Goal: Task Accomplishment & Management: Manage account settings

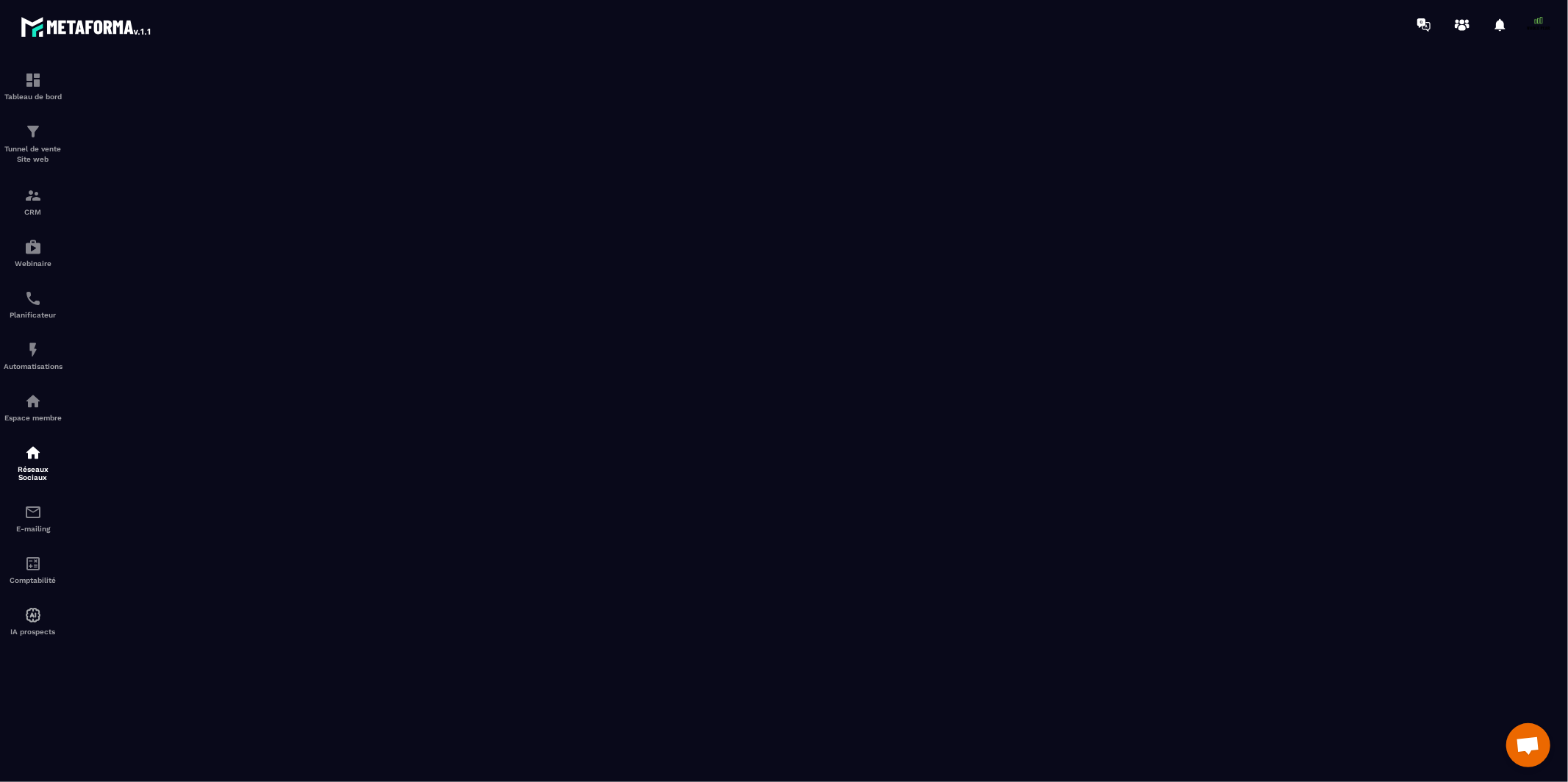
scroll to position [12266, 0]
click at [26, 202] on img at bounding box center [32, 195] width 18 height 18
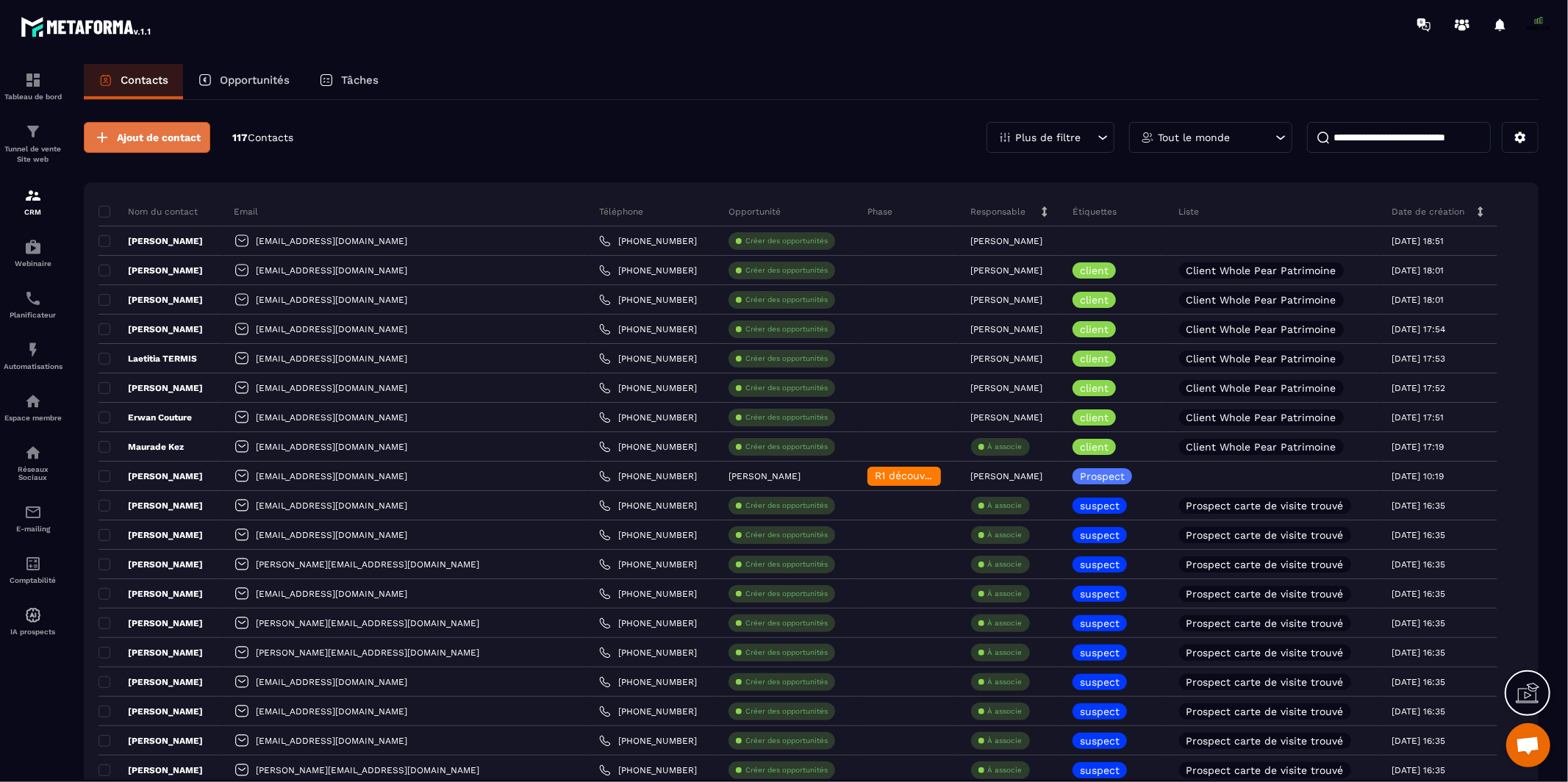
click at [145, 148] on button "Ajout de contact" at bounding box center [146, 137] width 126 height 31
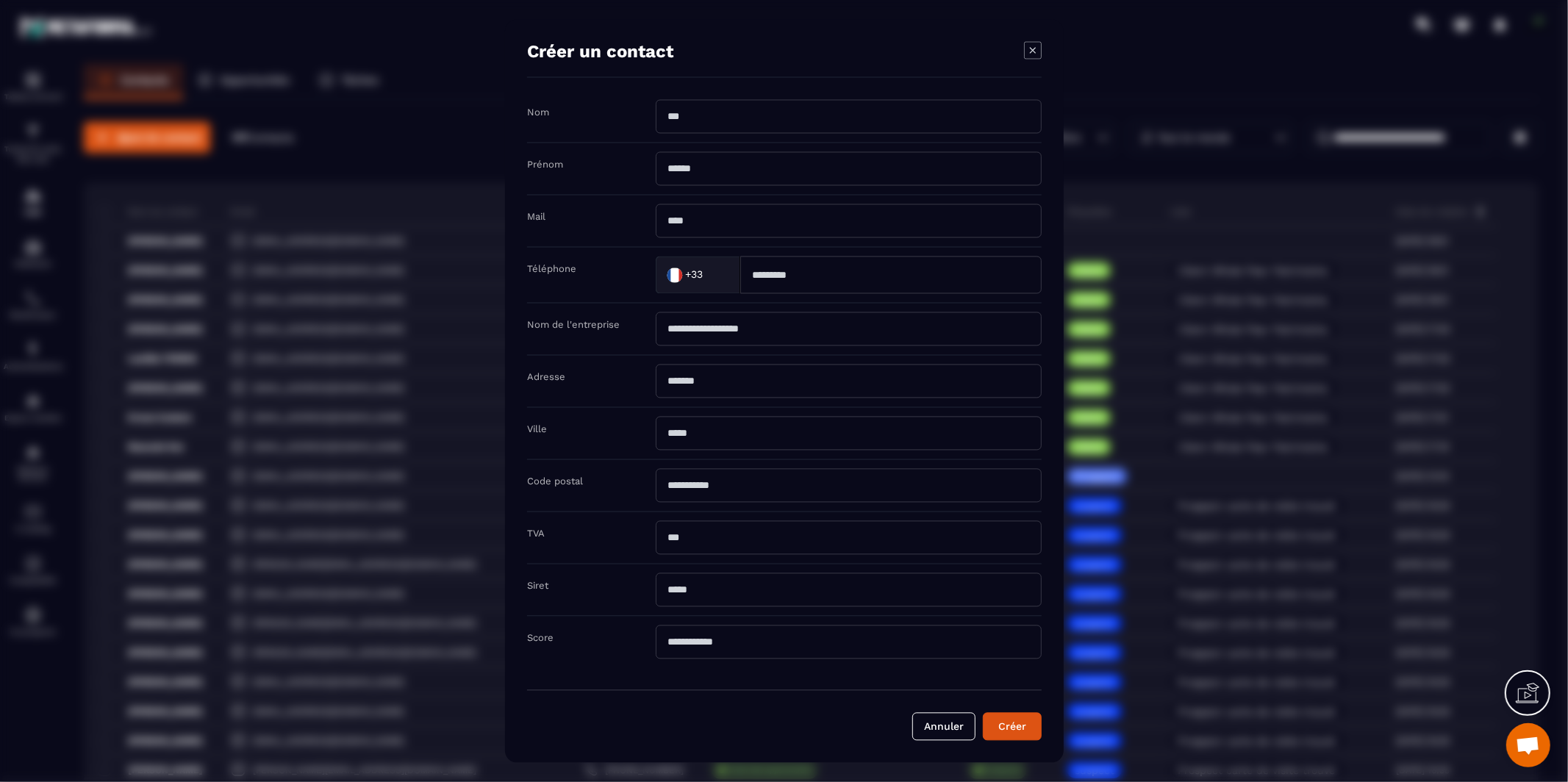
click at [727, 125] on input "Modal window" at bounding box center [848, 117] width 386 height 34
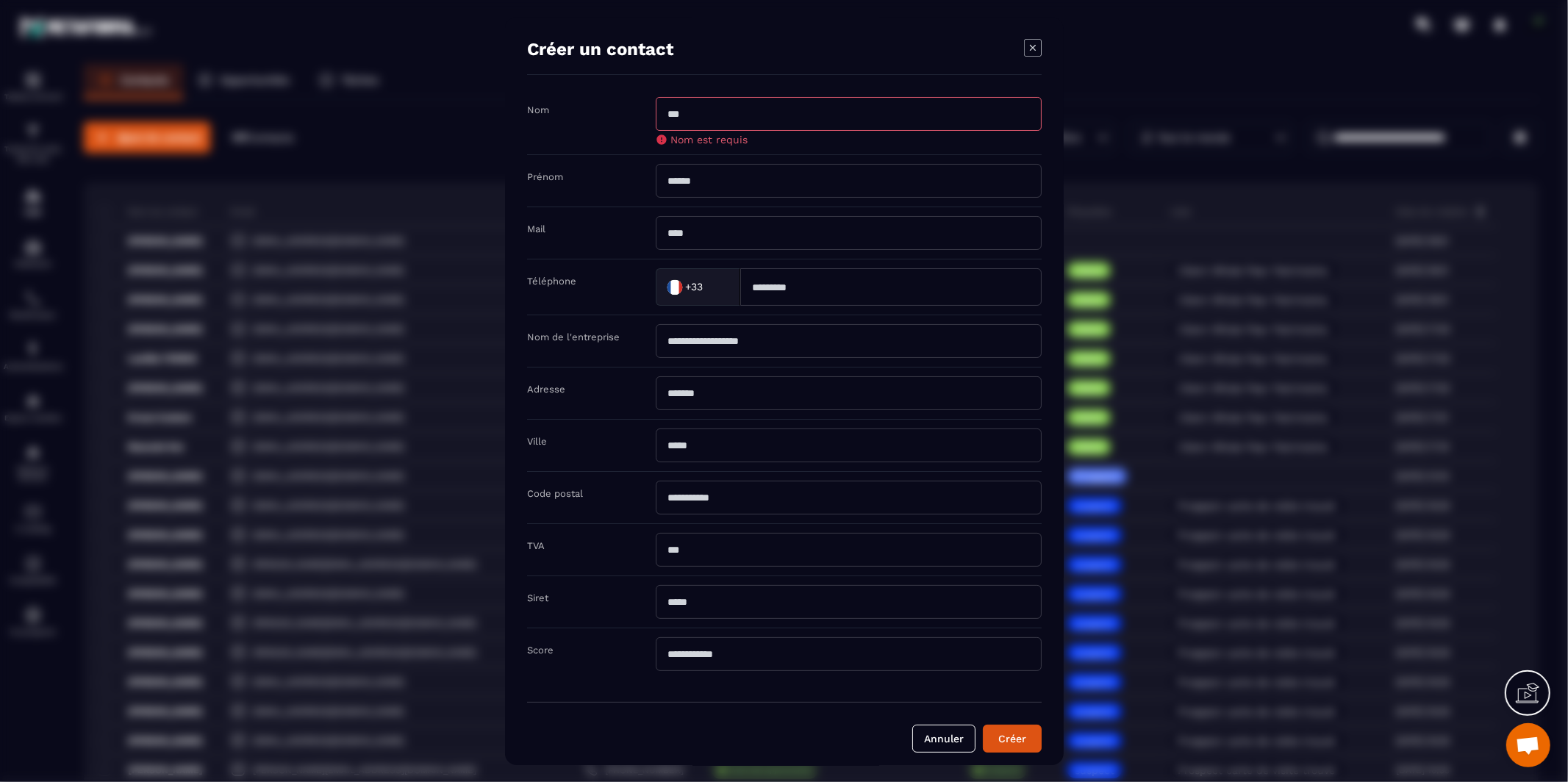
click at [790, 116] on input "Modal window" at bounding box center [848, 114] width 386 height 34
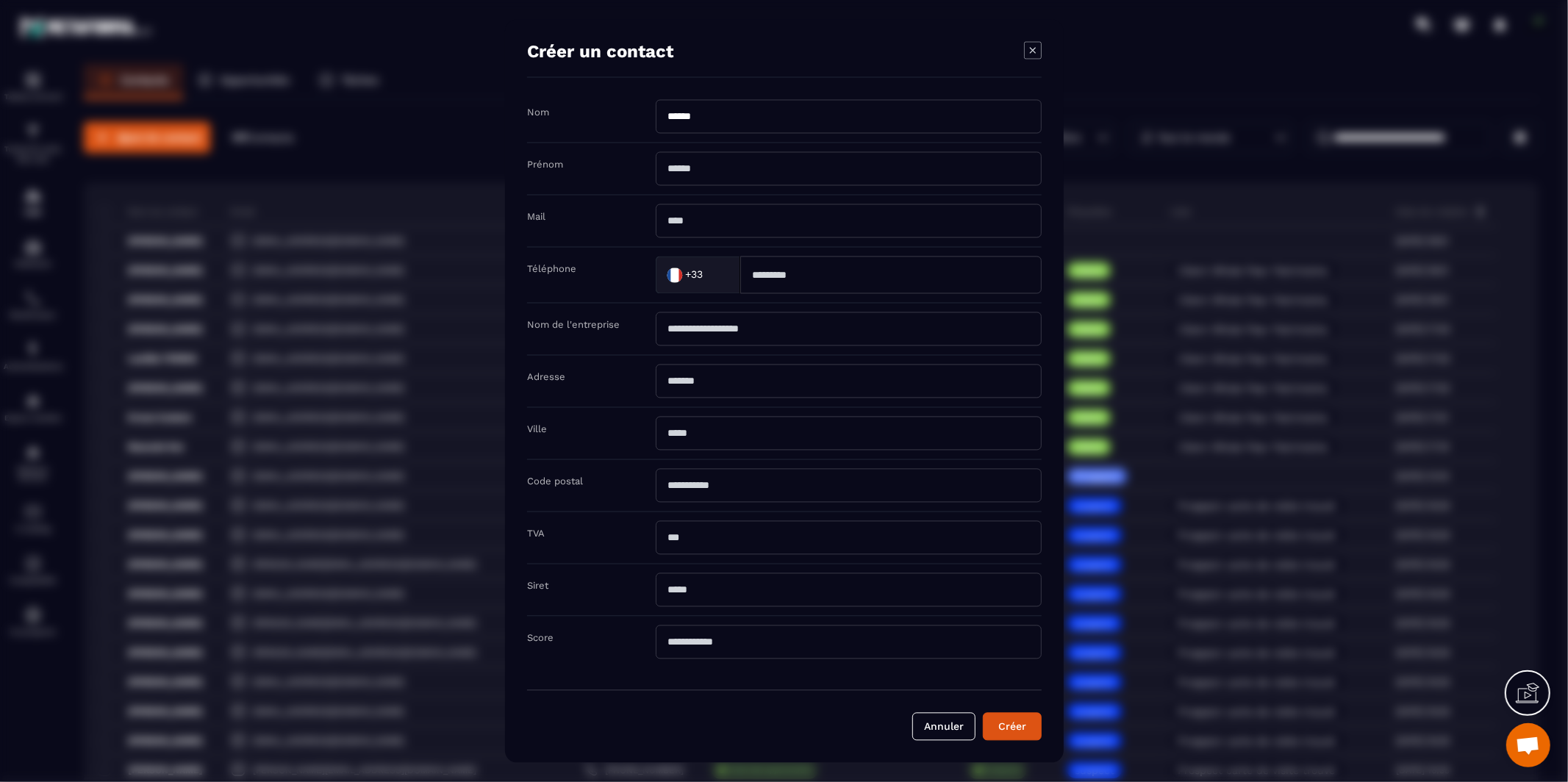
type input "******"
click at [727, 175] on input "Modal window" at bounding box center [848, 170] width 386 height 34
type input "******"
click at [710, 235] on input "Modal window" at bounding box center [848, 221] width 386 height 34
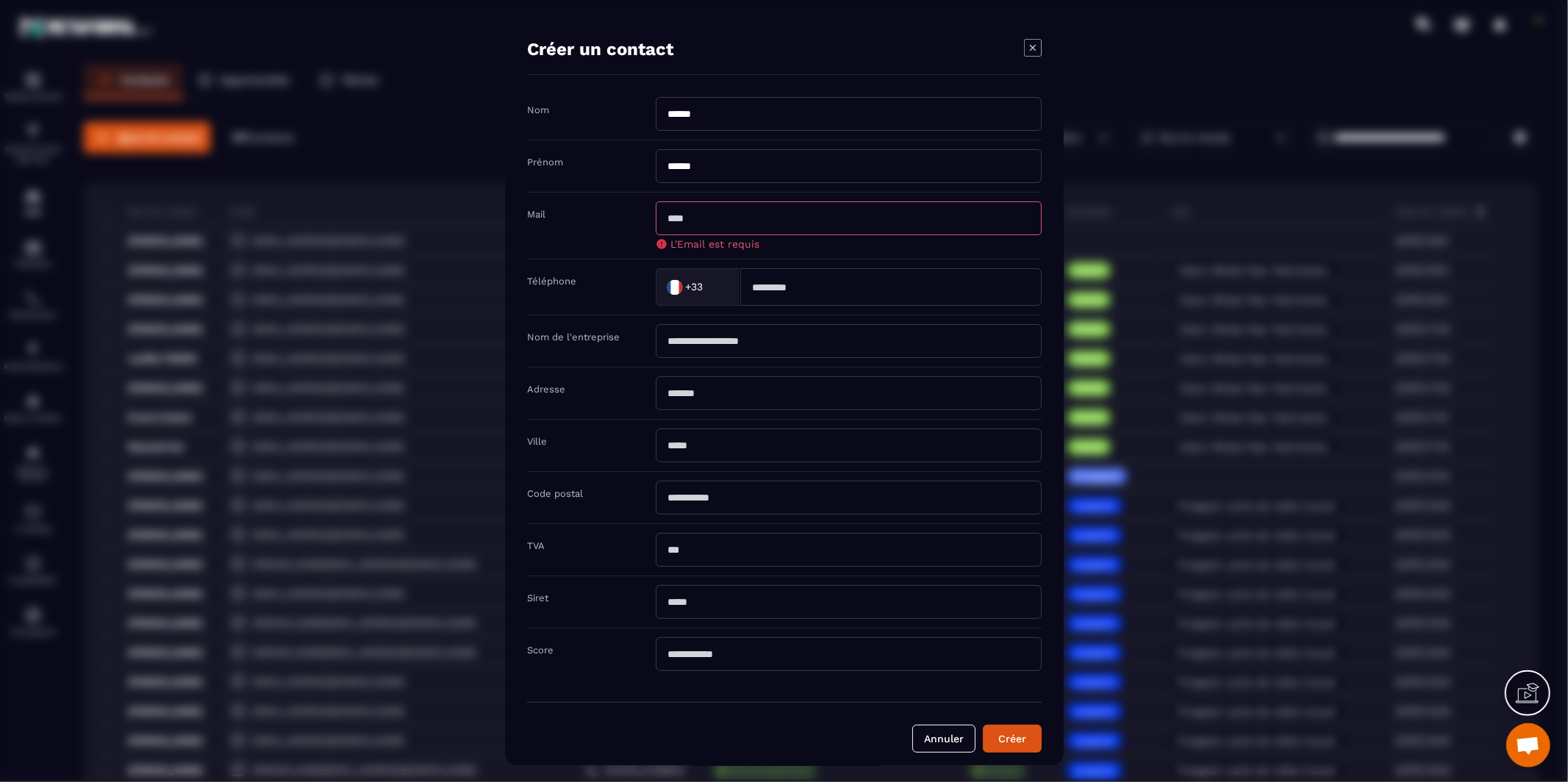
paste input "**********"
type input "**********"
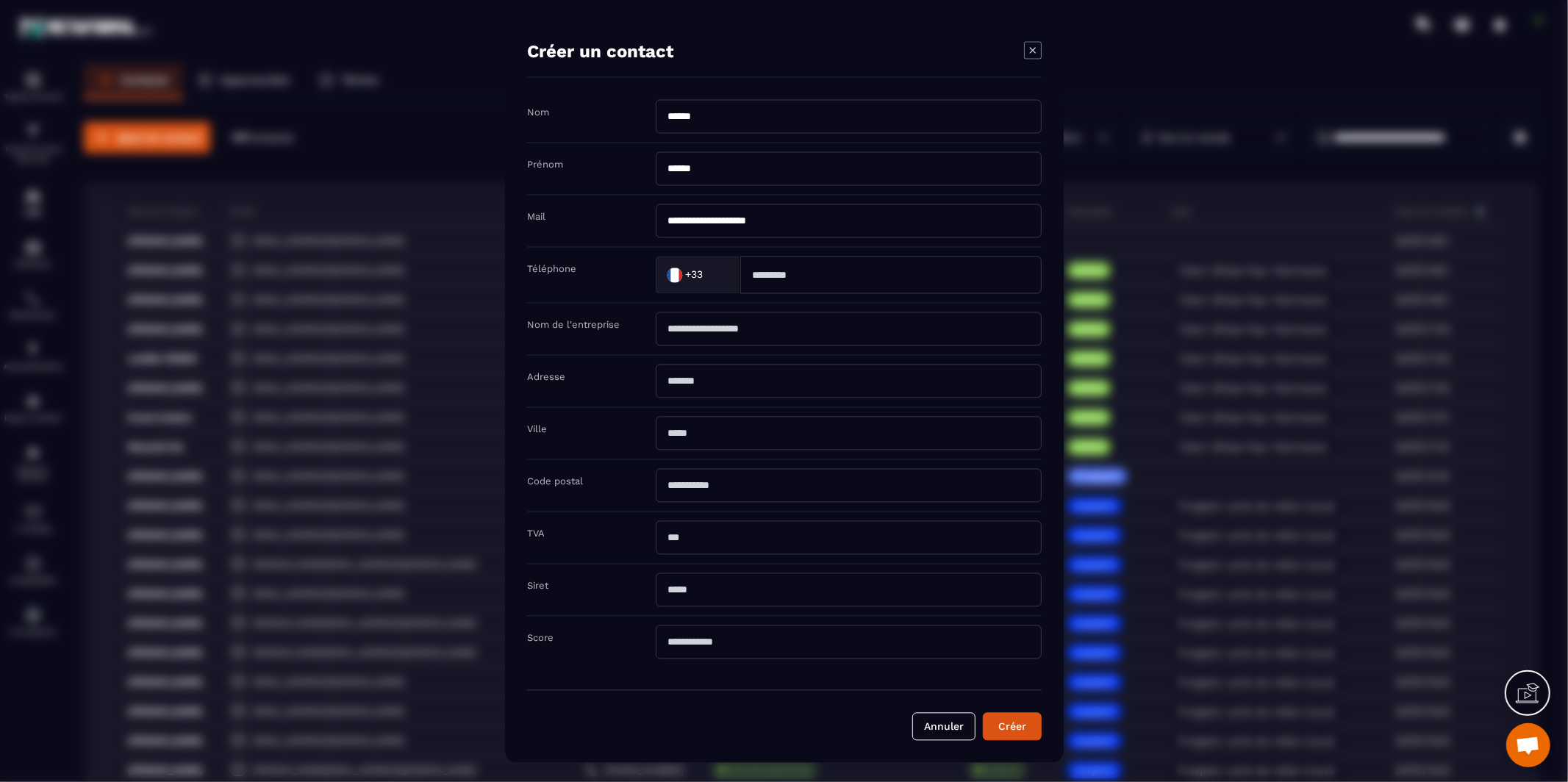
click at [853, 272] on input "Modal window" at bounding box center [891, 275] width 302 height 37
paste input "**********"
type input "**********"
click at [813, 689] on form "**********" at bounding box center [784, 420] width 514 height 641
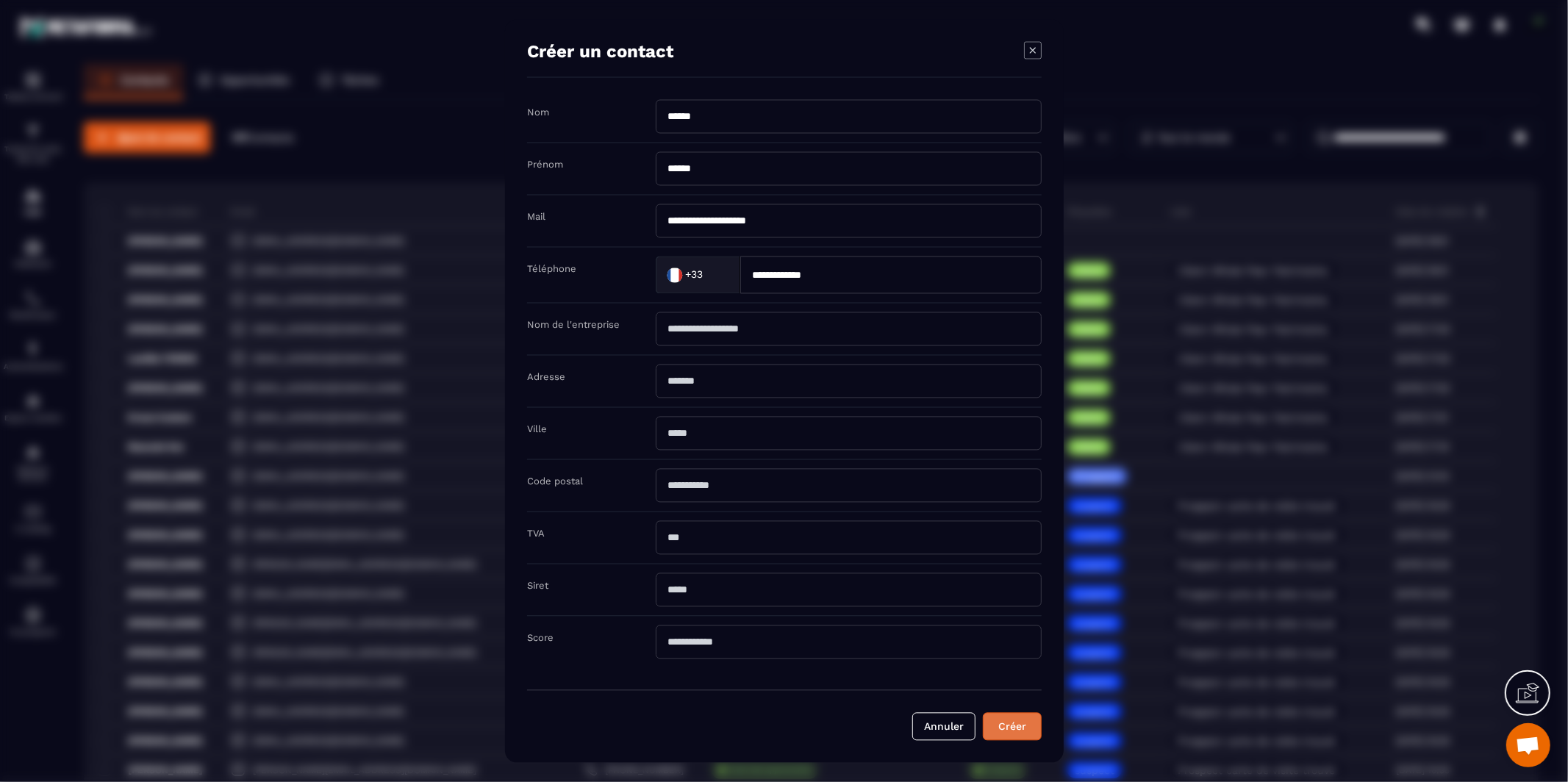
click at [1001, 733] on button "Créer" at bounding box center [1012, 727] width 59 height 28
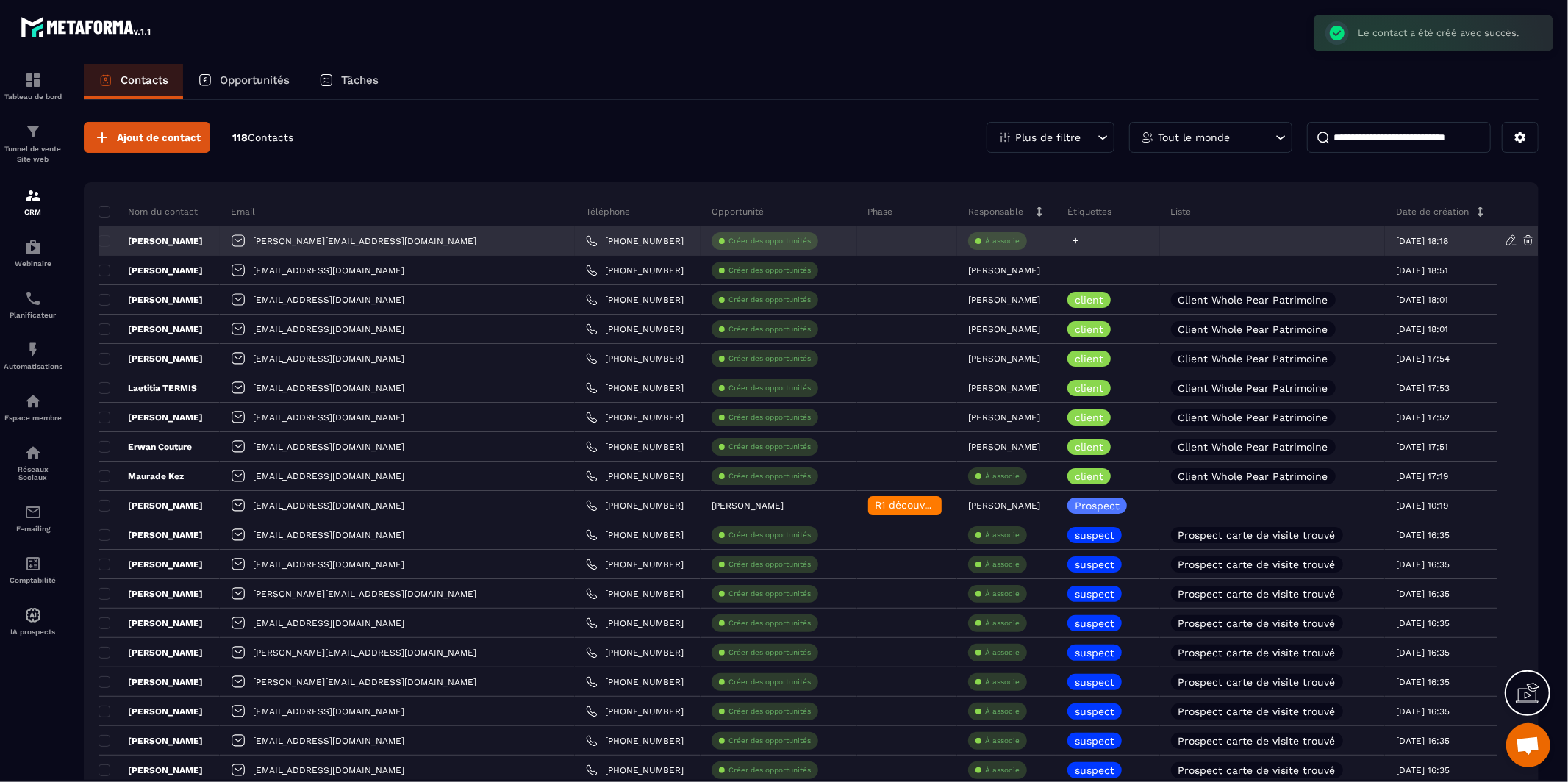
click at [1071, 241] on icon at bounding box center [1075, 240] width 9 height 9
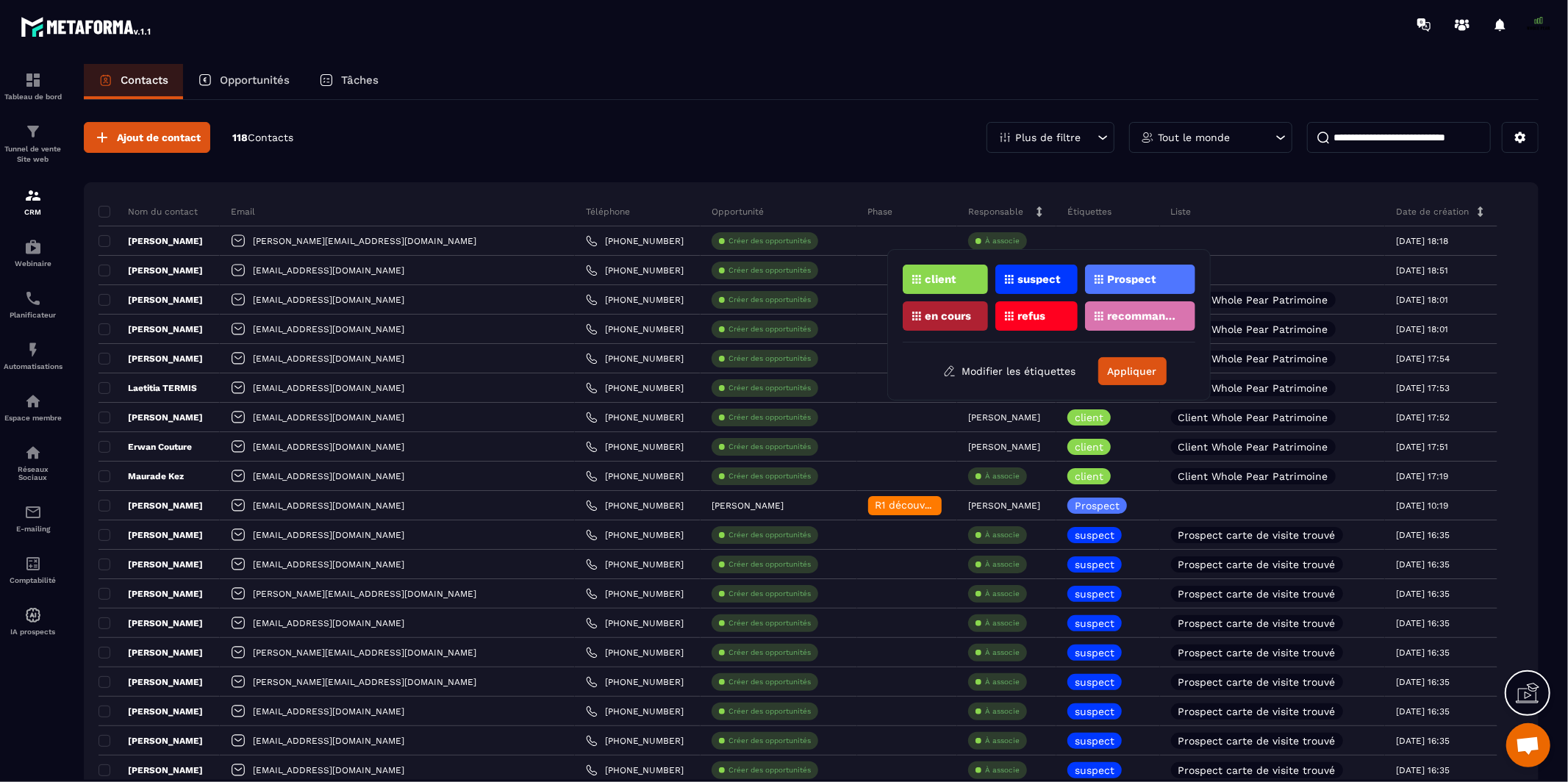
click at [1109, 278] on p "Prospect" at bounding box center [1132, 279] width 49 height 10
click at [1125, 375] on button "Appliquer" at bounding box center [1132, 371] width 68 height 28
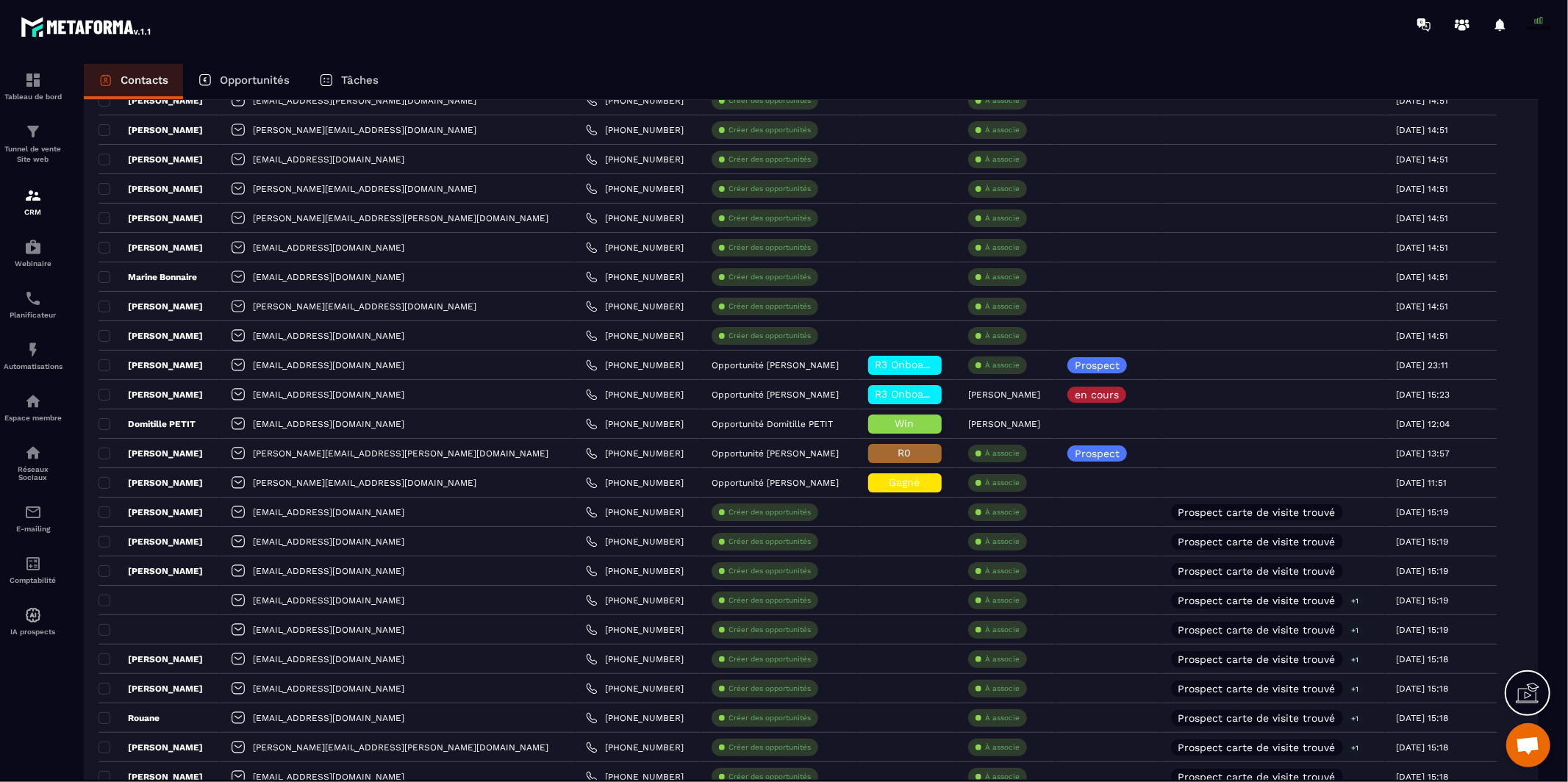
scroll to position [2523, 0]
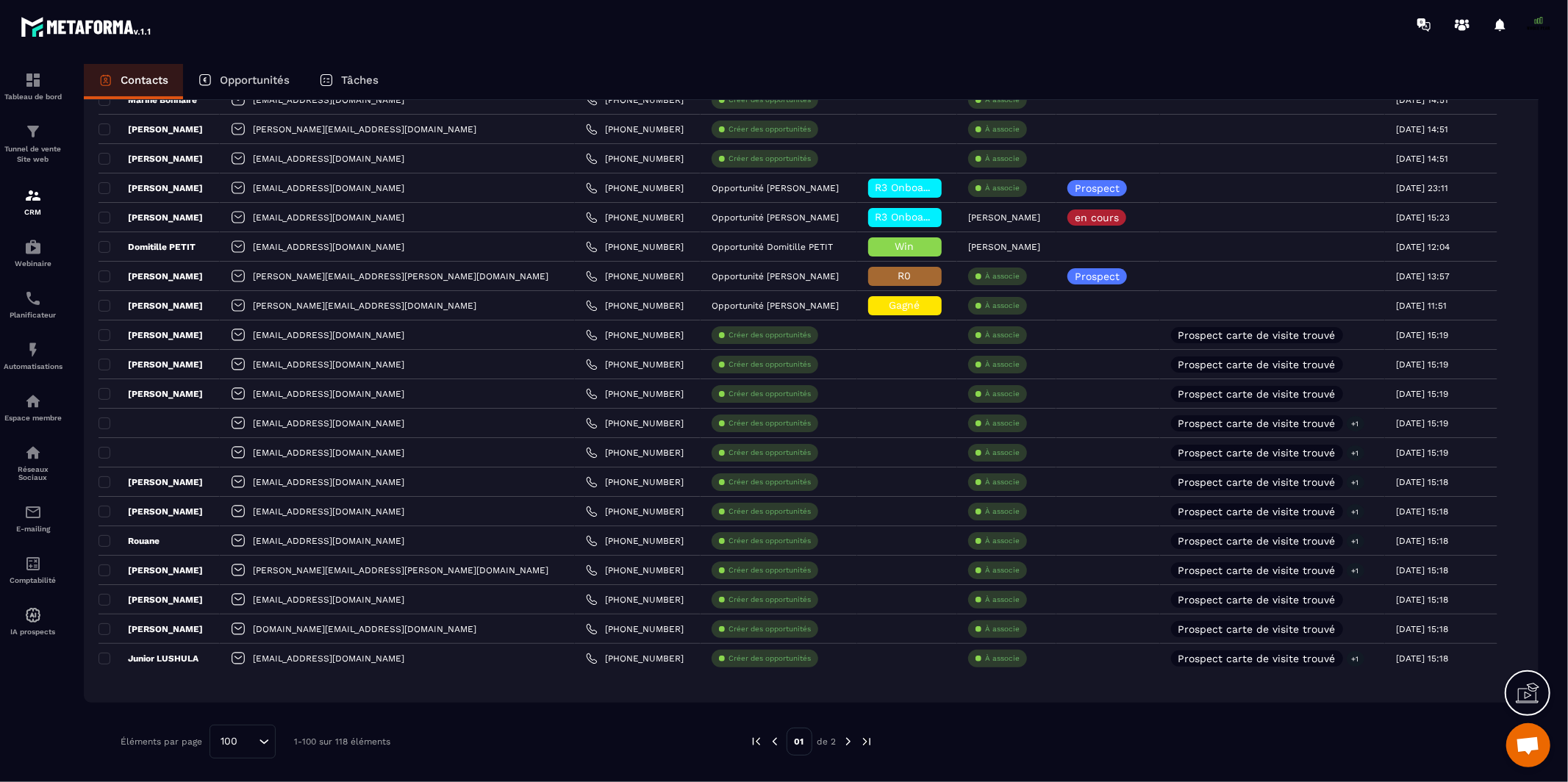
click at [845, 745] on img at bounding box center [848, 742] width 14 height 14
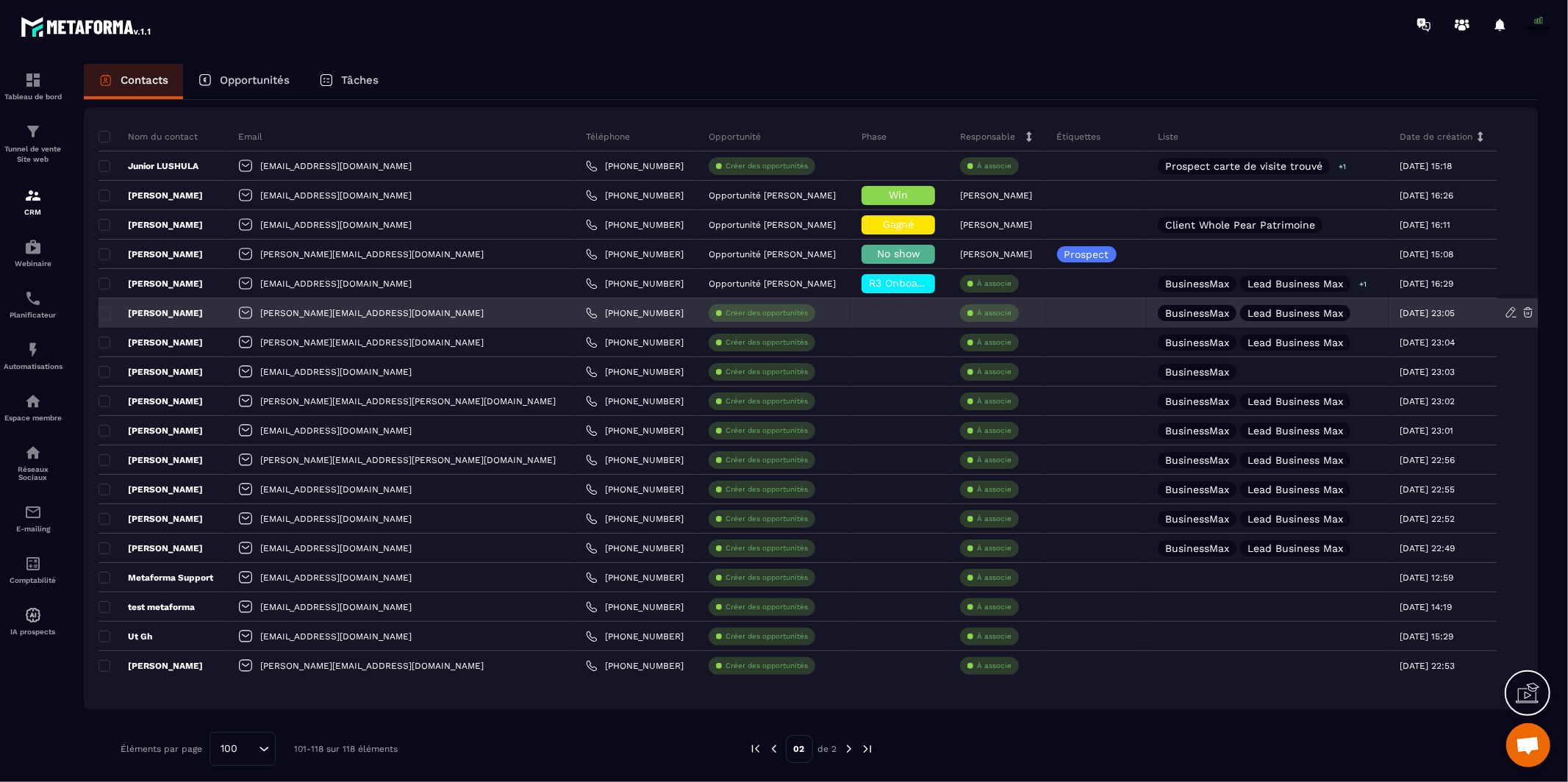
scroll to position [83, 0]
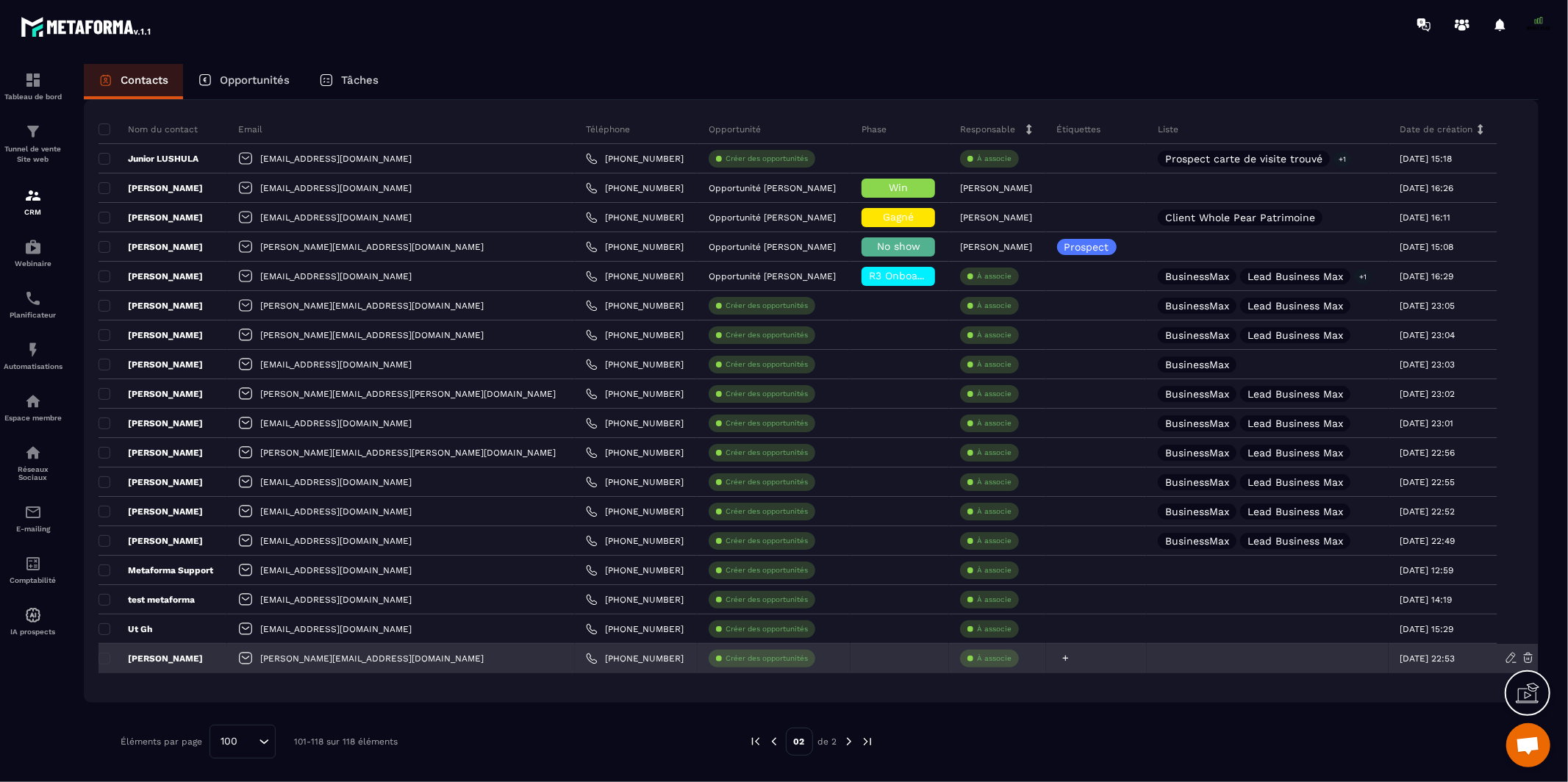
click at [1046, 664] on div at bounding box center [1096, 658] width 101 height 30
click at [1237, 657] on div at bounding box center [1267, 658] width 242 height 30
click at [258, 659] on div "[PERSON_NAME][EMAIL_ADDRESS][DOMAIN_NAME]" at bounding box center [400, 658] width 347 height 30
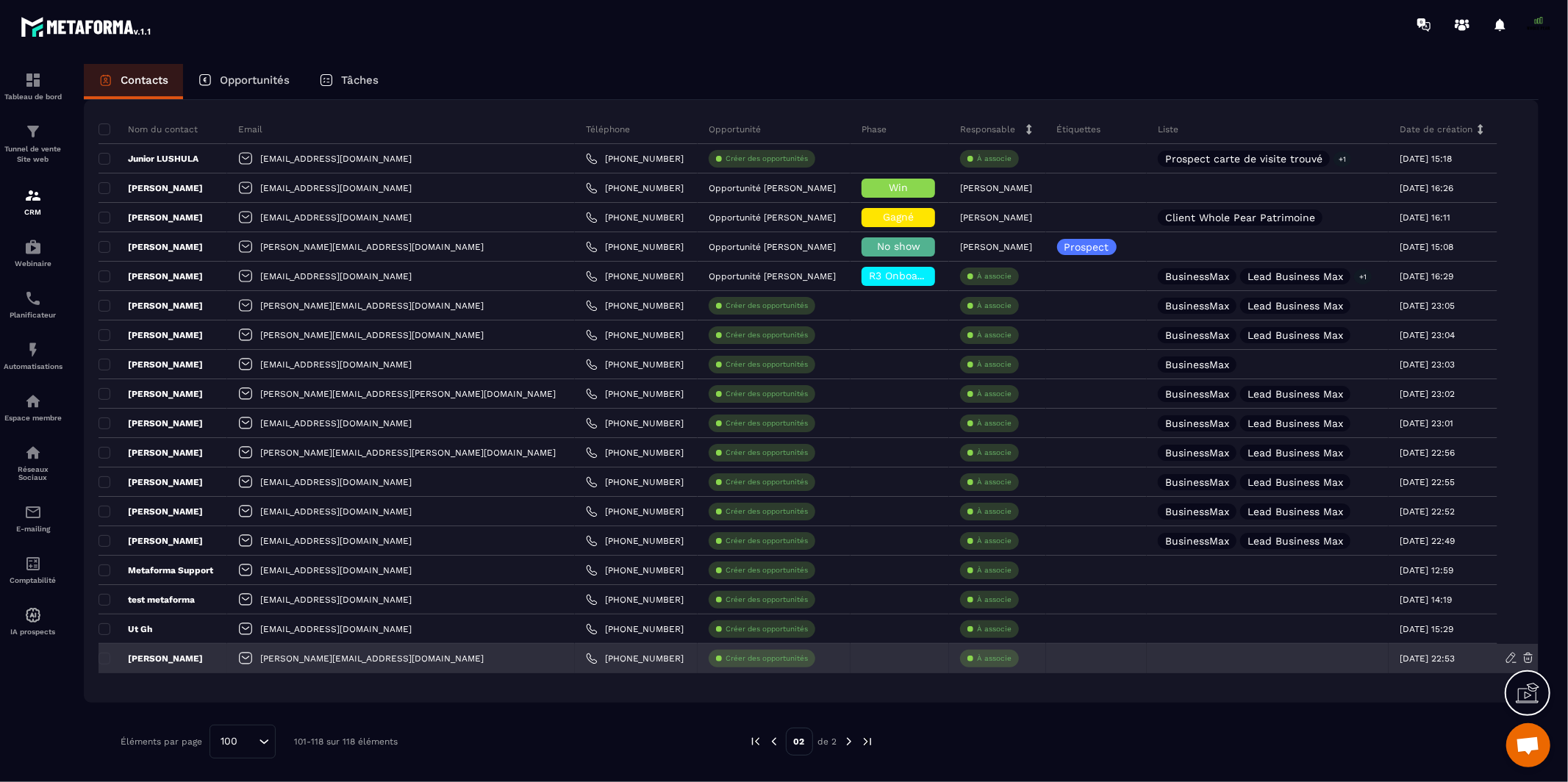
click at [258, 659] on div "[PERSON_NAME][EMAIL_ADDRESS][DOMAIN_NAME]" at bounding box center [400, 658] width 347 height 30
click at [1324, 659] on div at bounding box center [1267, 658] width 242 height 30
click at [101, 659] on span at bounding box center [105, 658] width 12 height 12
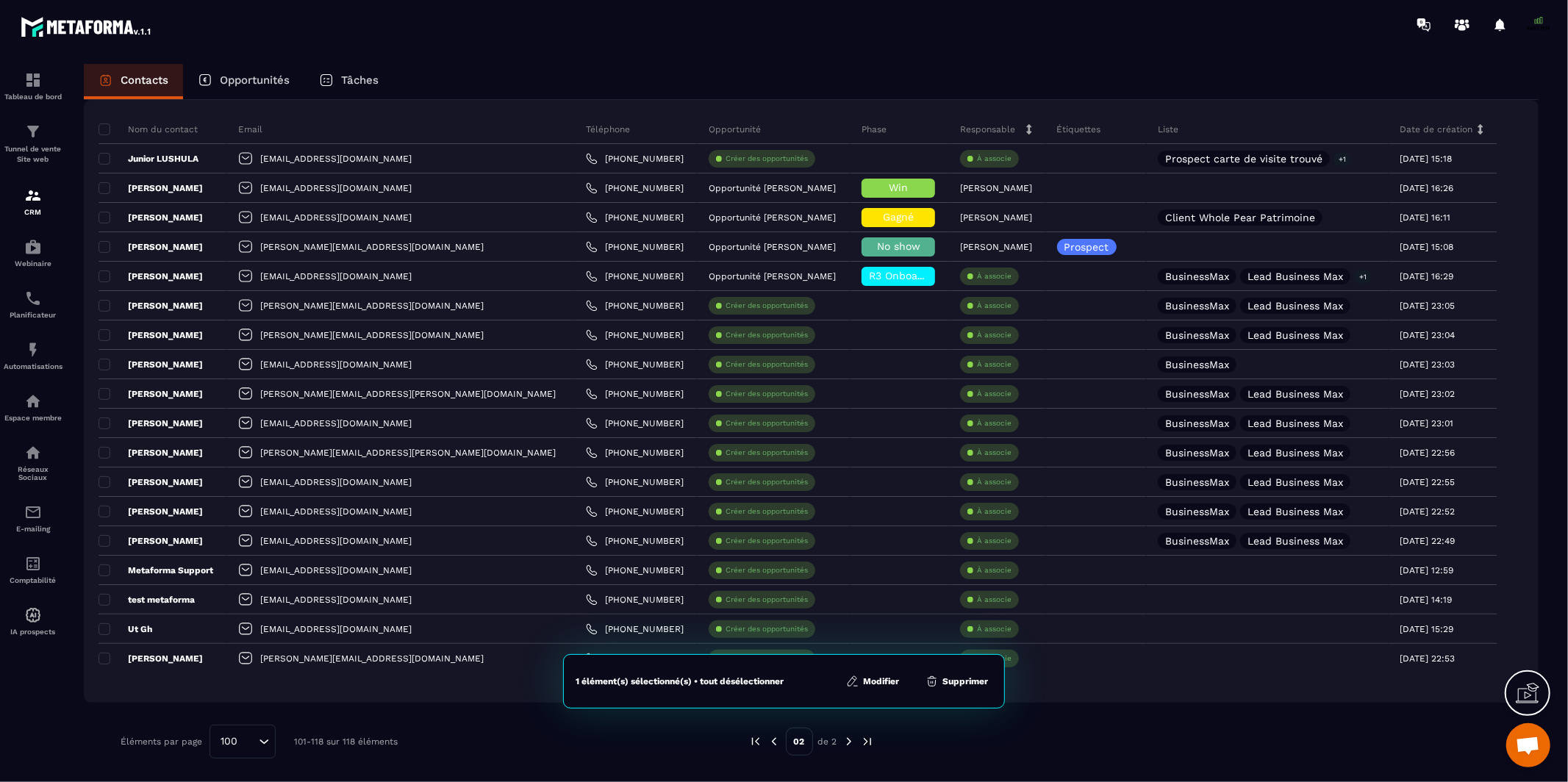
click at [888, 680] on button "Modifier" at bounding box center [872, 681] width 61 height 14
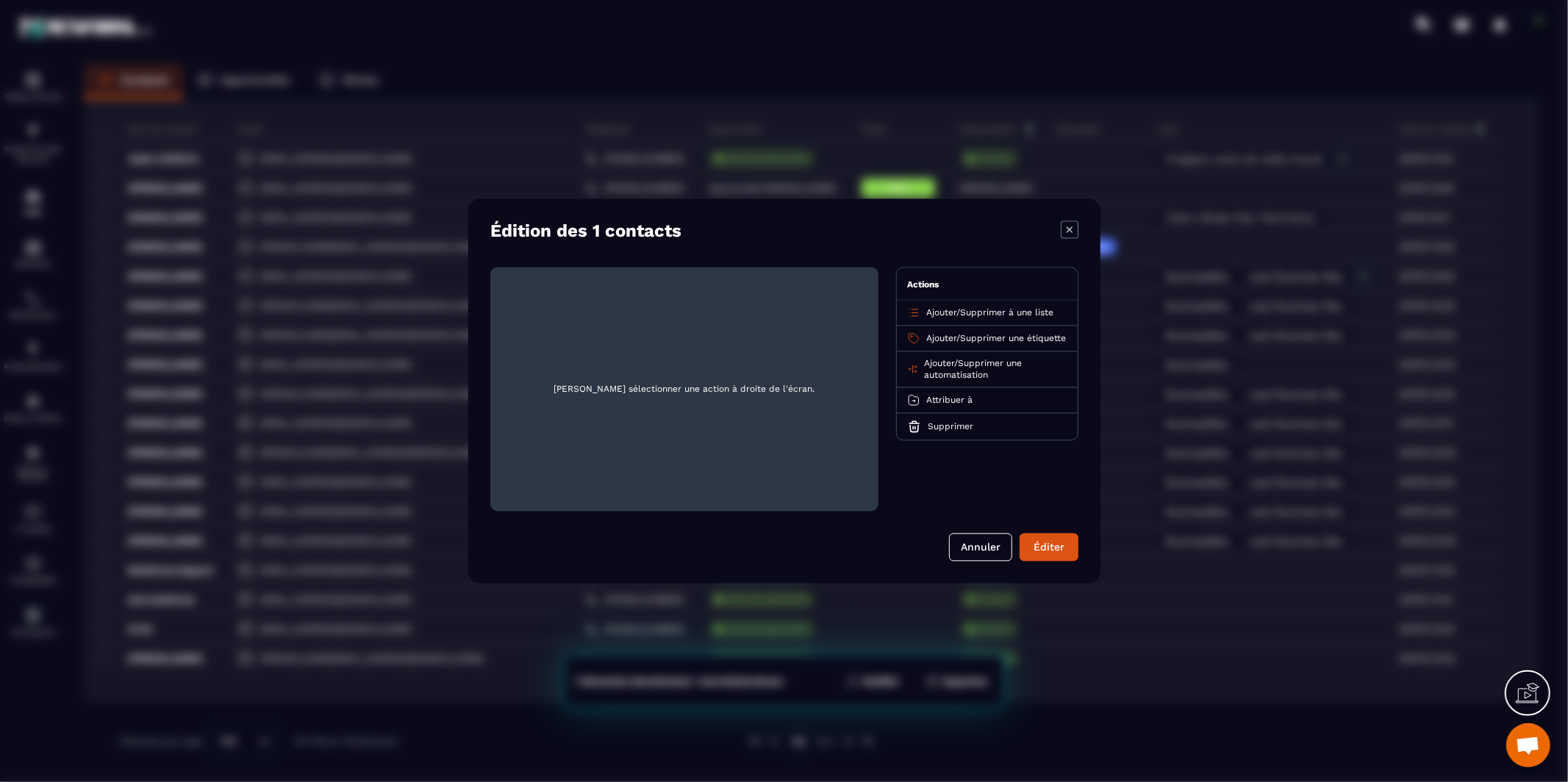
click at [946, 337] on span "Ajouter" at bounding box center [940, 339] width 30 height 10
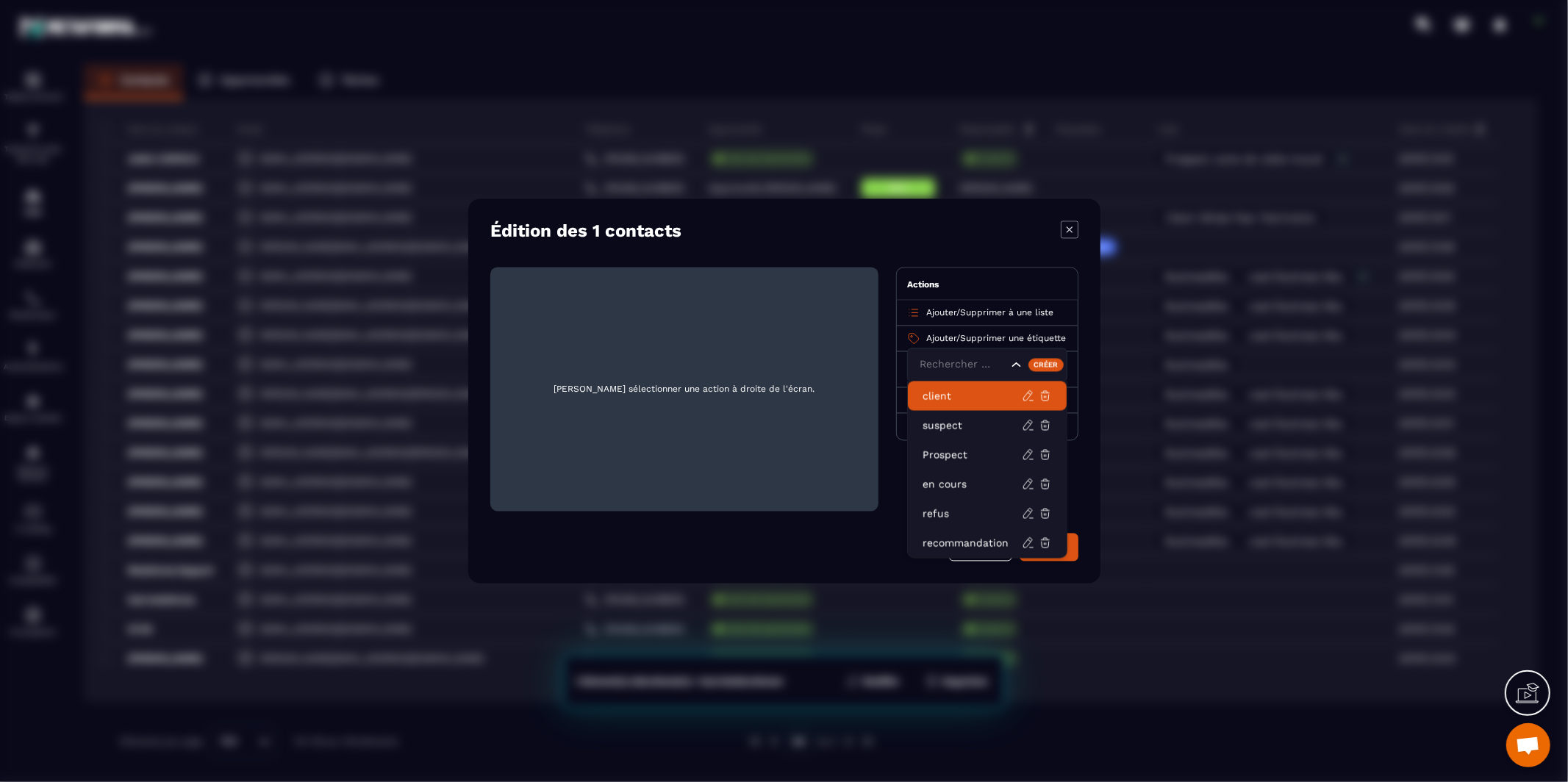
click at [936, 403] on p "client" at bounding box center [972, 396] width 100 height 14
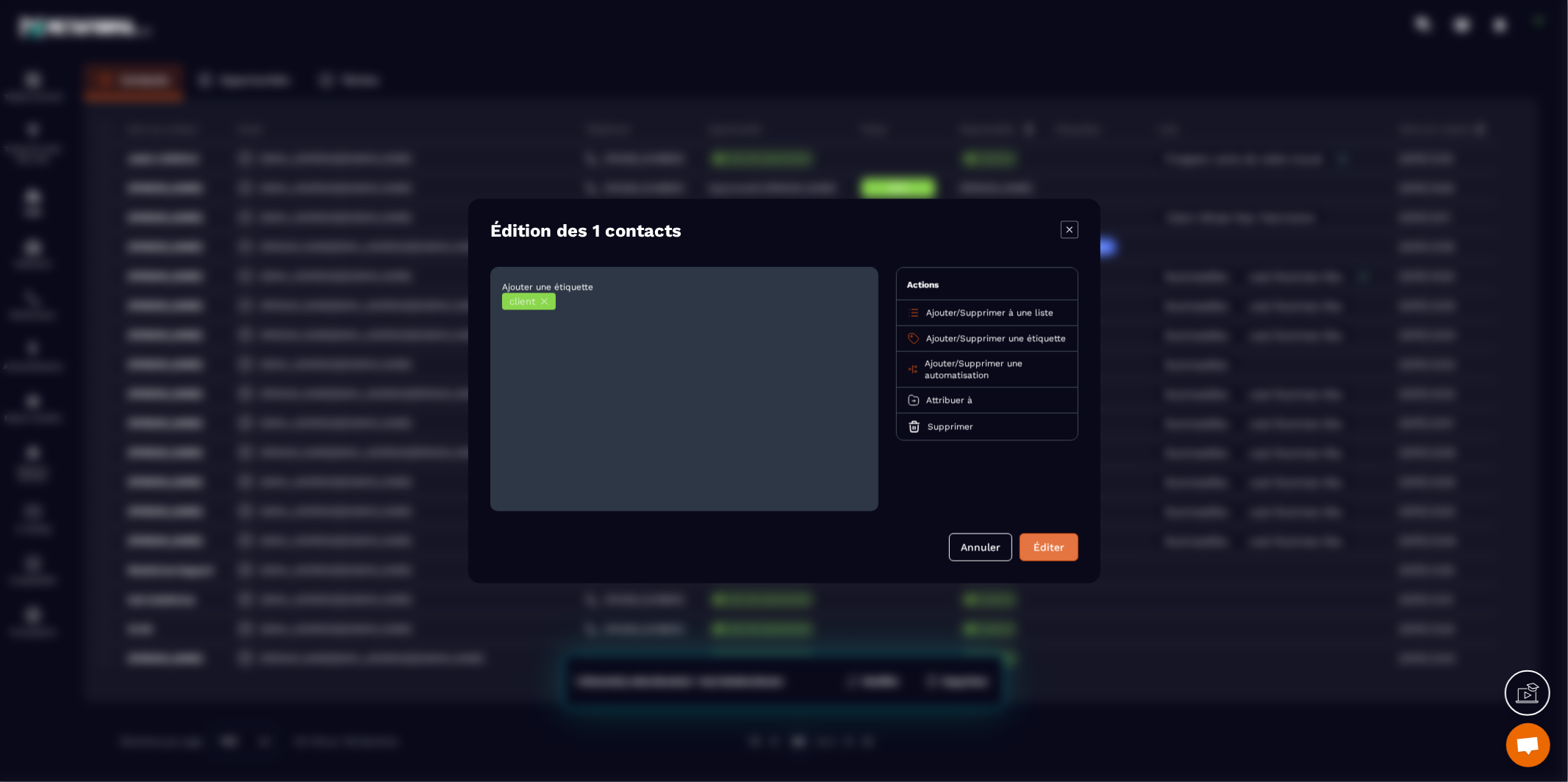
click at [1042, 549] on button "Éditer" at bounding box center [1048, 548] width 59 height 28
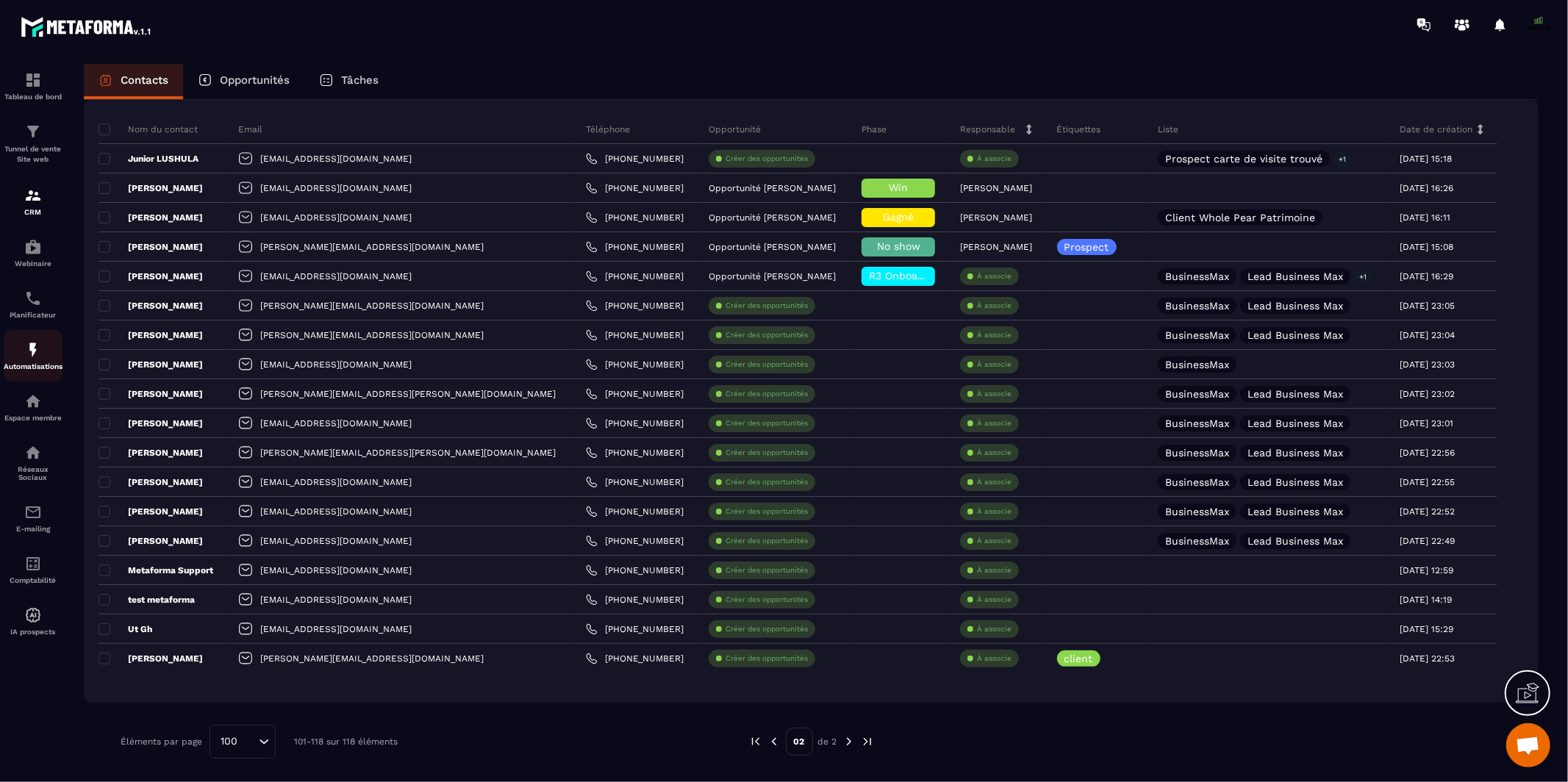
click at [29, 355] on img at bounding box center [32, 349] width 18 height 18
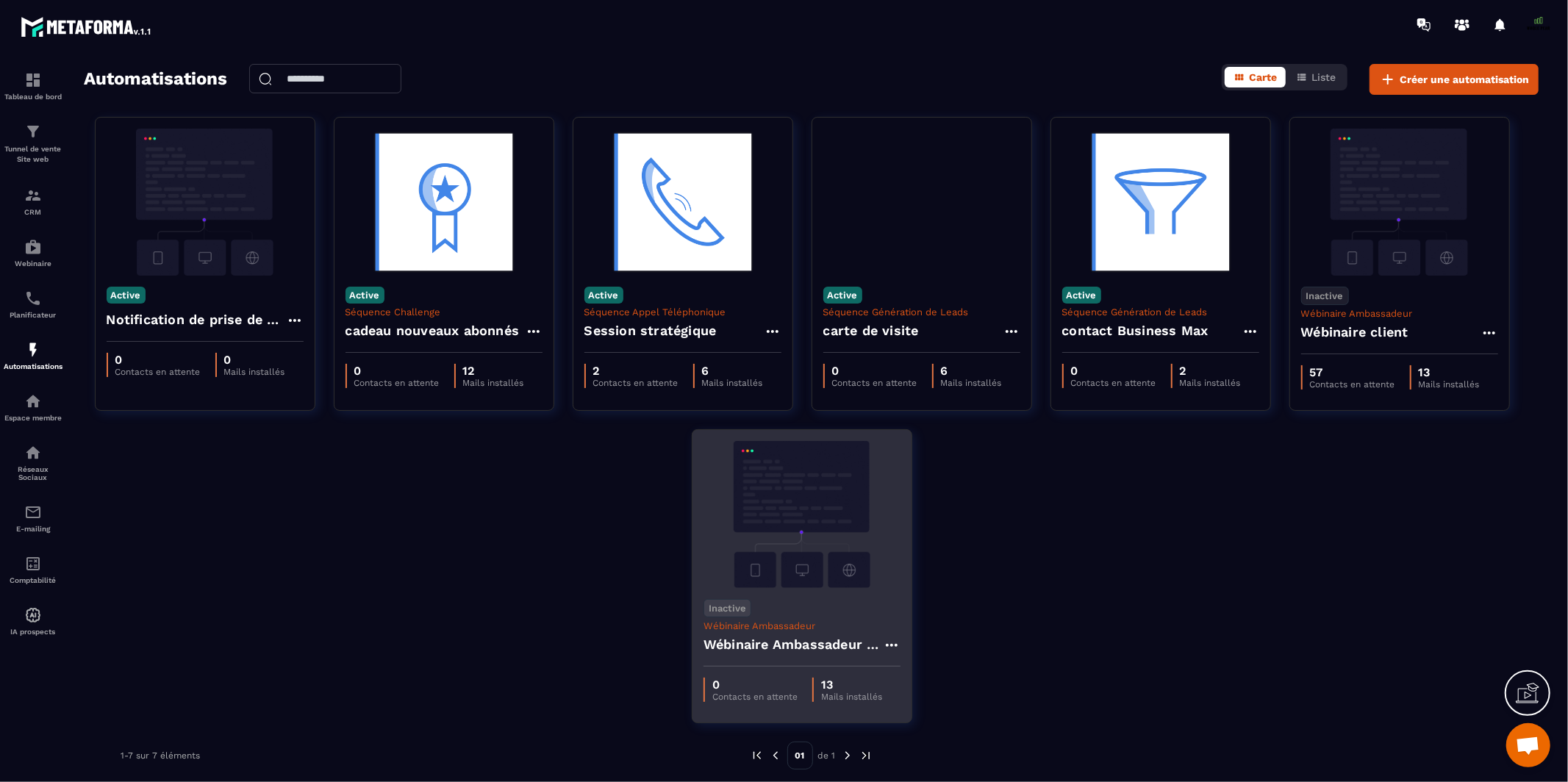
click at [738, 584] on img at bounding box center [801, 515] width 197 height 147
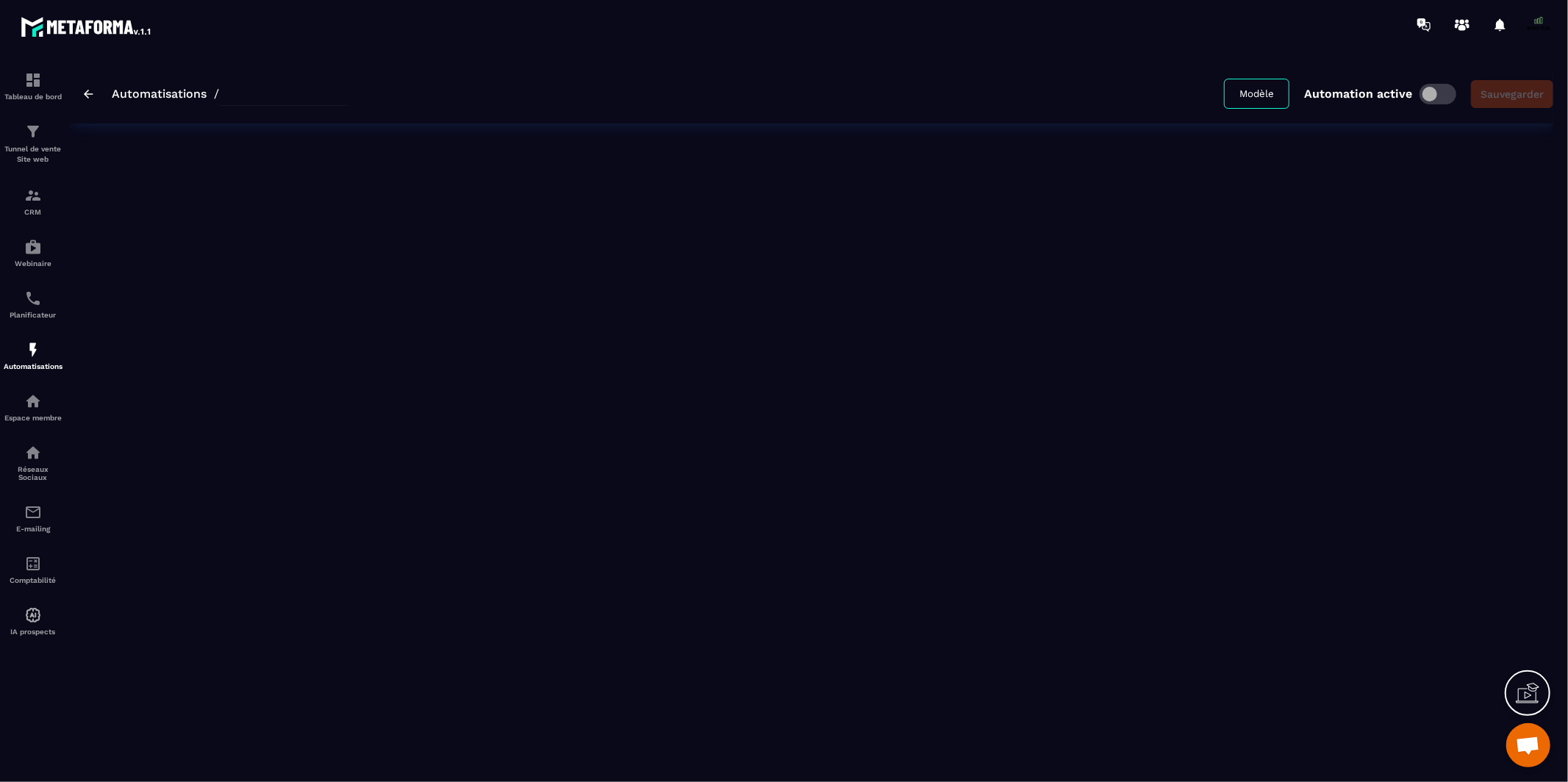
type input "**********"
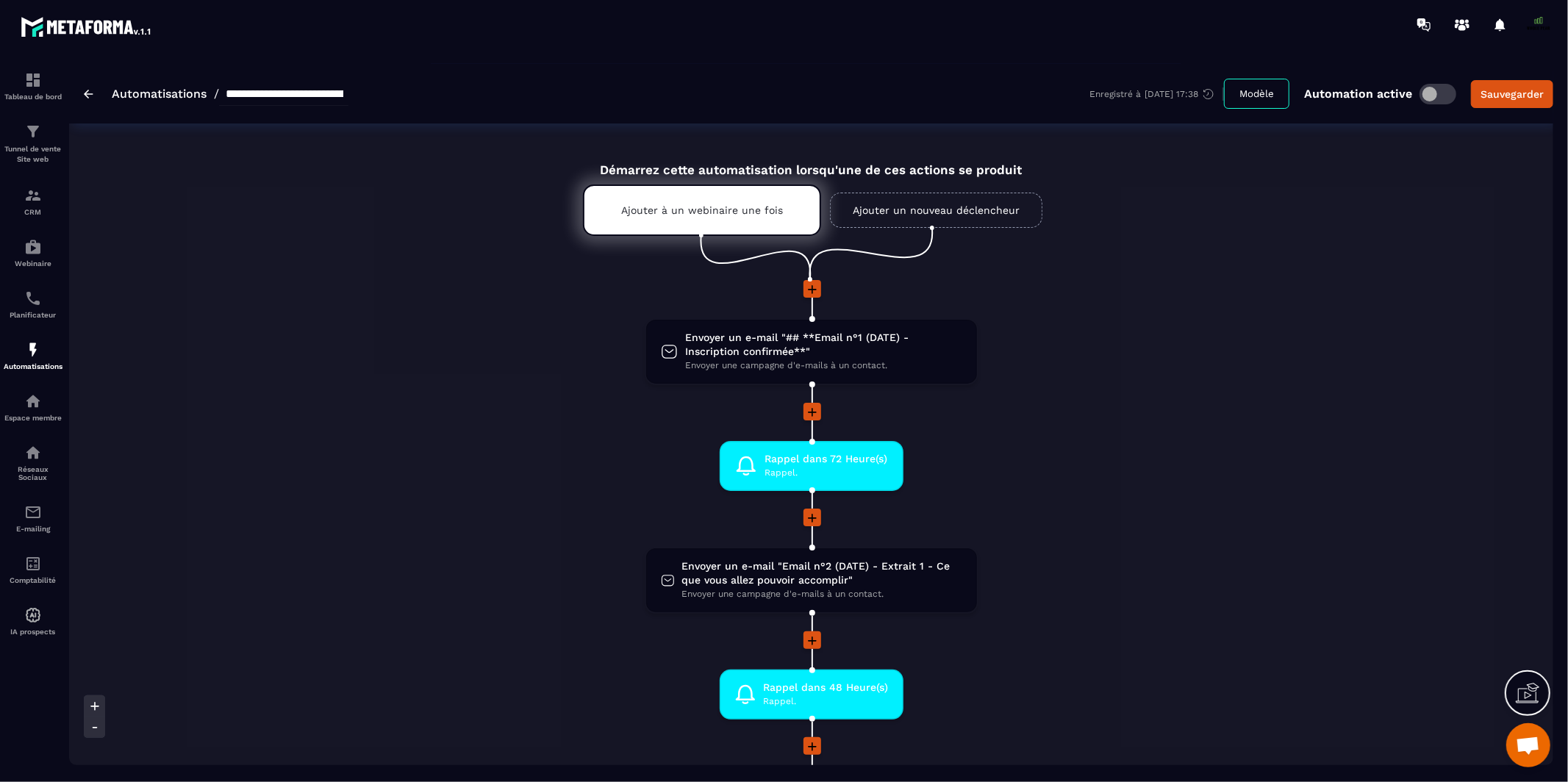
click at [1428, 99] on span at bounding box center [1437, 94] width 37 height 20
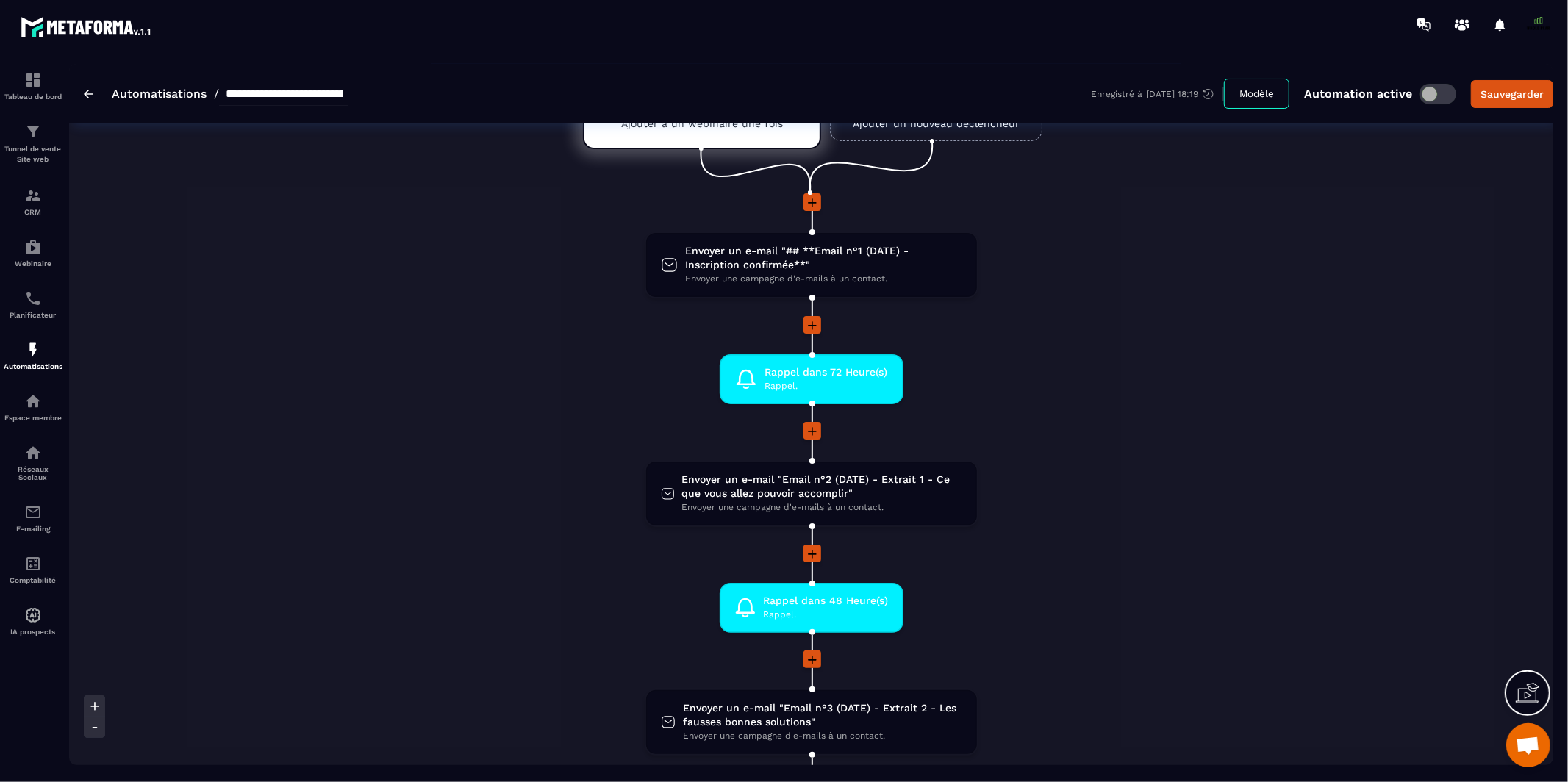
scroll to position [18, 0]
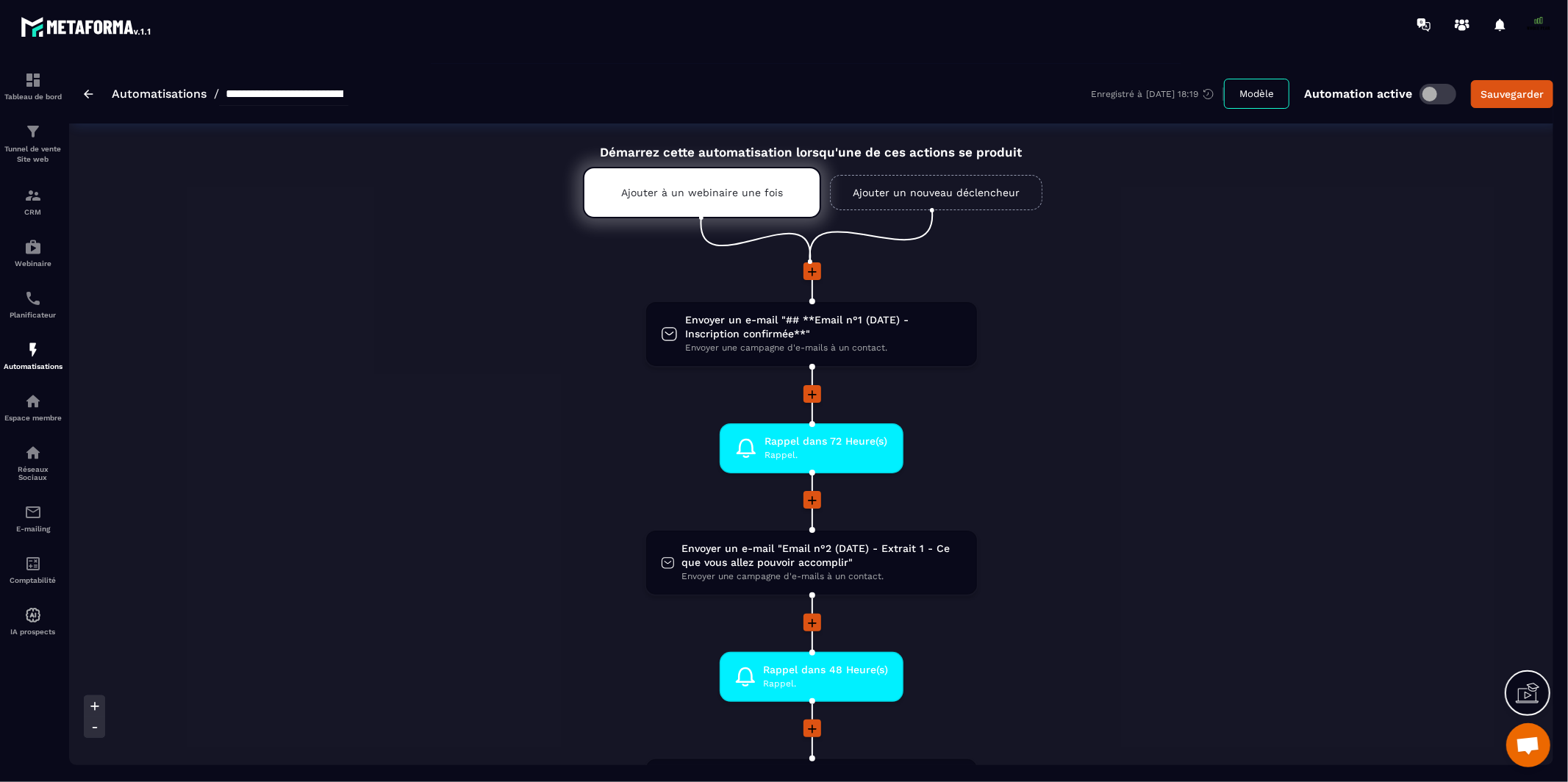
click at [1429, 102] on span at bounding box center [1437, 94] width 37 height 20
click at [88, 91] on img at bounding box center [88, 94] width 9 height 9
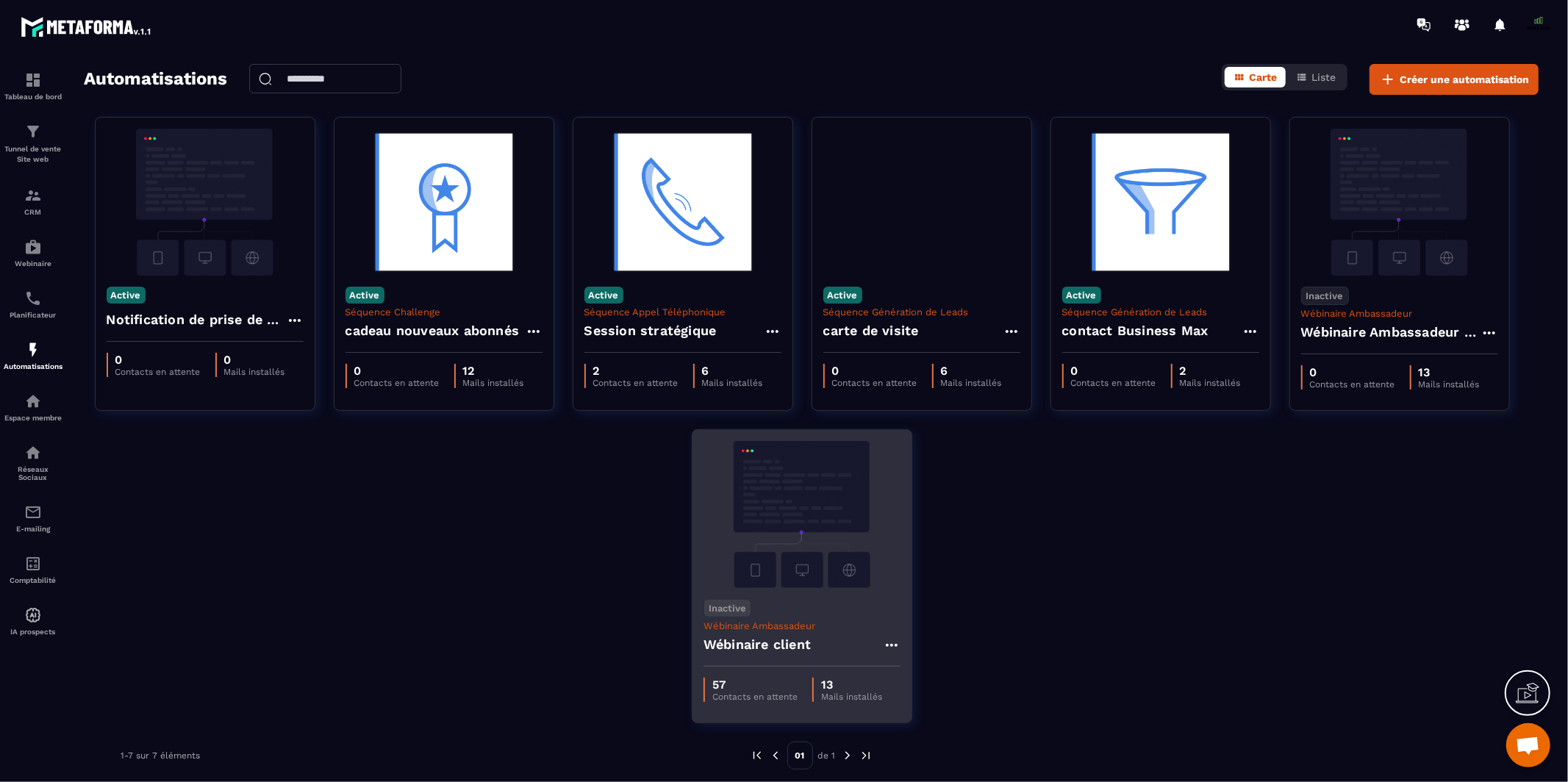
click at [795, 547] on img at bounding box center [801, 515] width 197 height 147
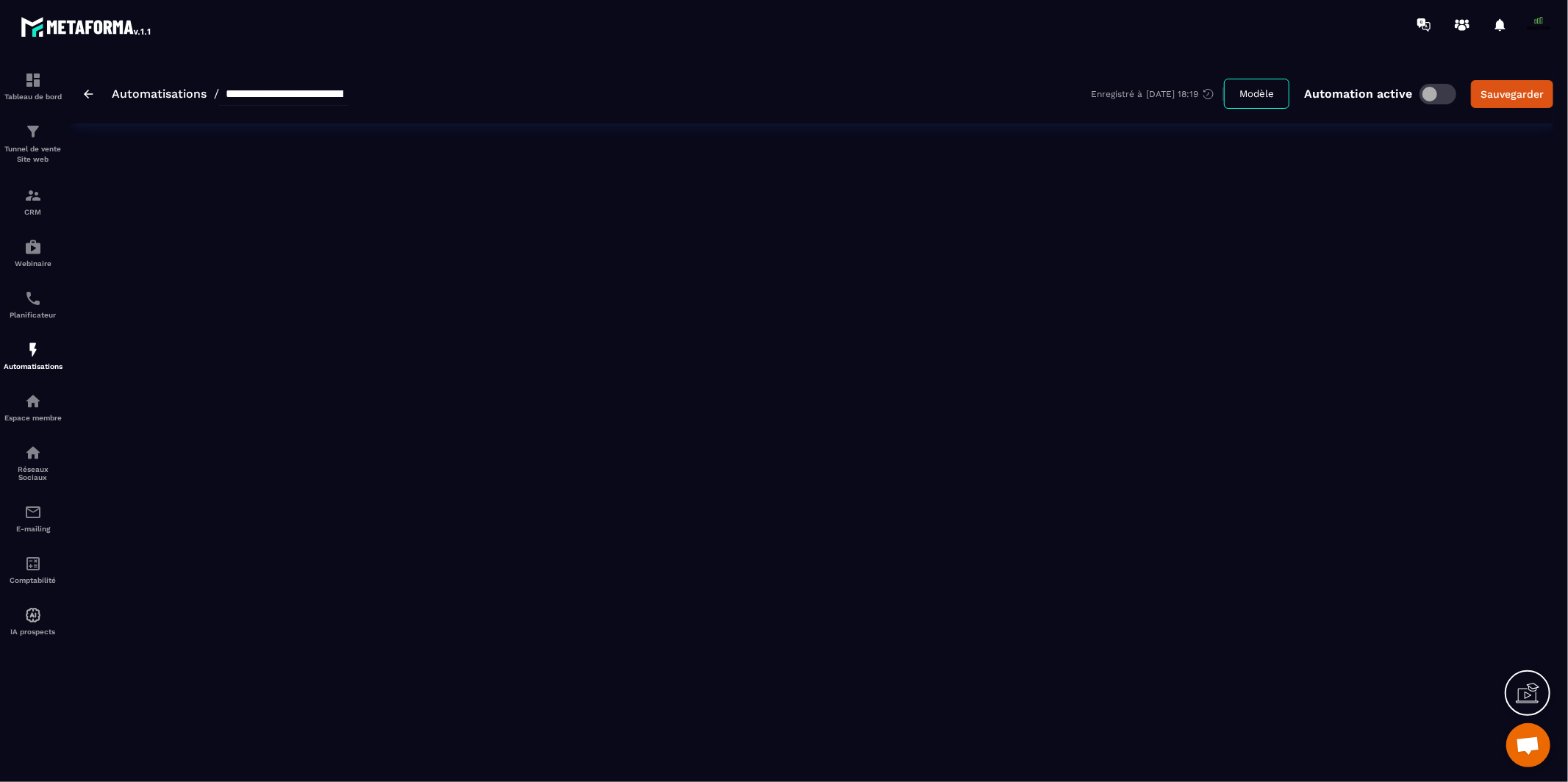
type input "**********"
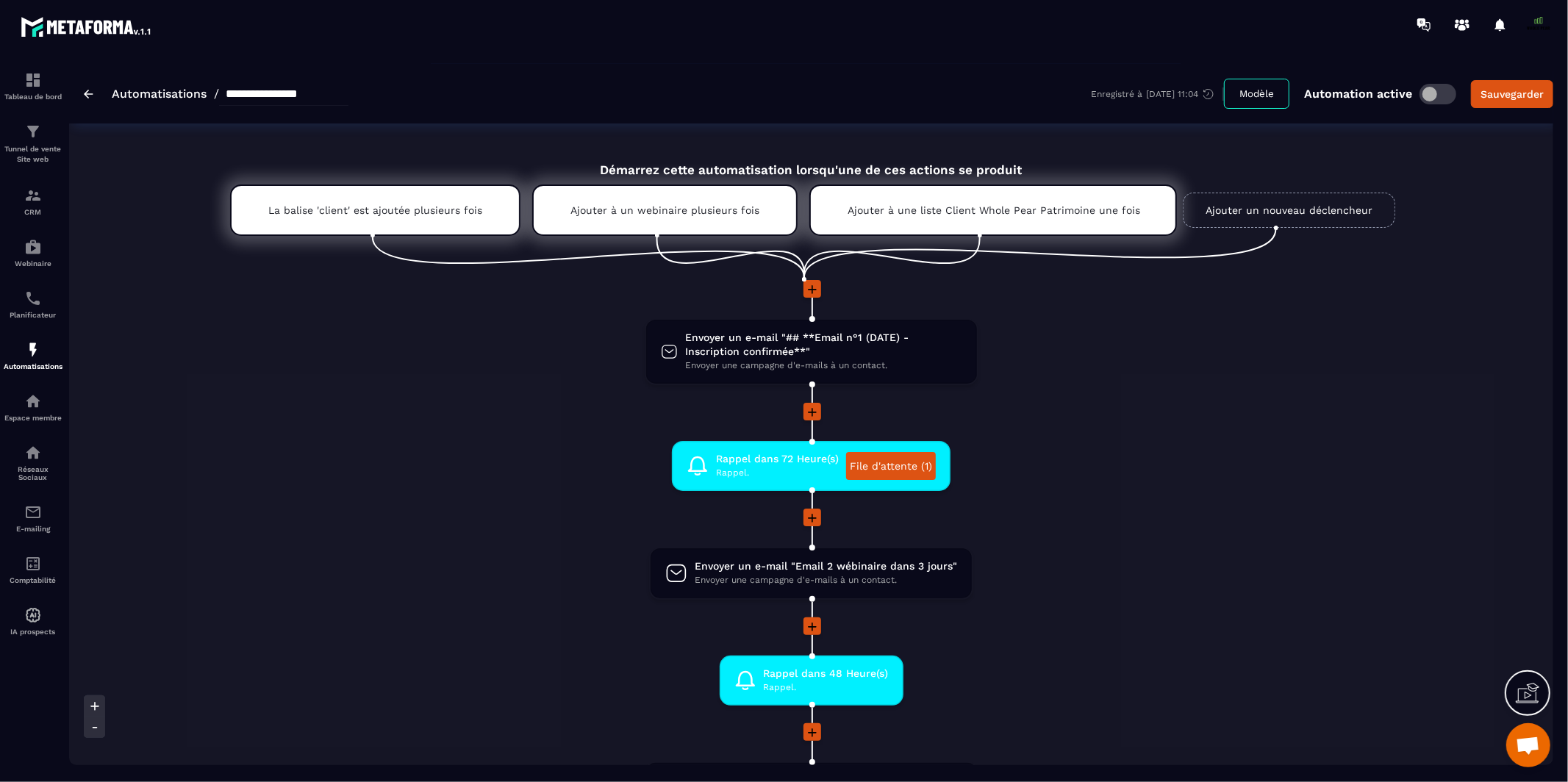
click at [1439, 101] on span at bounding box center [1437, 94] width 37 height 20
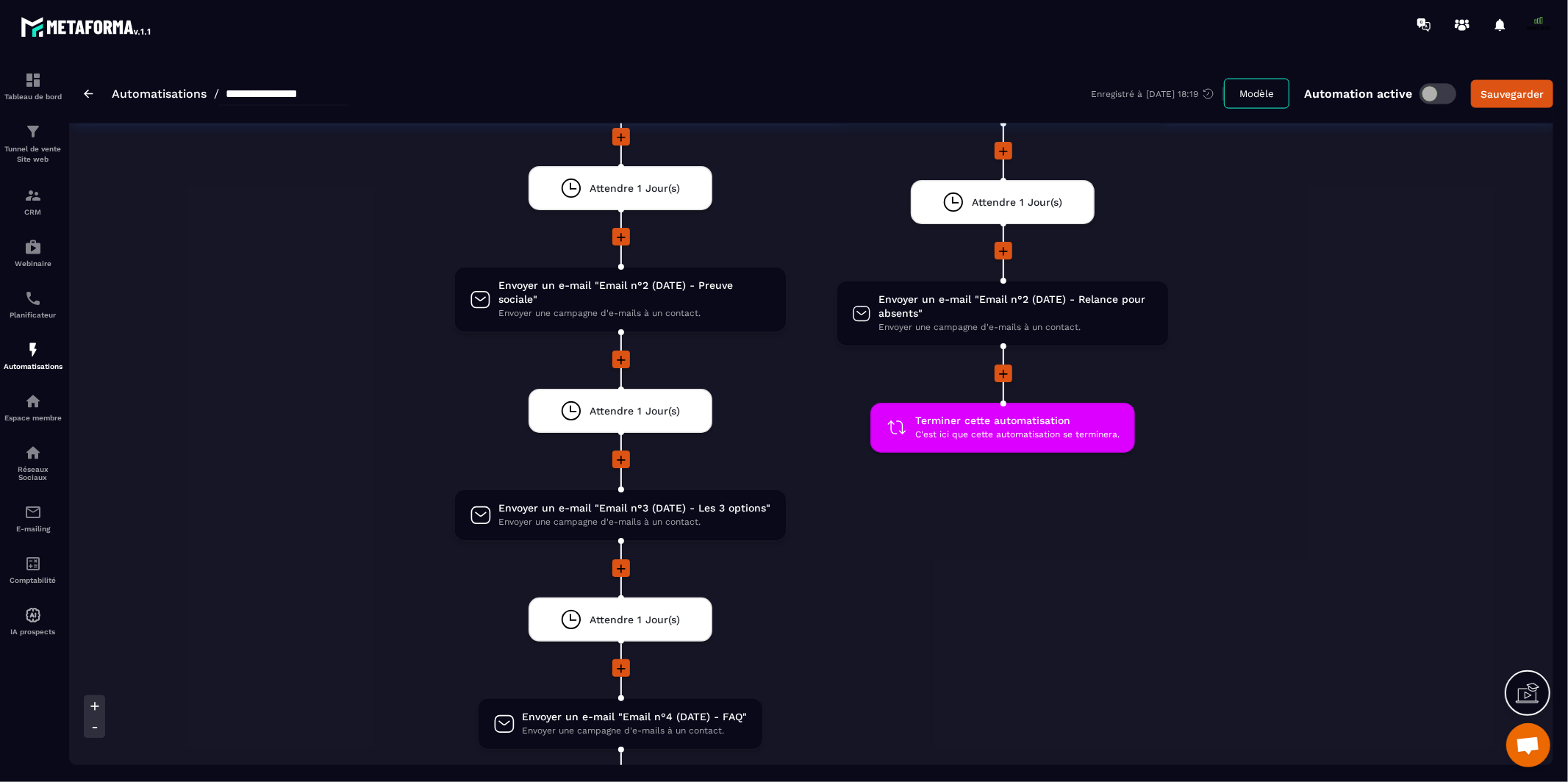
scroll to position [1373, 0]
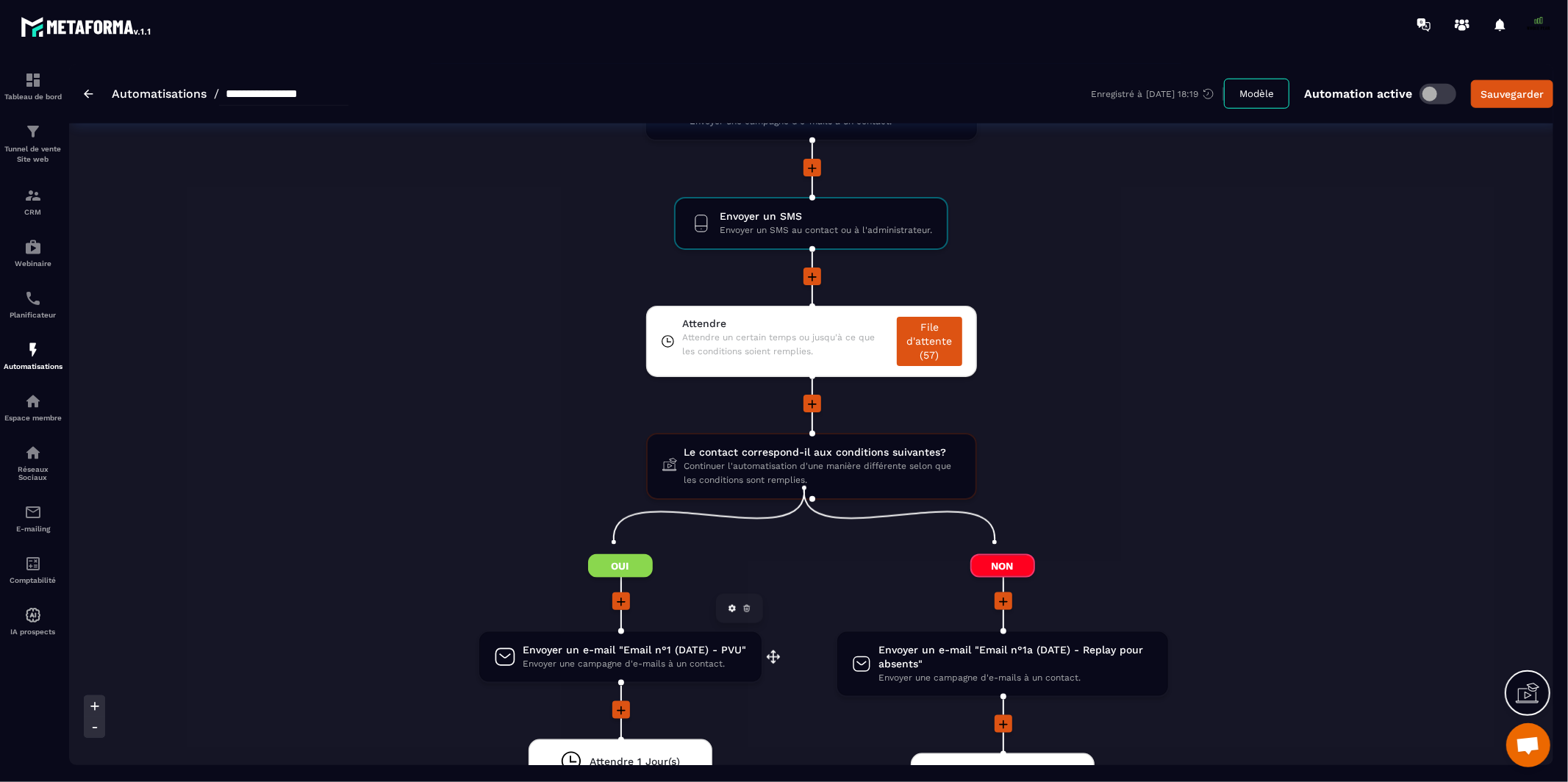
click at [685, 657] on span "Envoyer une campagne d'e-mails à un contact." at bounding box center [635, 664] width 223 height 14
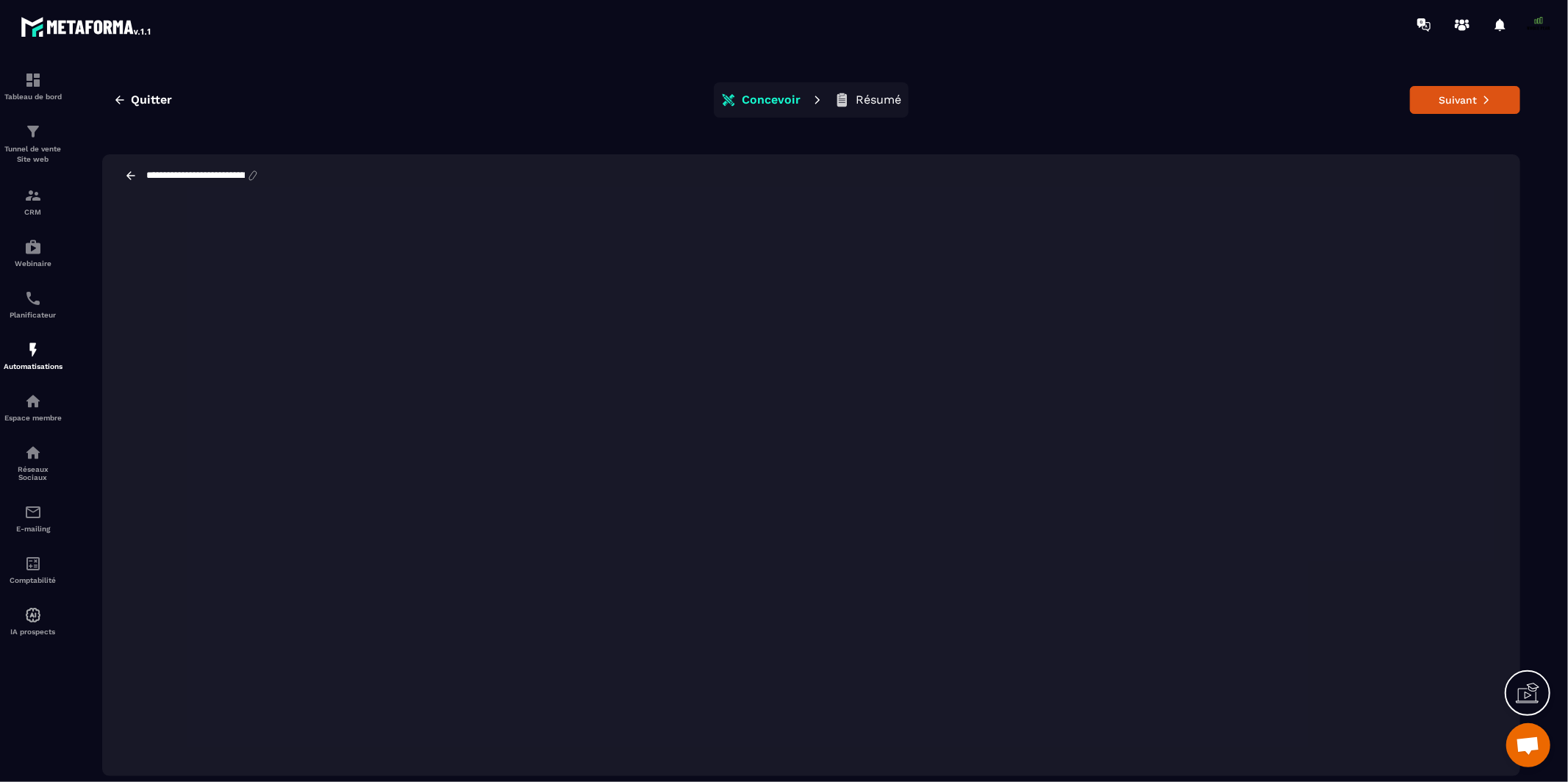
click at [130, 175] on icon at bounding box center [130, 175] width 9 height 8
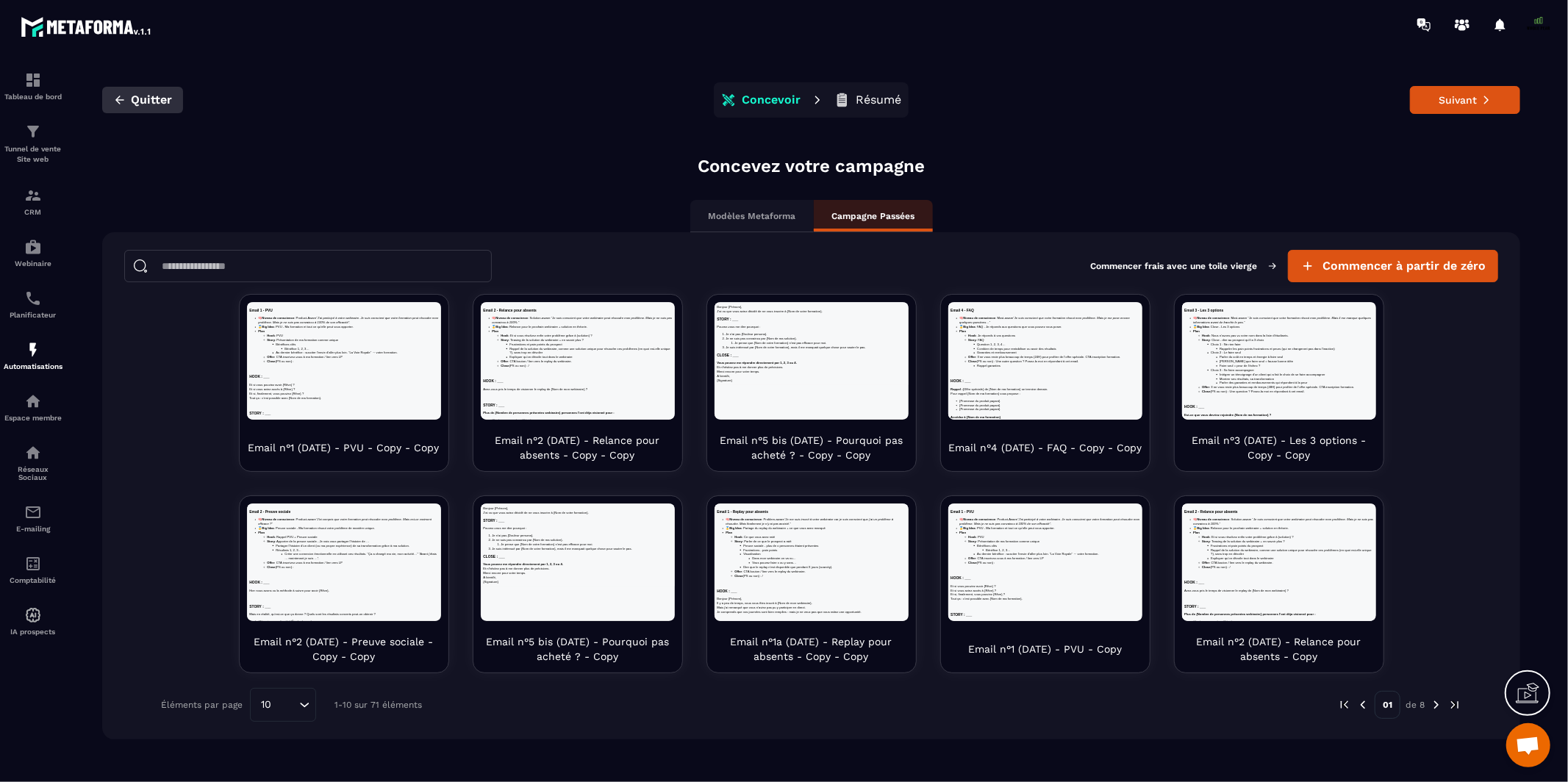
click at [124, 100] on icon "button" at bounding box center [120, 101] width 14 height 14
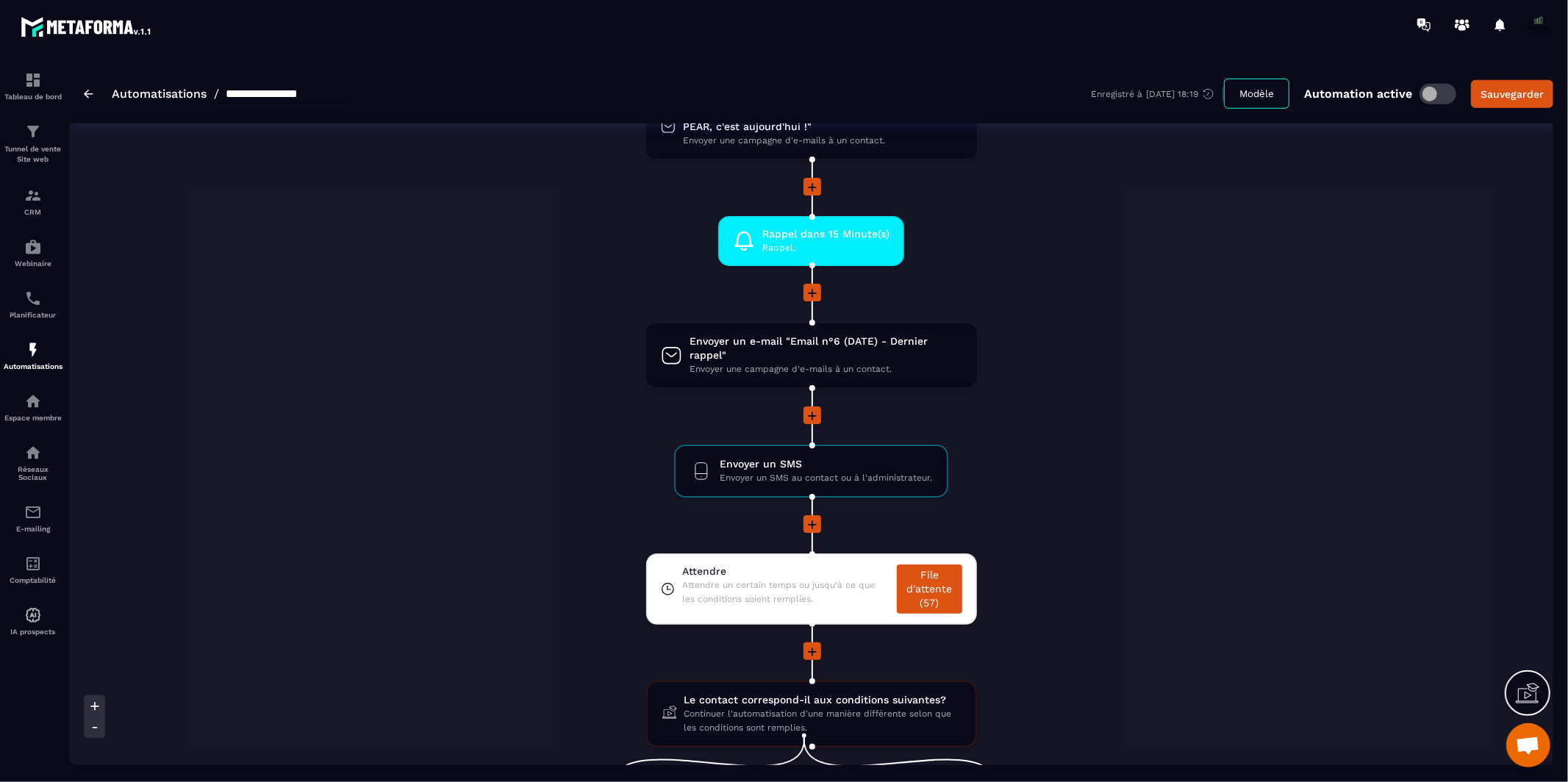
scroll to position [1316, 0]
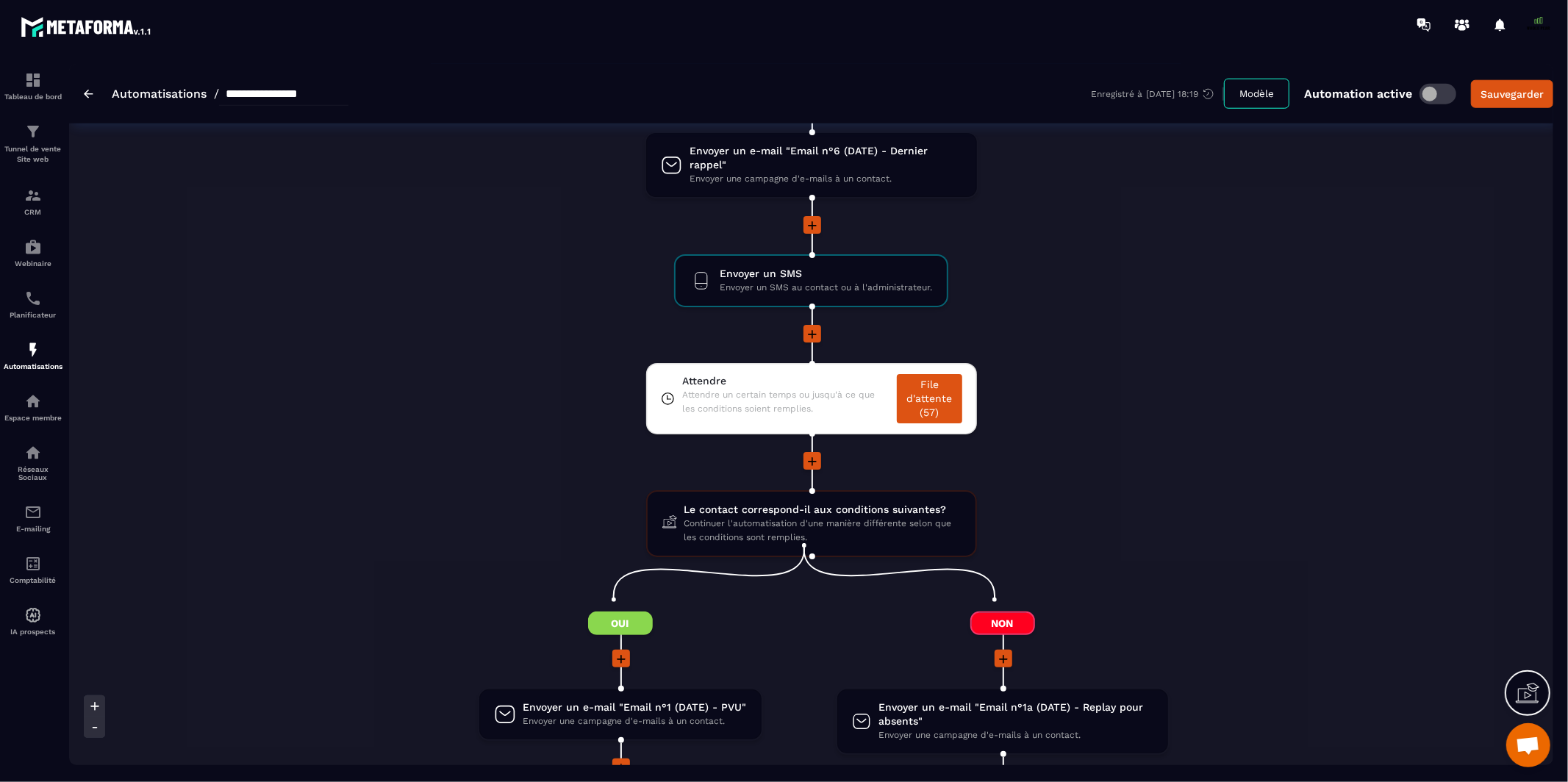
click at [619, 652] on icon at bounding box center [621, 658] width 14 height 14
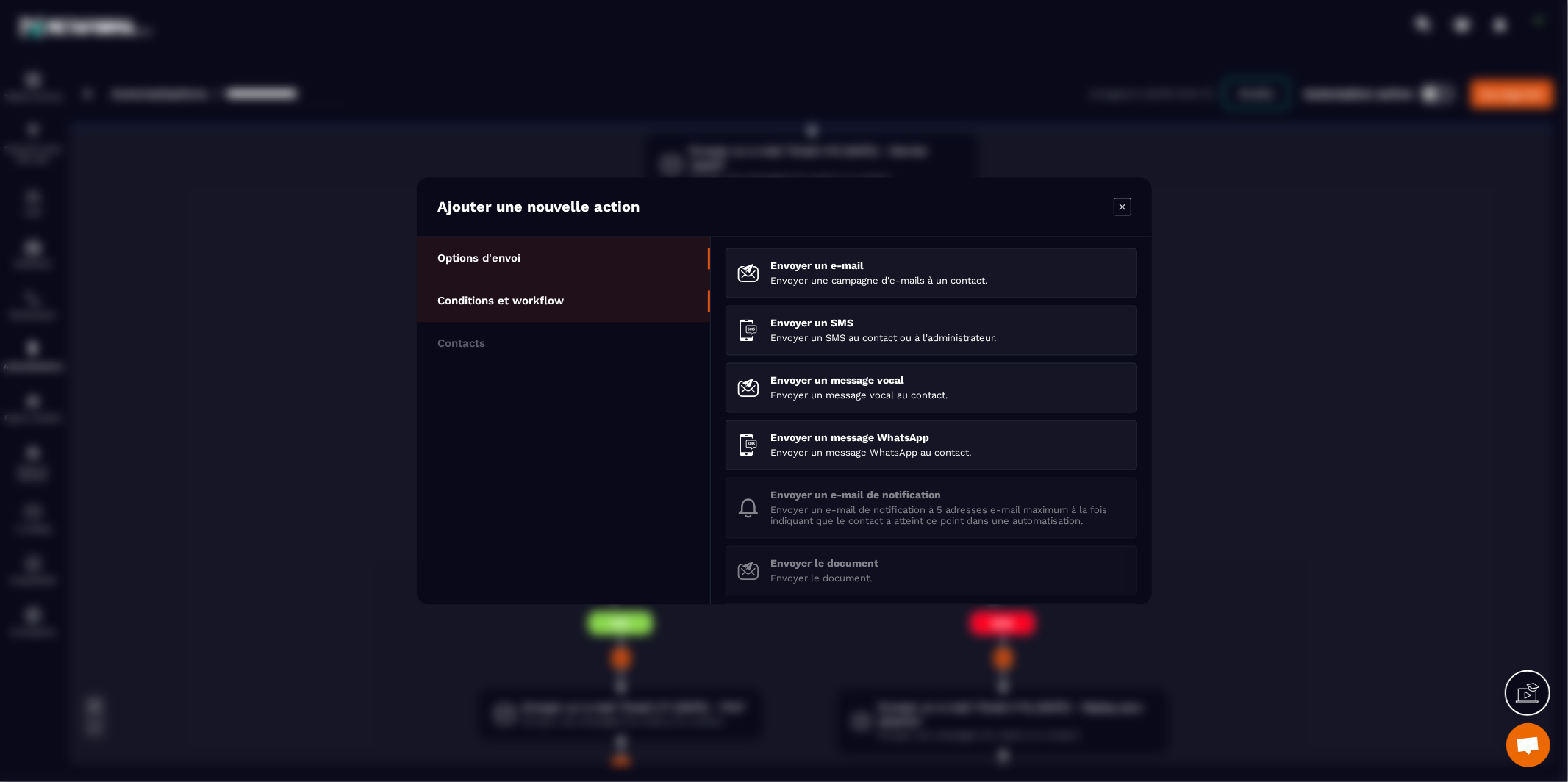
click at [587, 297] on li "Conditions et workflow" at bounding box center [563, 302] width 293 height 43
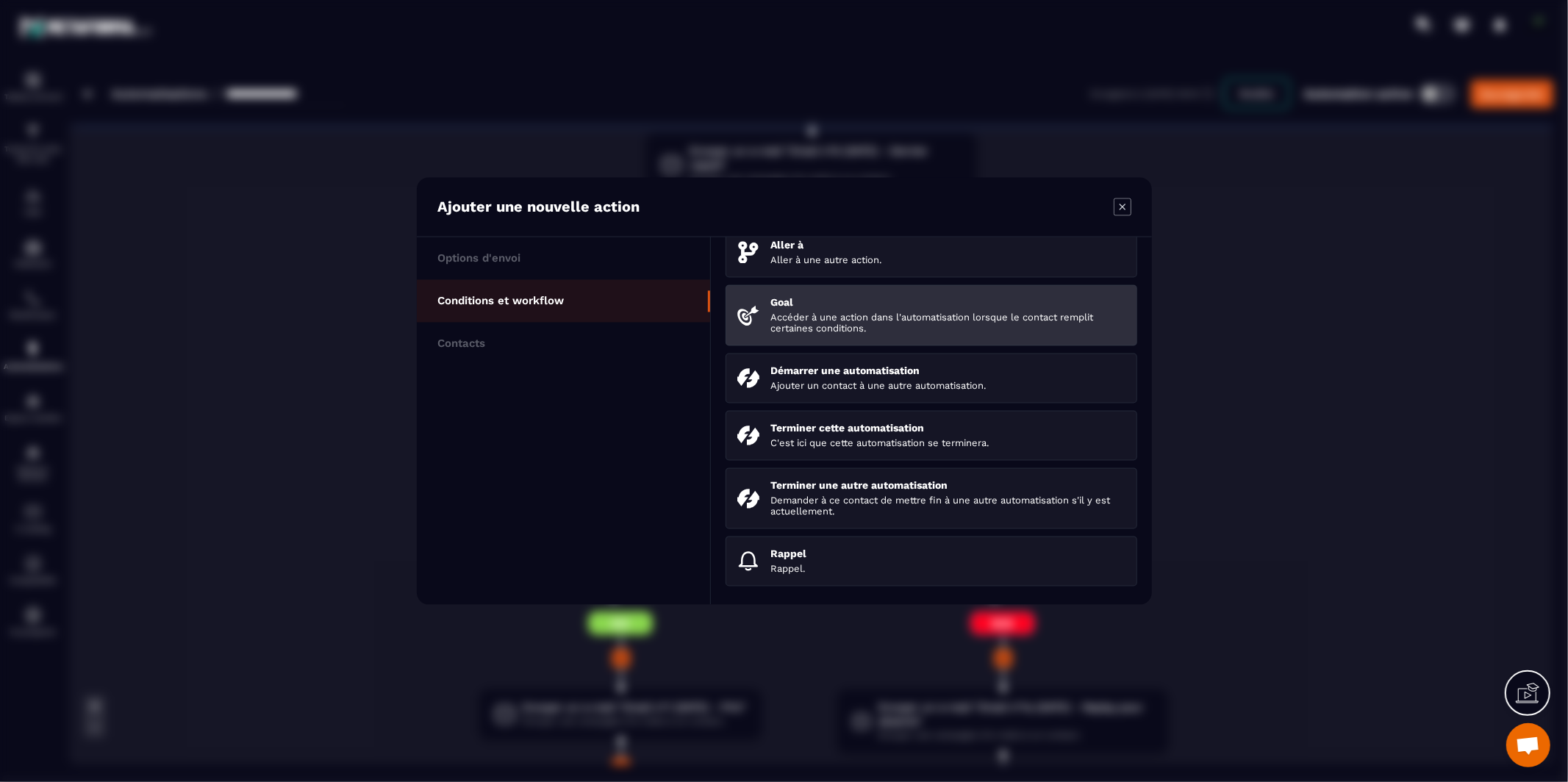
scroll to position [167, 0]
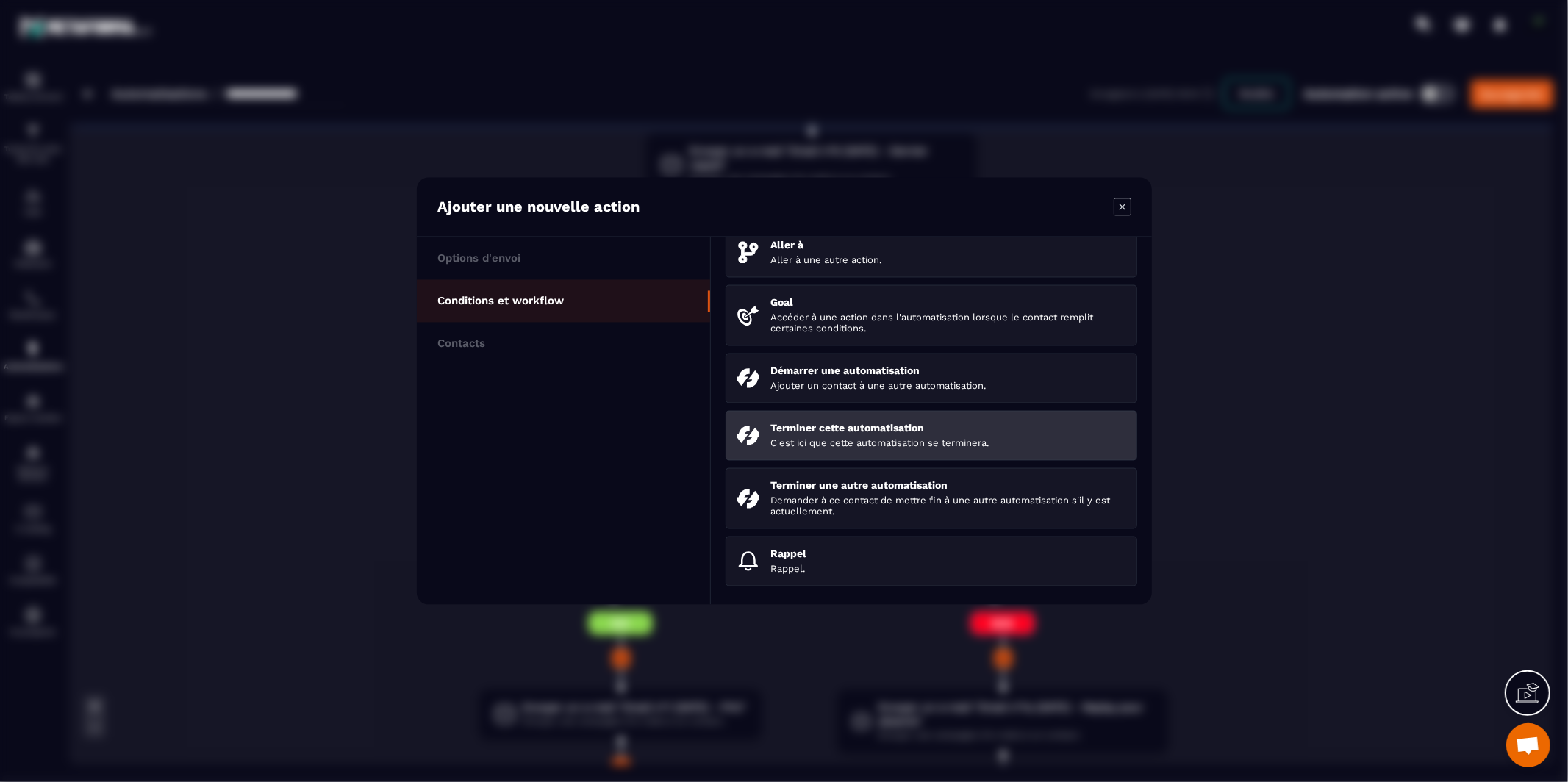
click at [794, 438] on p "C'est ici que cette automatisation se terminera." at bounding box center [947, 443] width 355 height 11
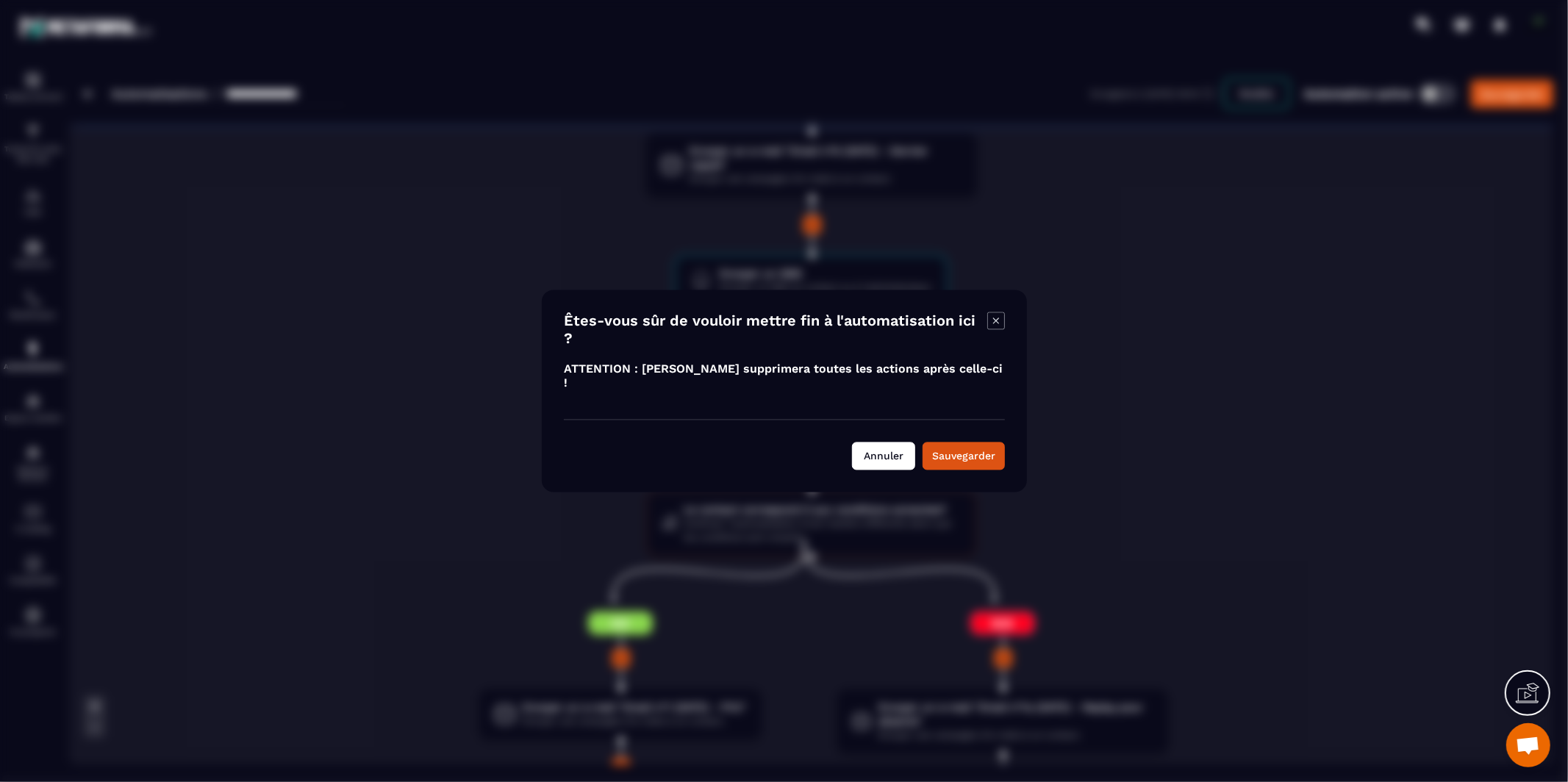
click at [899, 452] on button "Annuler" at bounding box center [883, 457] width 63 height 28
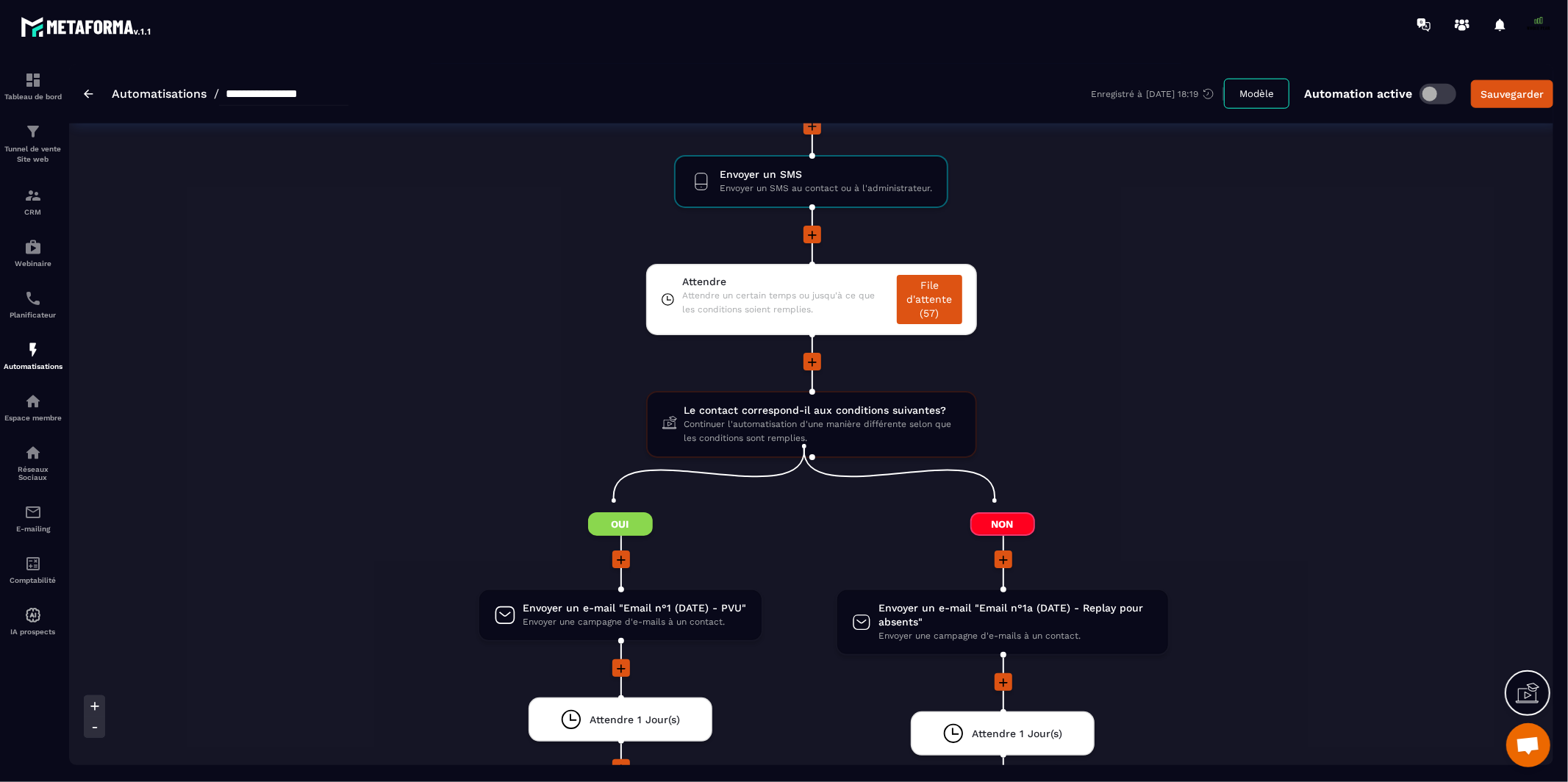
scroll to position [1440, 0]
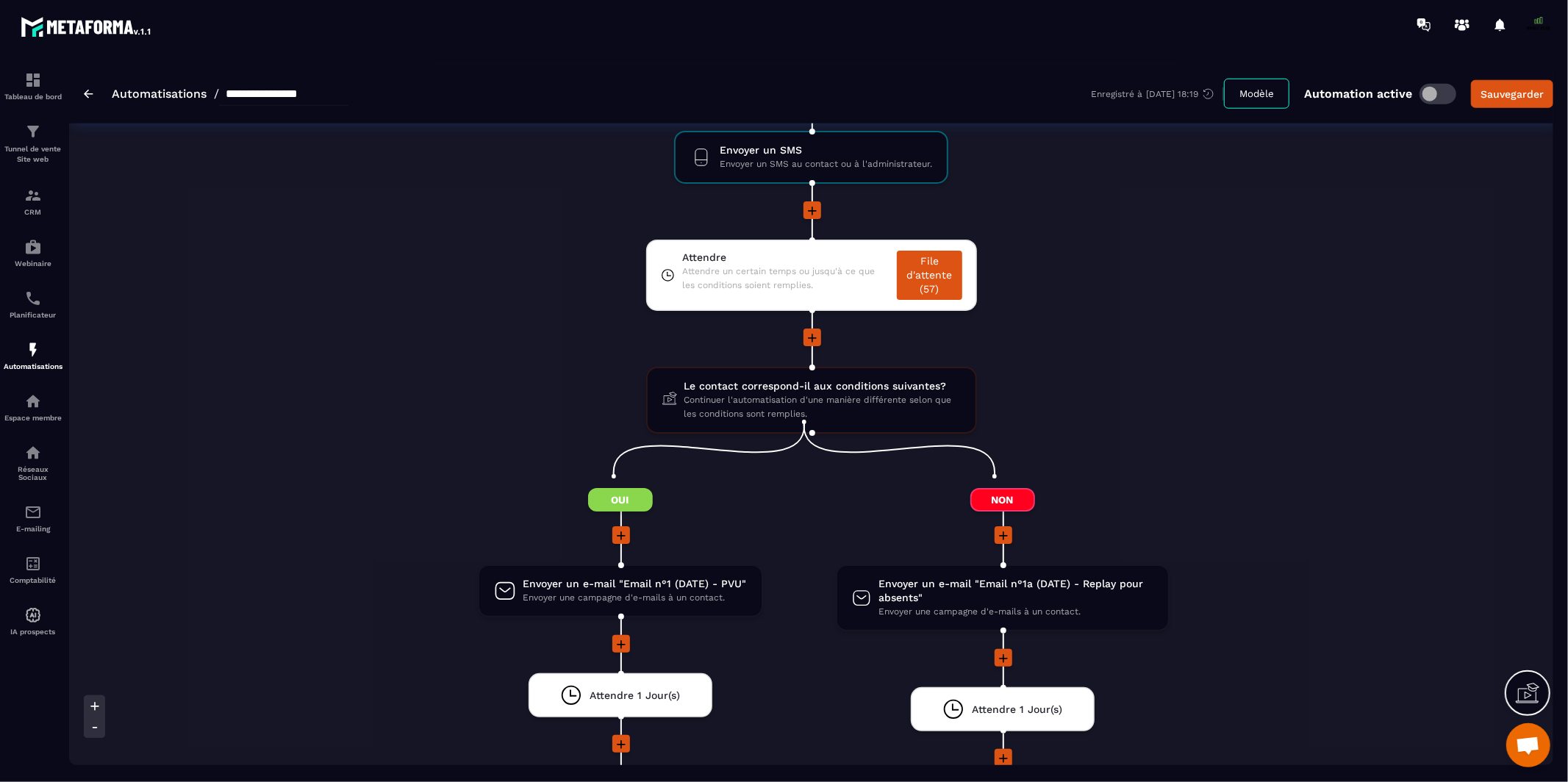
click at [623, 528] on icon at bounding box center [621, 535] width 14 height 14
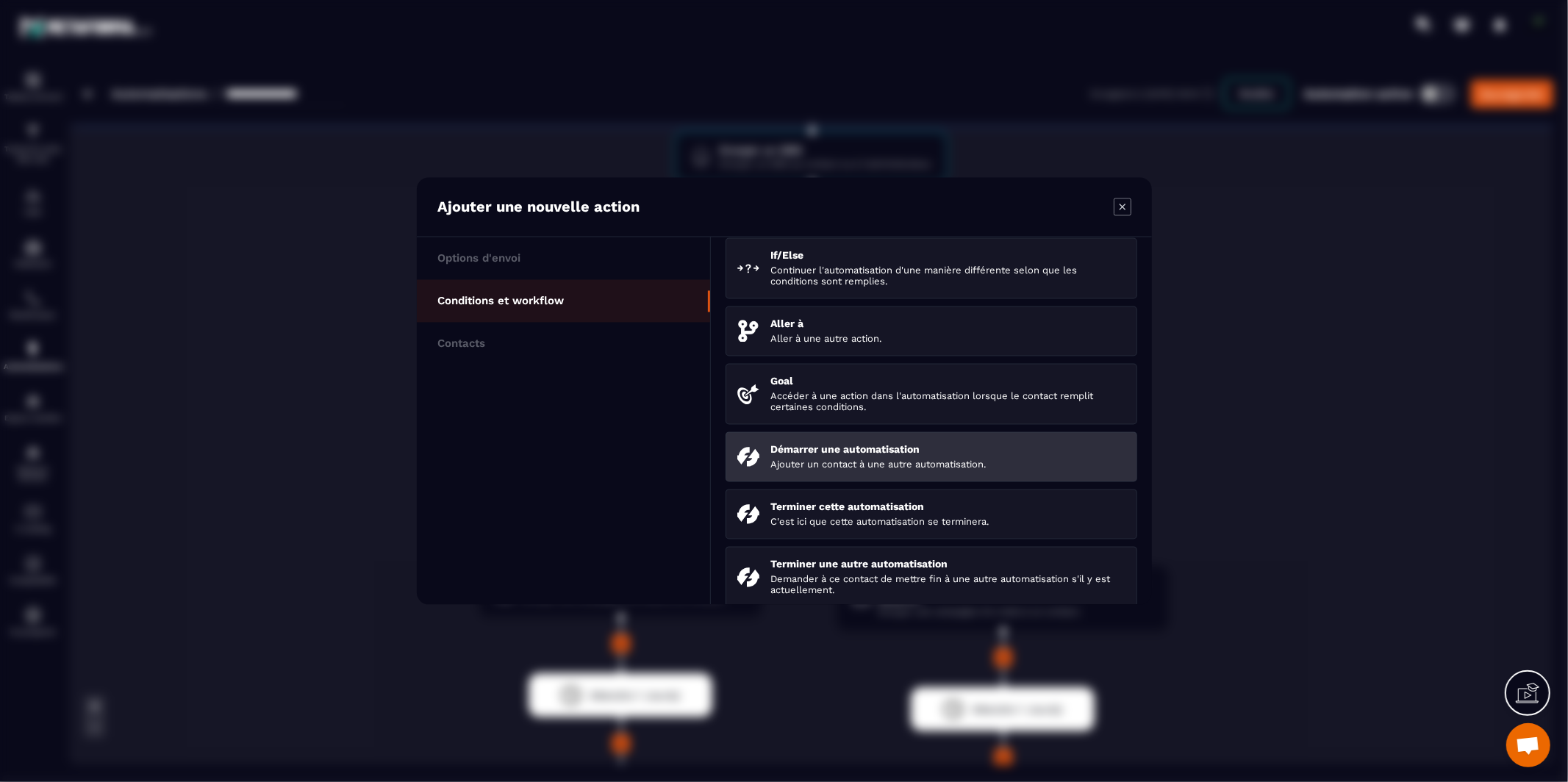
scroll to position [60, 0]
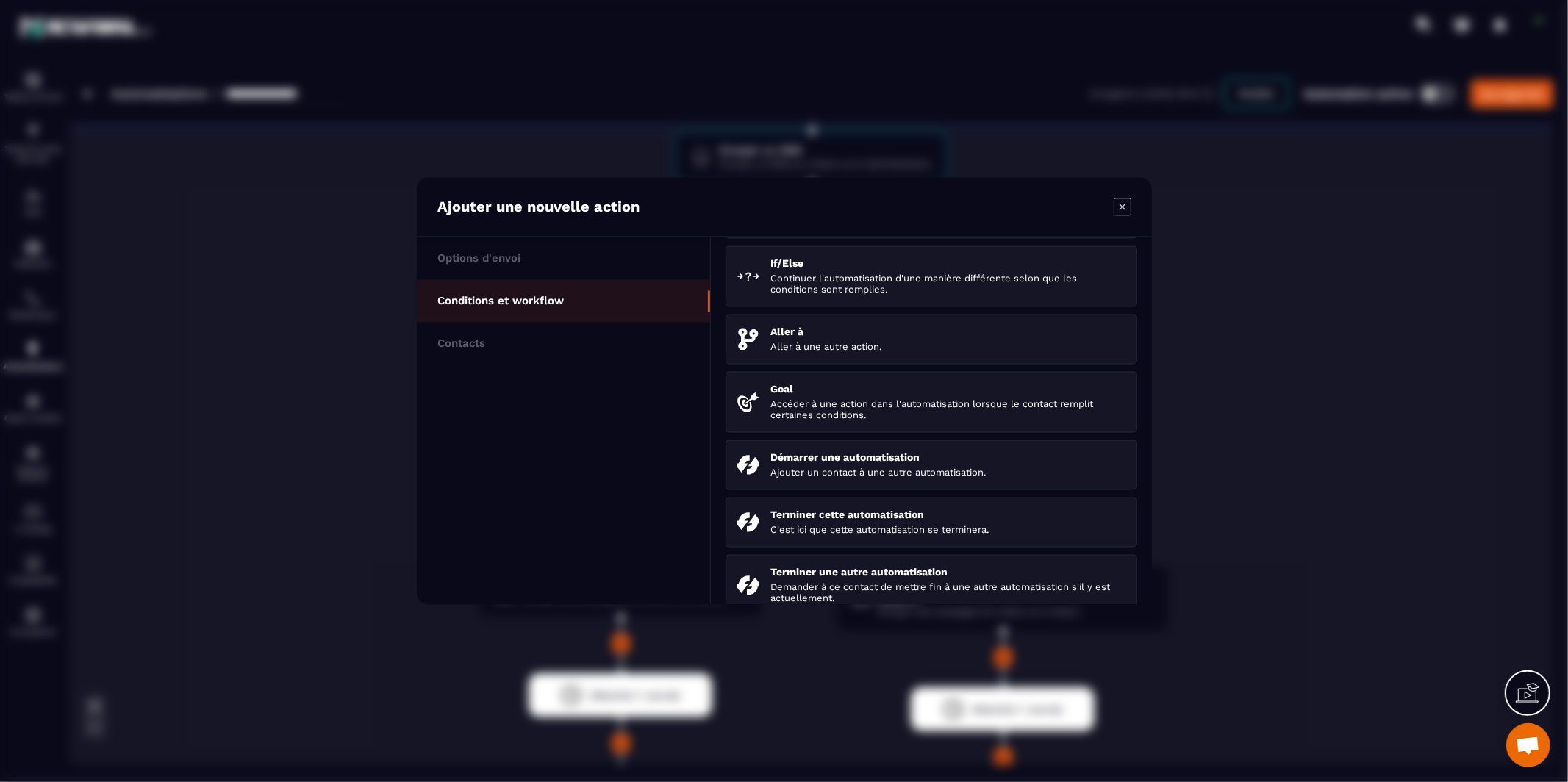
click at [1123, 204] on icon "Modal window" at bounding box center [1122, 207] width 18 height 18
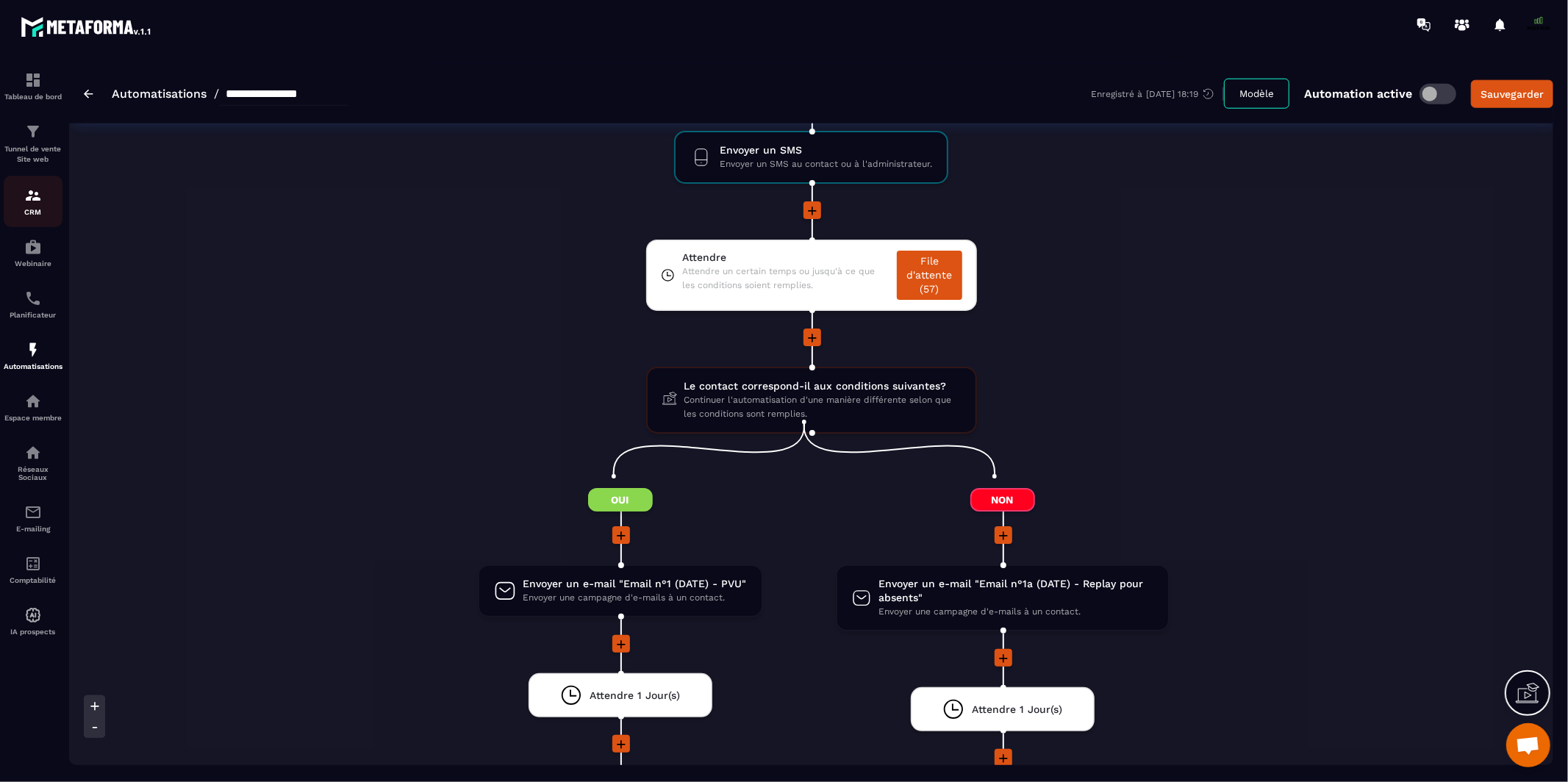
click at [34, 203] on img at bounding box center [32, 195] width 18 height 18
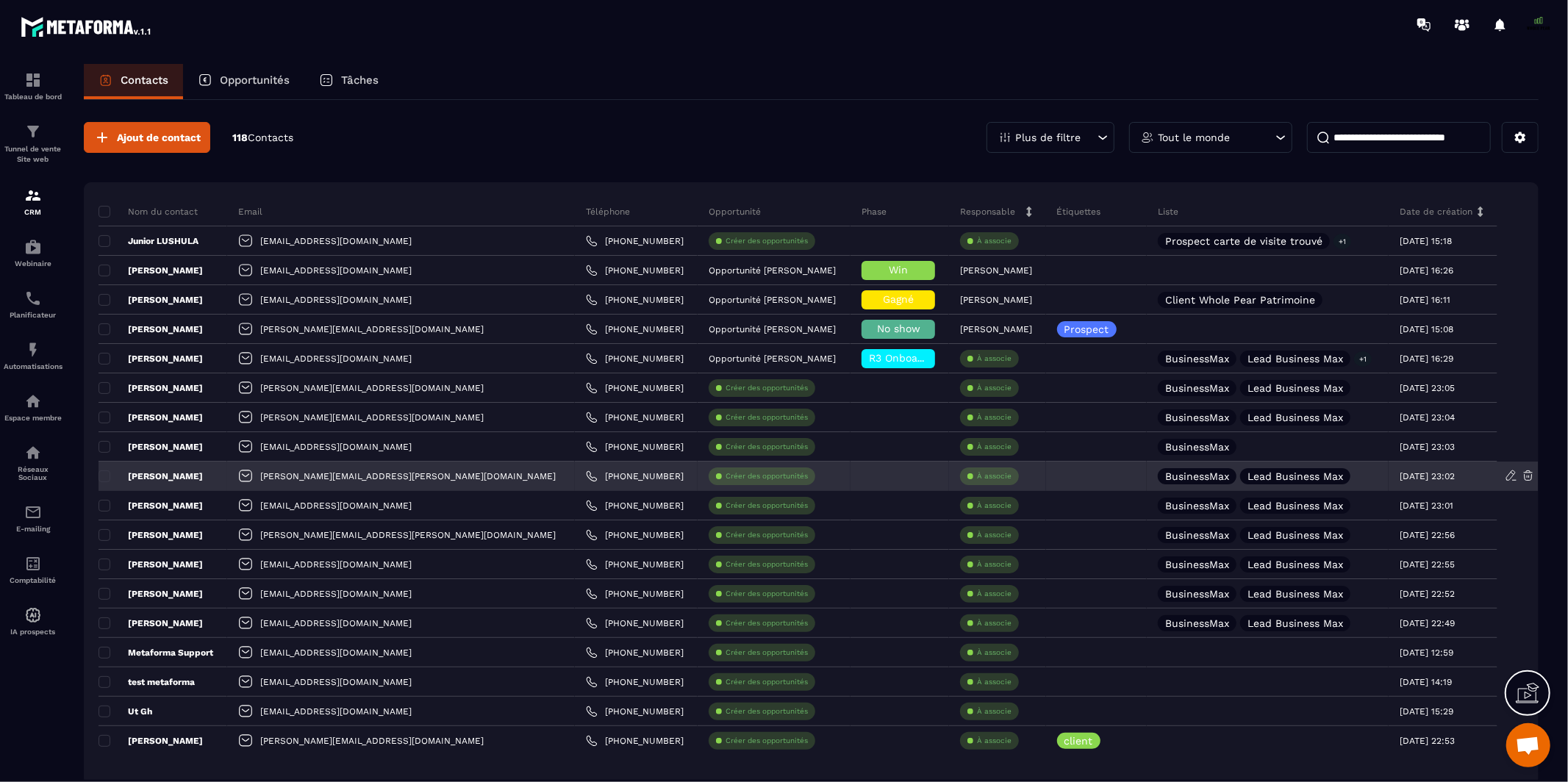
scroll to position [83, 0]
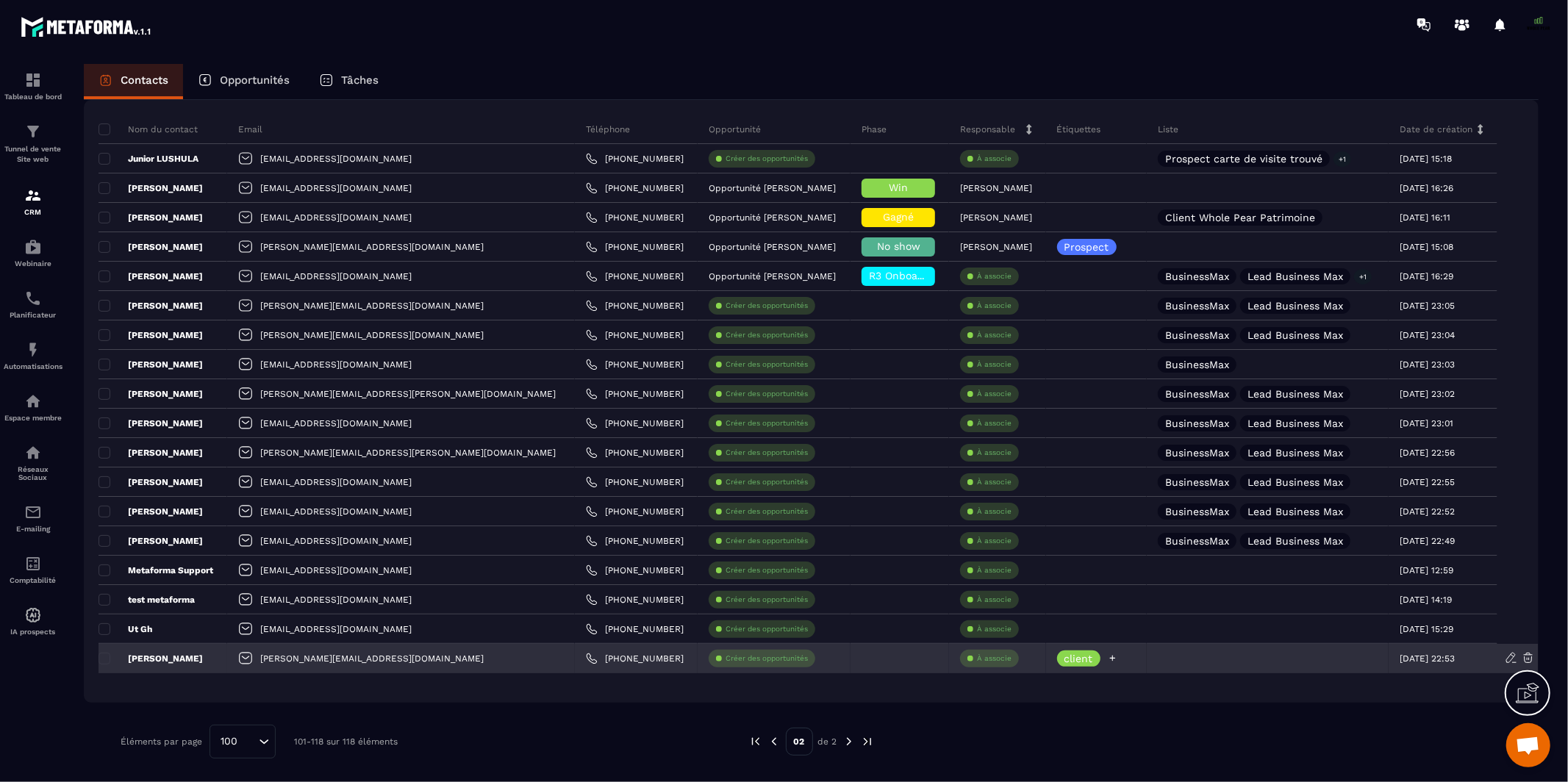
click at [1065, 662] on p "client" at bounding box center [1079, 658] width 29 height 10
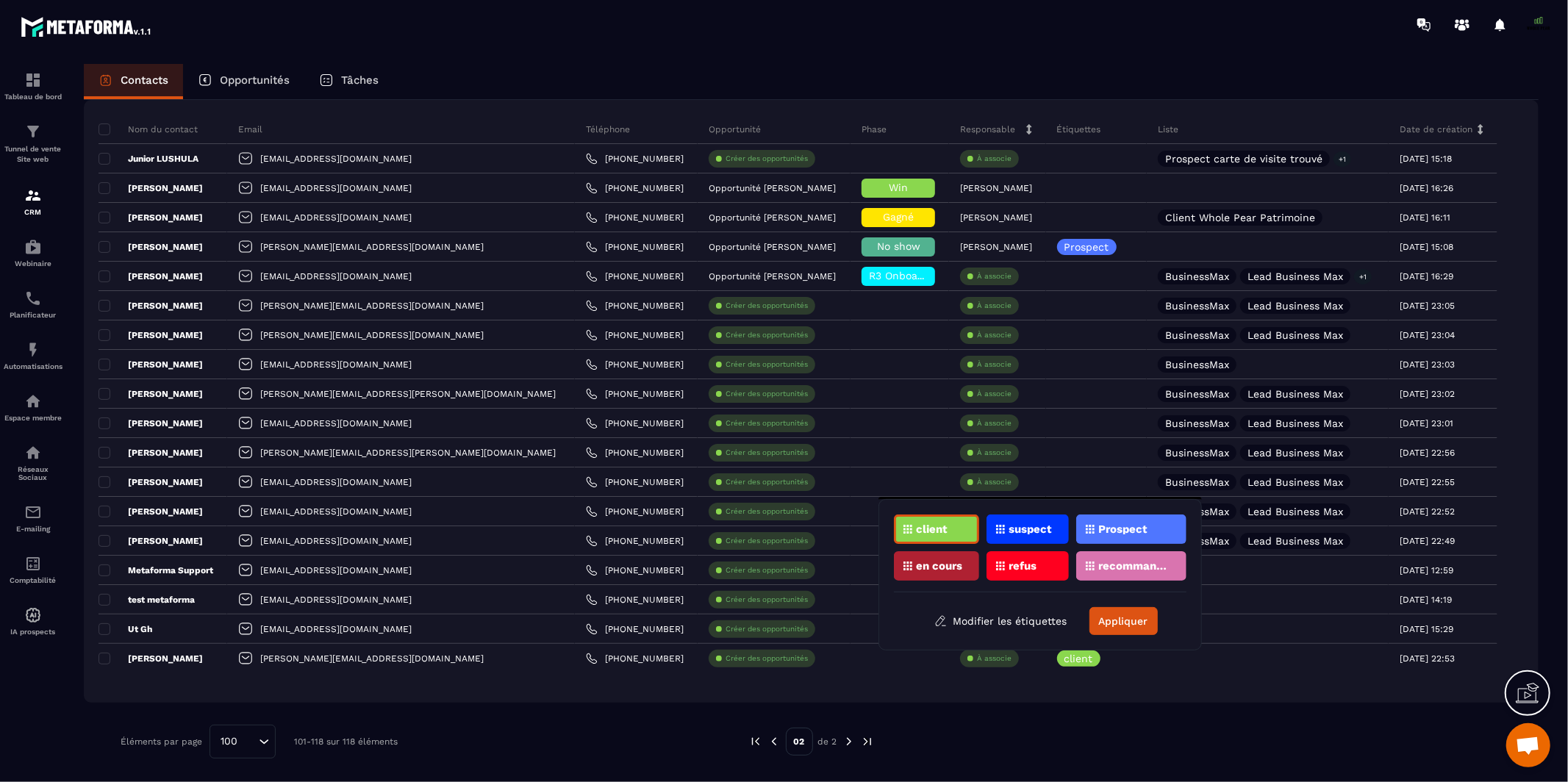
click at [939, 533] on p "client" at bounding box center [931, 529] width 32 height 10
click at [945, 527] on p "client" at bounding box center [931, 529] width 32 height 10
click at [1111, 619] on button "Appliquer" at bounding box center [1123, 621] width 68 height 28
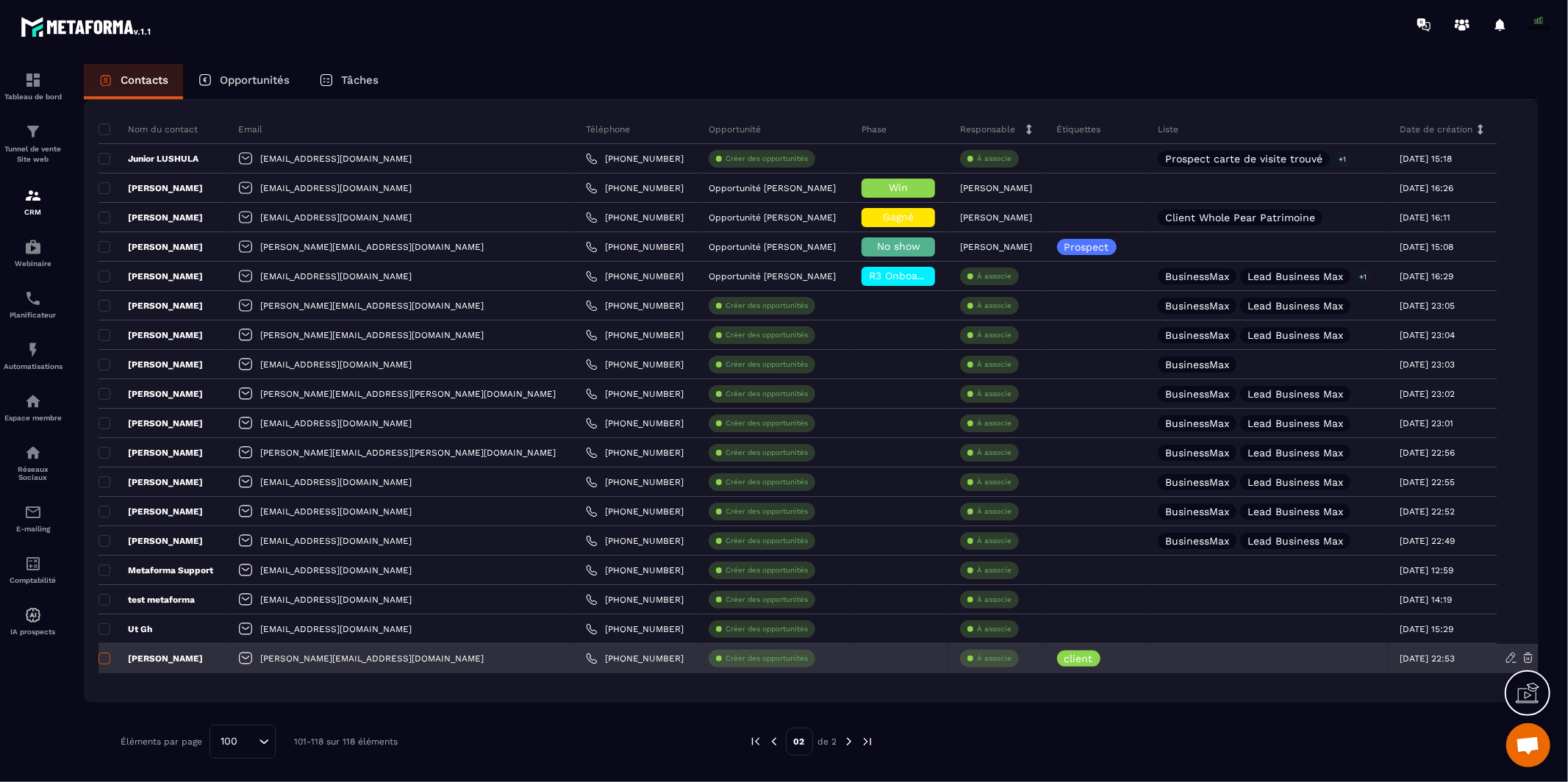
click at [105, 657] on span at bounding box center [105, 658] width 12 height 12
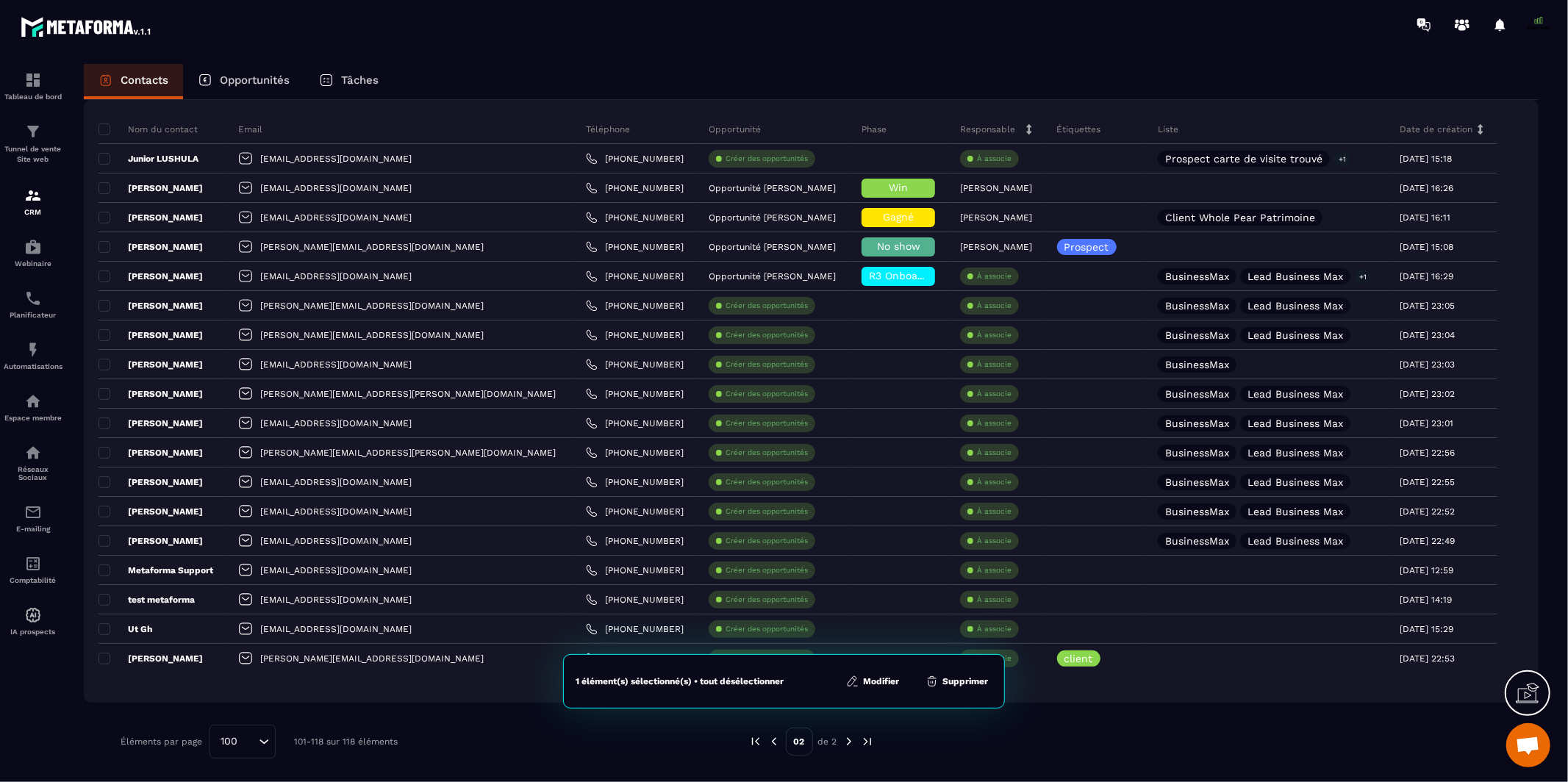
click at [877, 684] on button "Modifier" at bounding box center [872, 681] width 61 height 14
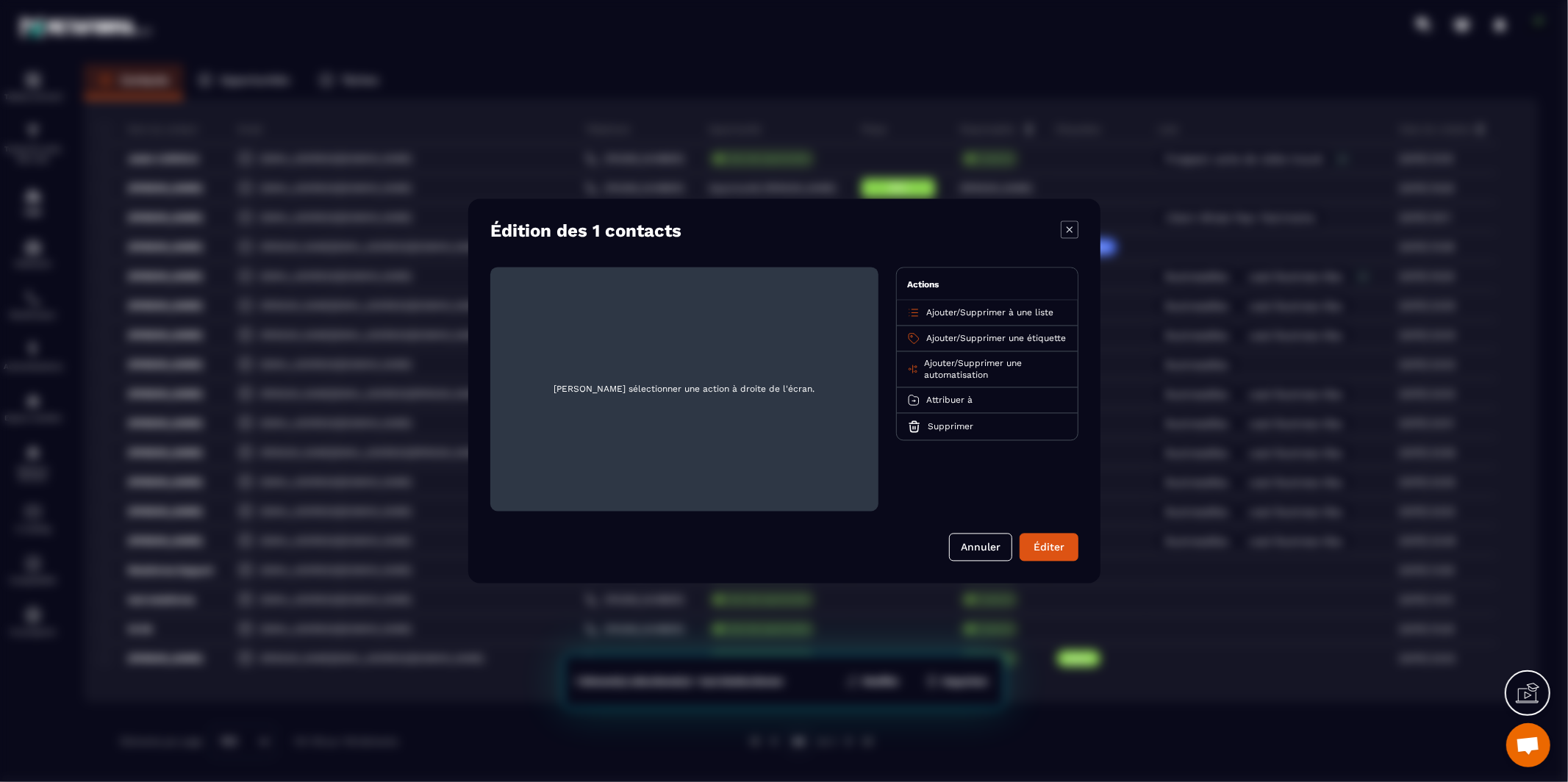
click at [951, 313] on span "Ajouter" at bounding box center [940, 313] width 30 height 10
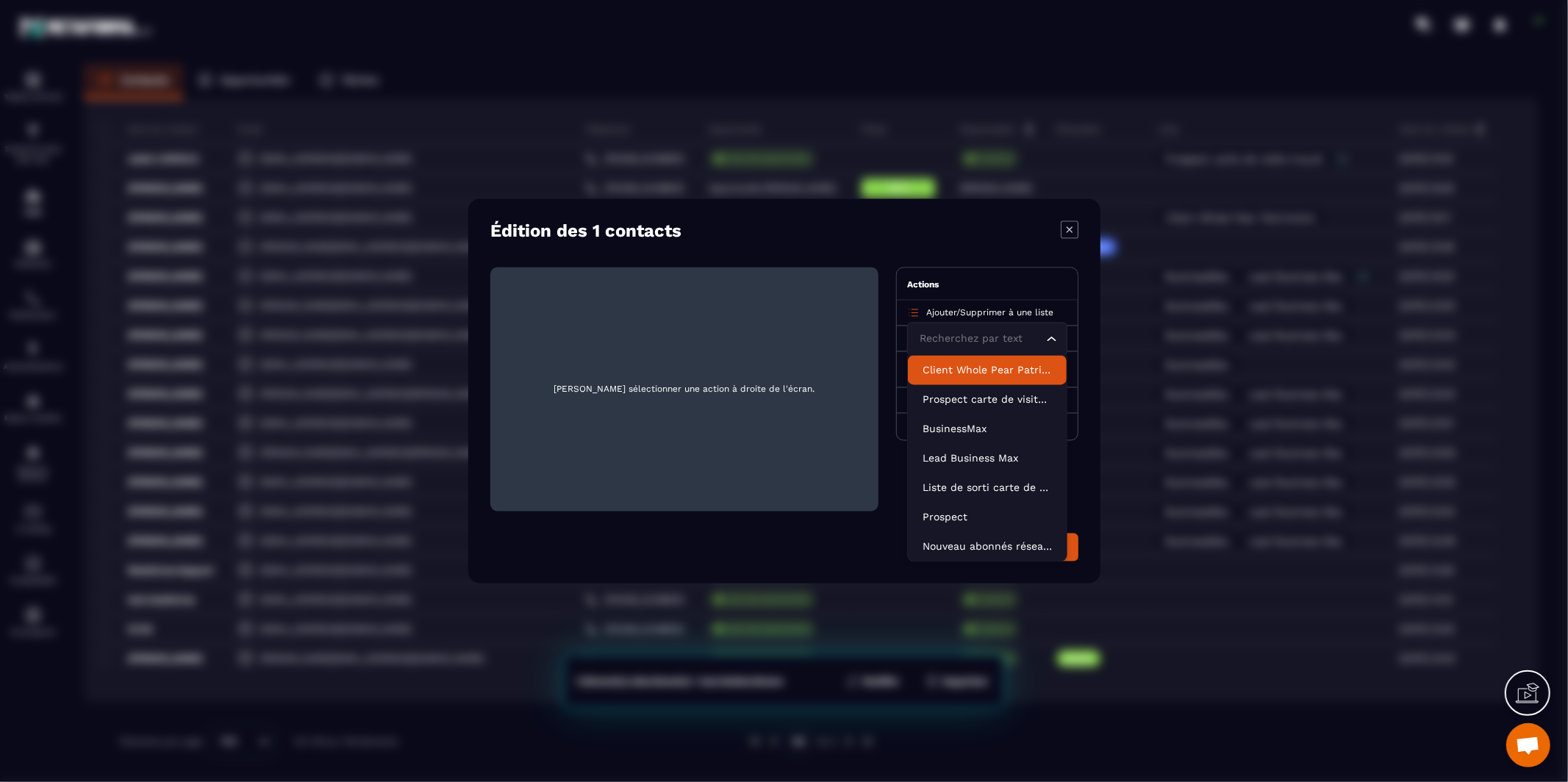
click at [960, 372] on p "Client Whole Pear Patrimoine" at bounding box center [987, 370] width 129 height 14
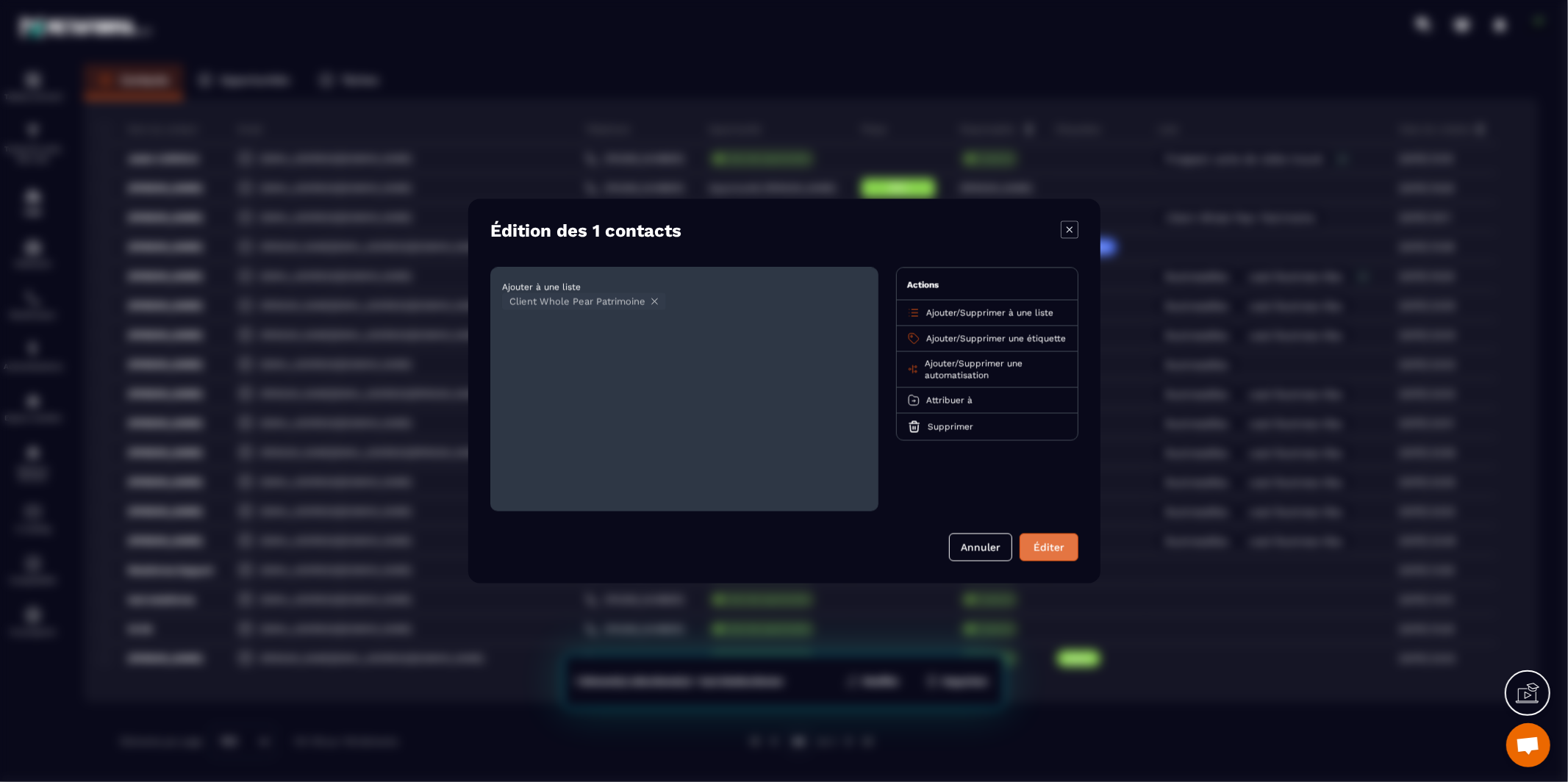
click at [1037, 552] on button "Éditer" at bounding box center [1048, 548] width 59 height 28
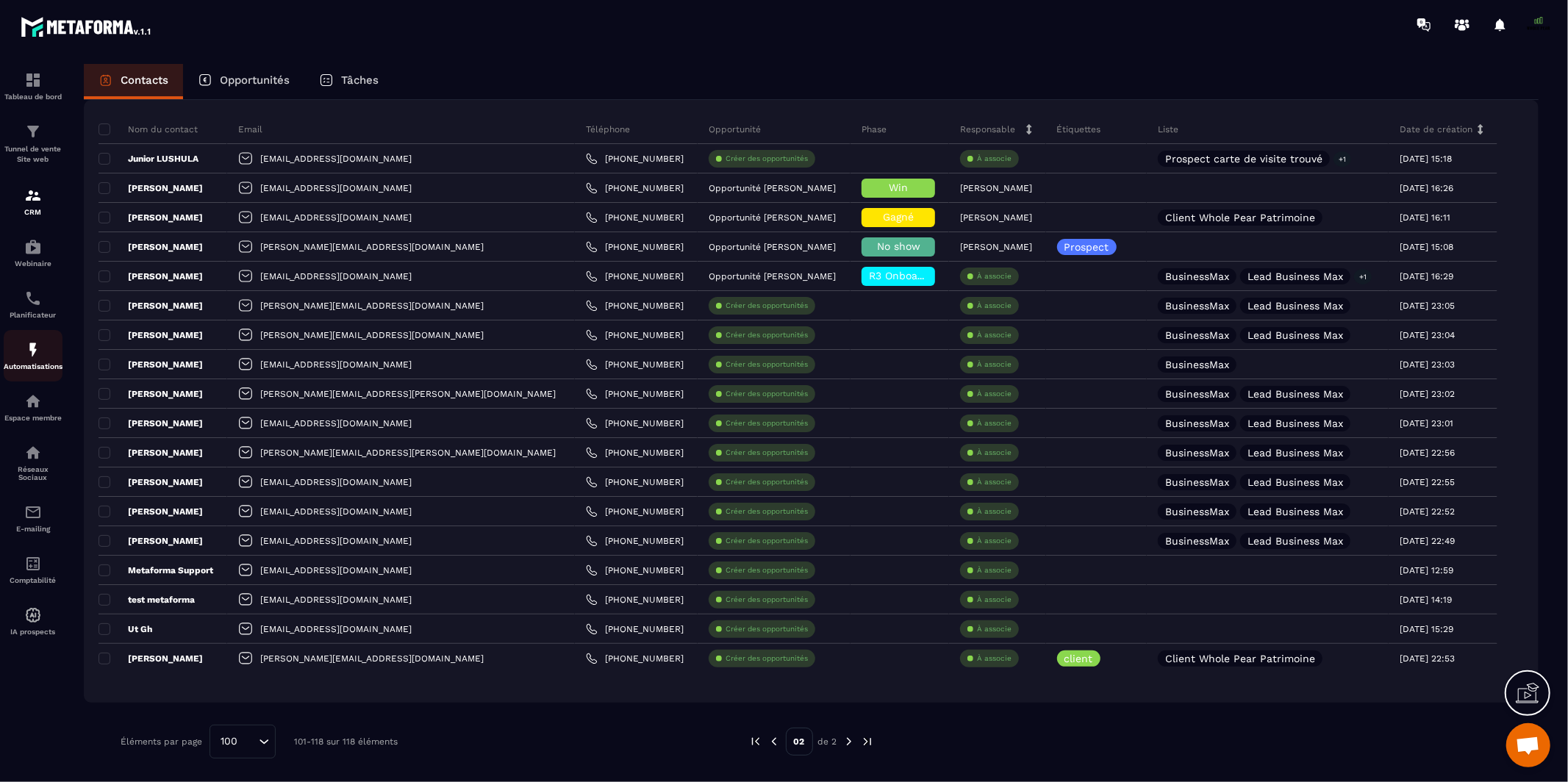
click at [30, 357] on img at bounding box center [32, 349] width 18 height 18
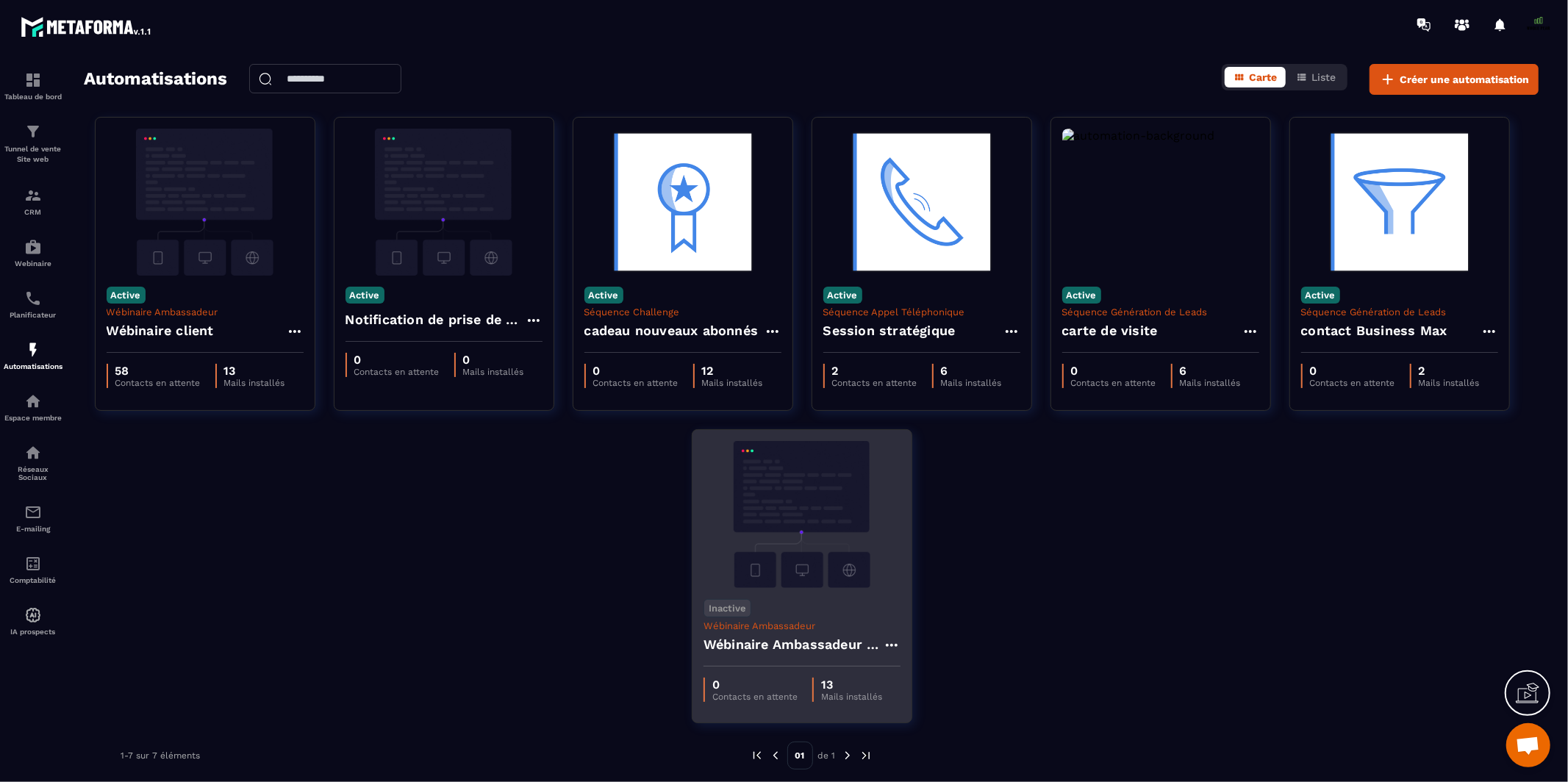
click at [792, 608] on div "Inactive Wébinaire Ambassadeur Wébinaire Ambassadeur - Copy" at bounding box center [801, 627] width 219 height 78
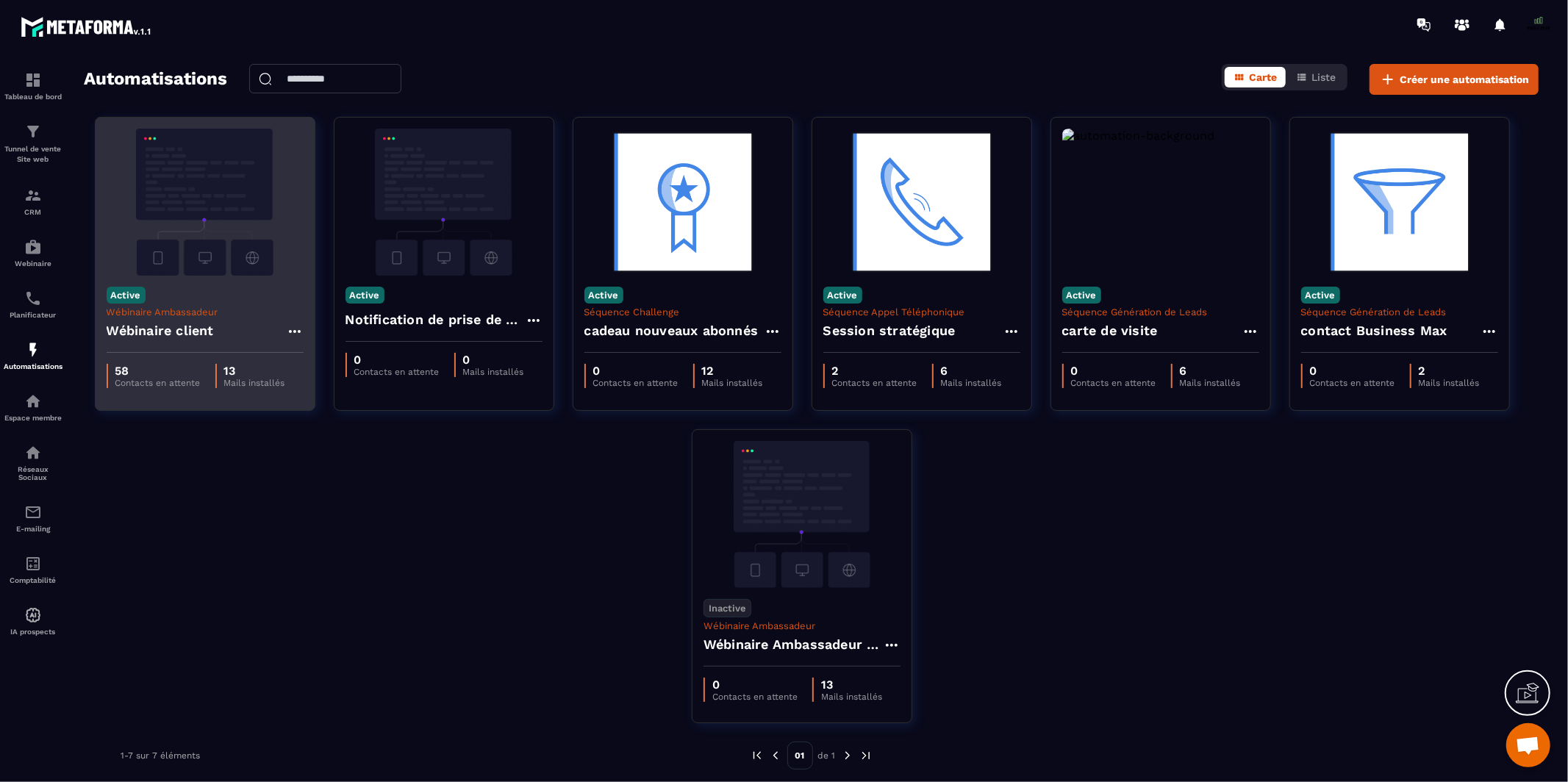
click at [213, 274] on img at bounding box center [204, 202] width 197 height 147
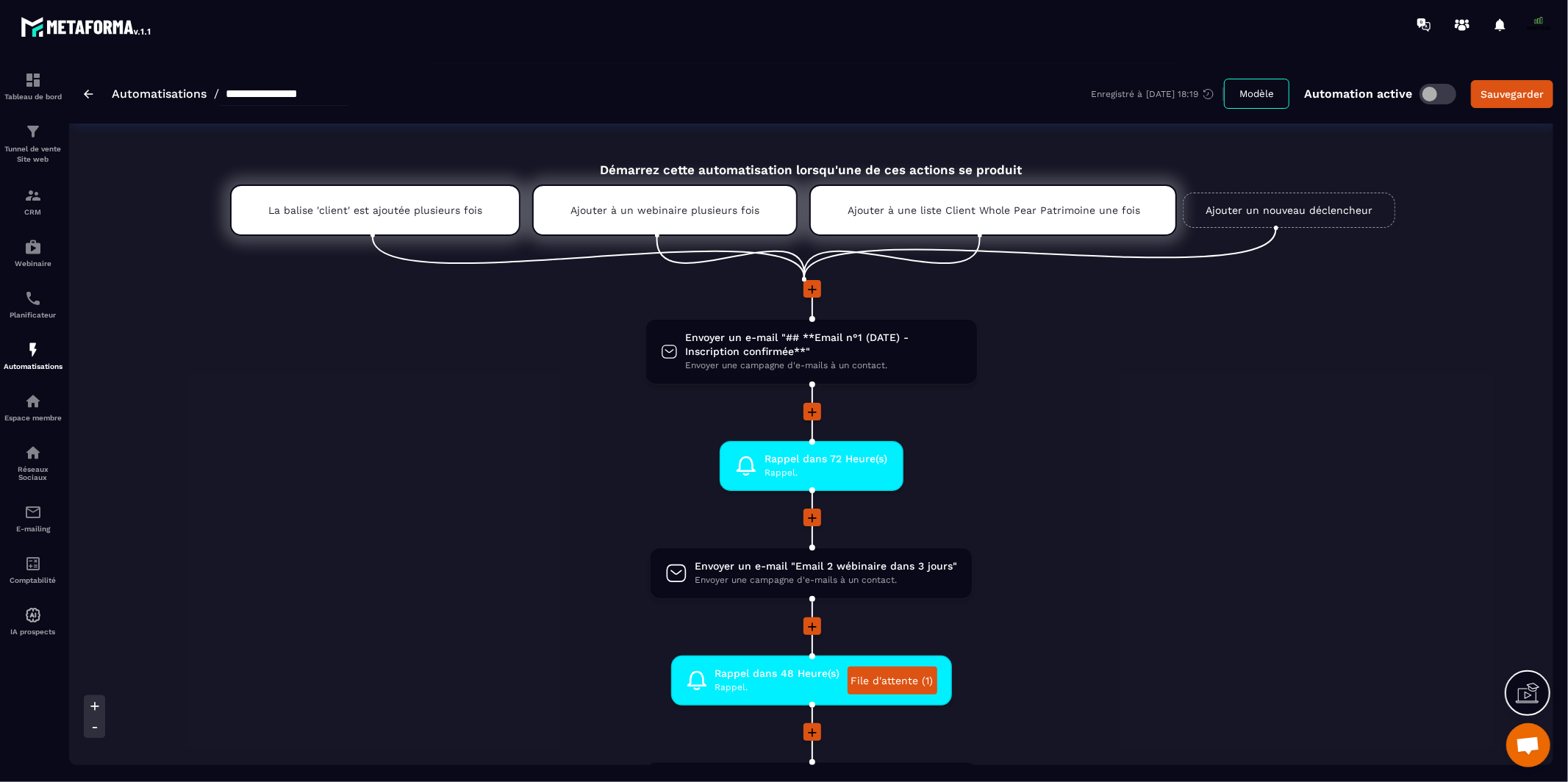
click at [1433, 94] on span at bounding box center [1437, 94] width 37 height 20
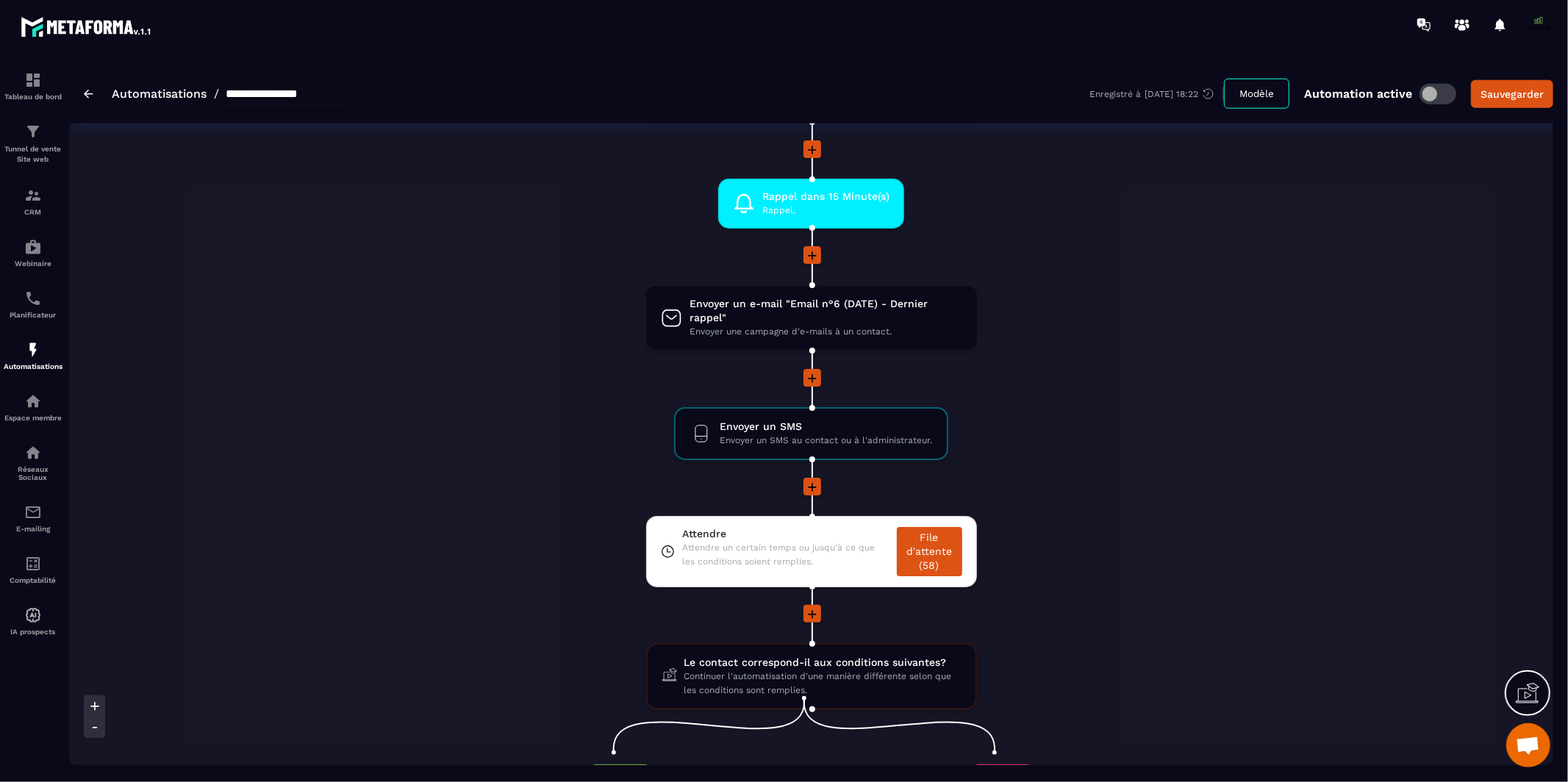
scroll to position [1386, 0]
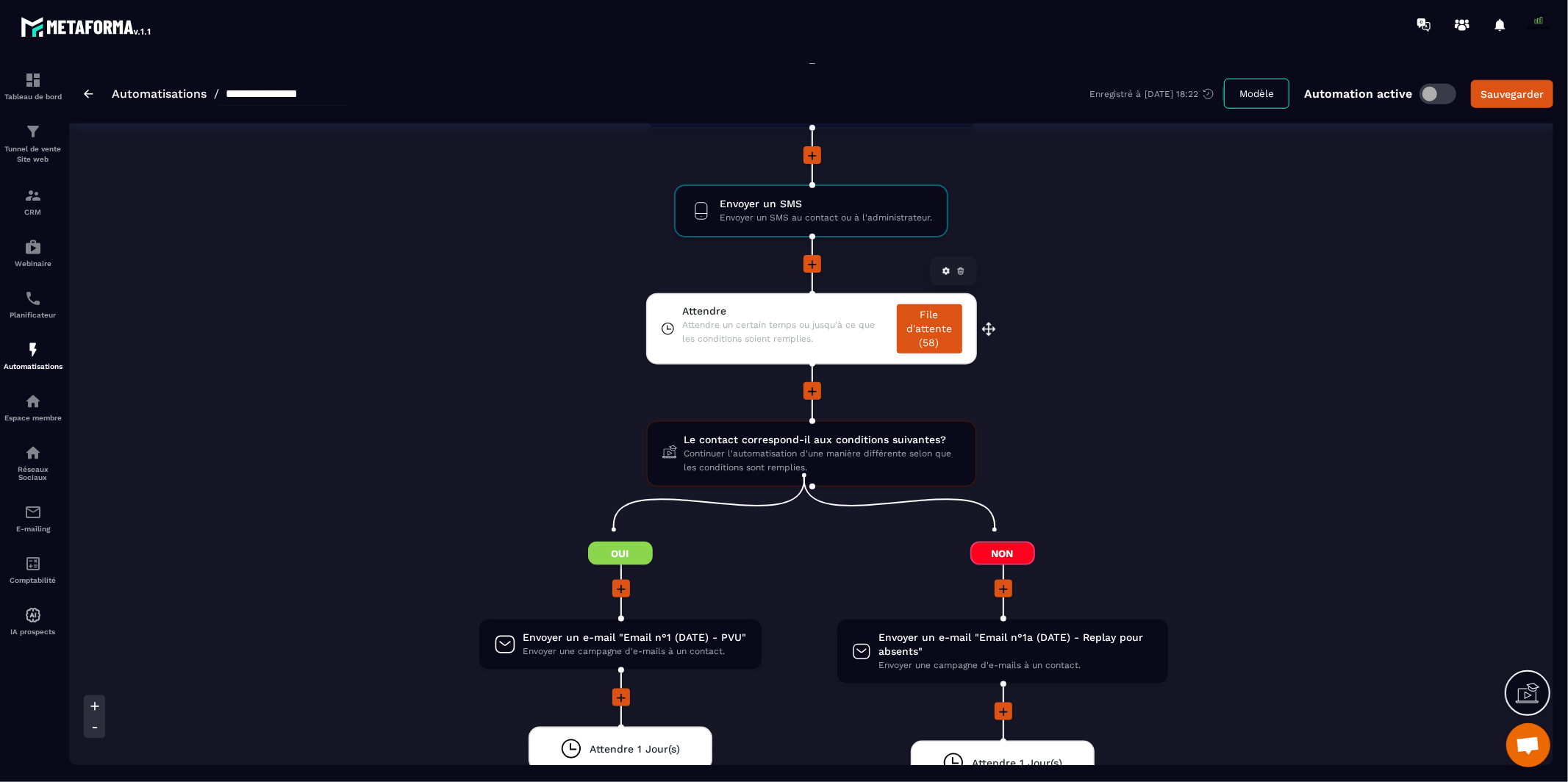
click at [921, 319] on link "File d'attente (58)" at bounding box center [929, 329] width 66 height 49
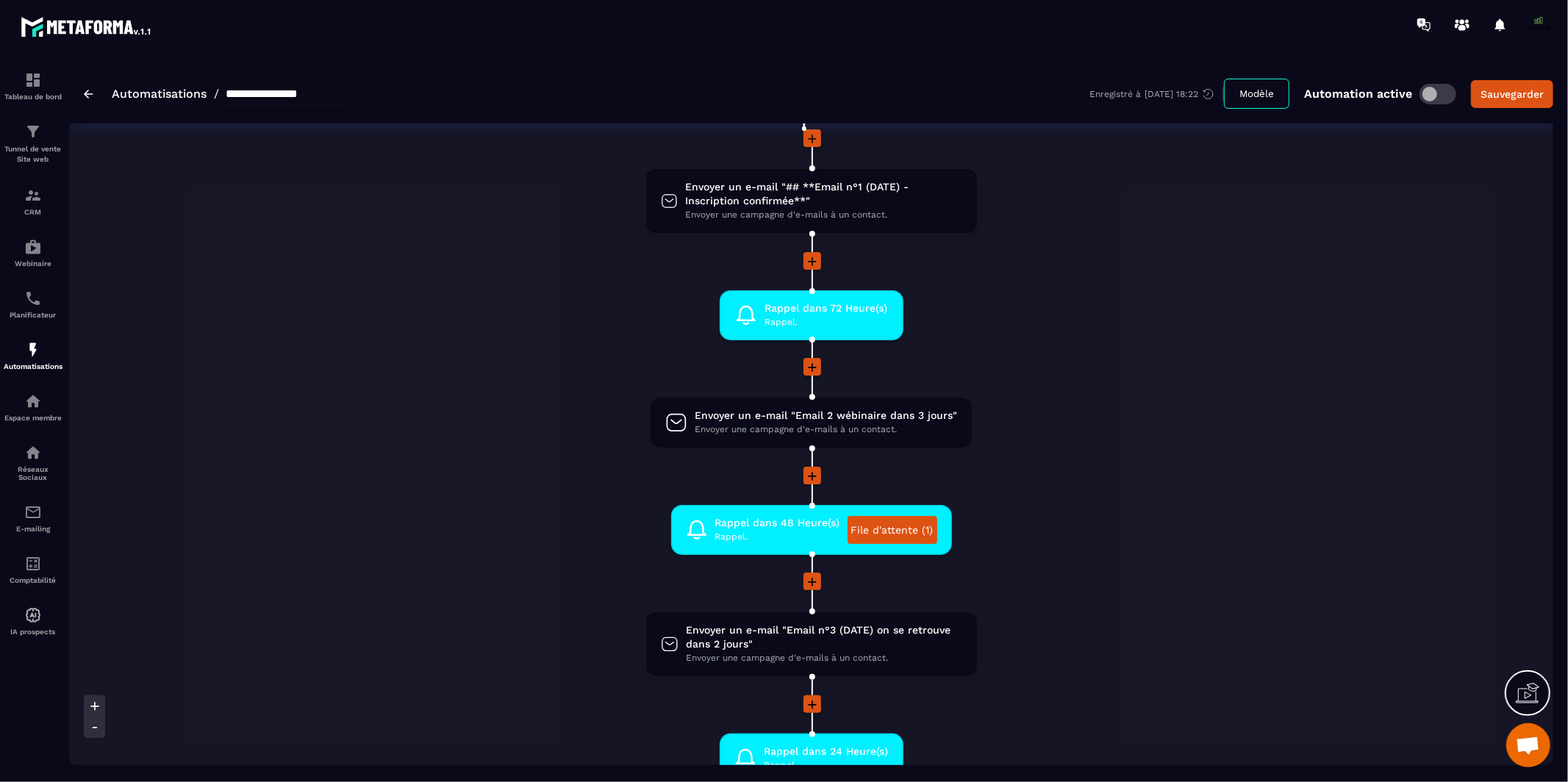
scroll to position [0, 0]
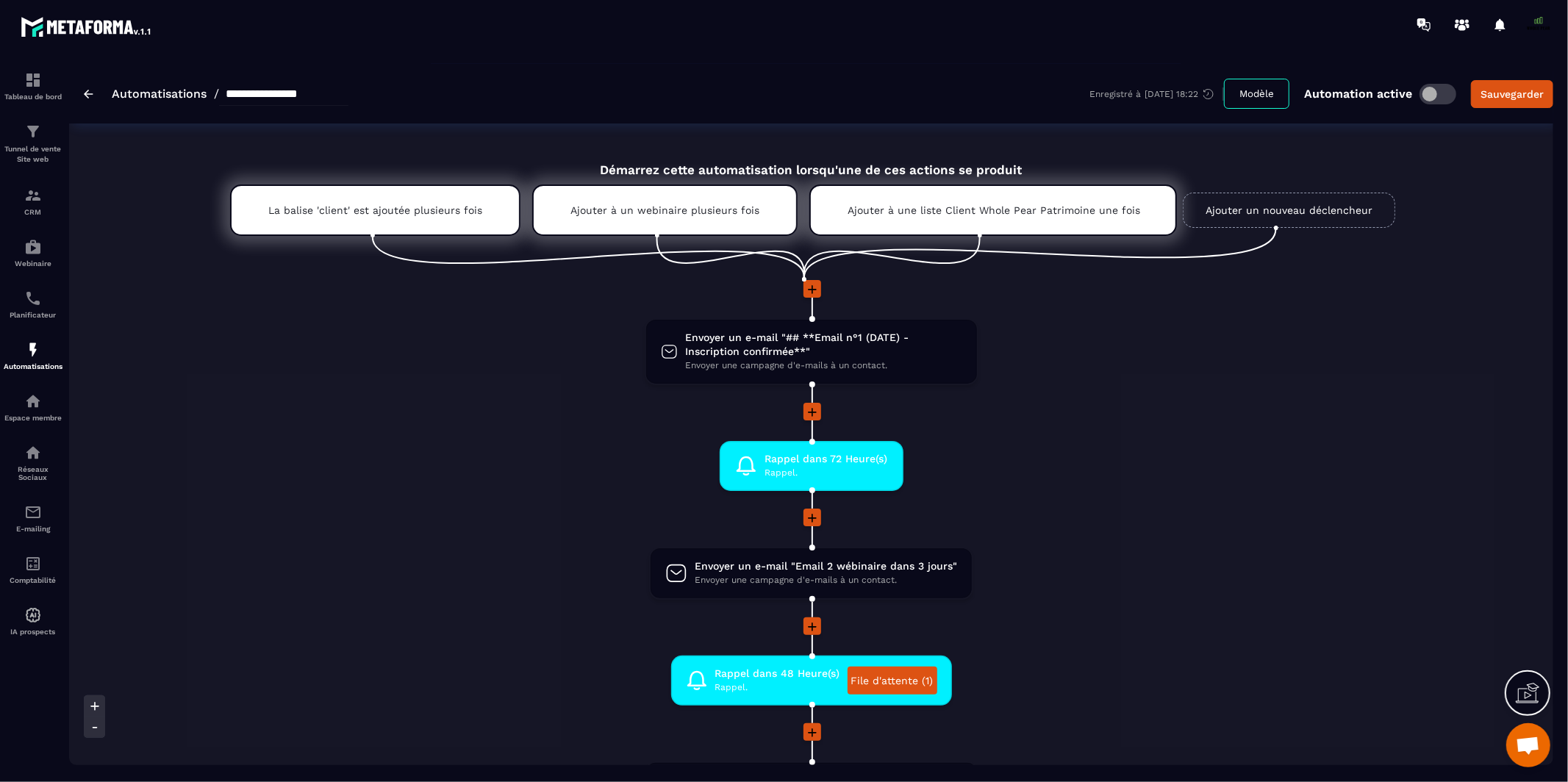
click at [530, 368] on li "Envoyer un e-mail "## **Email n°1 (DATE) - Inscription confirmée**" Envoyer une…" at bounding box center [811, 360] width 764 height 84
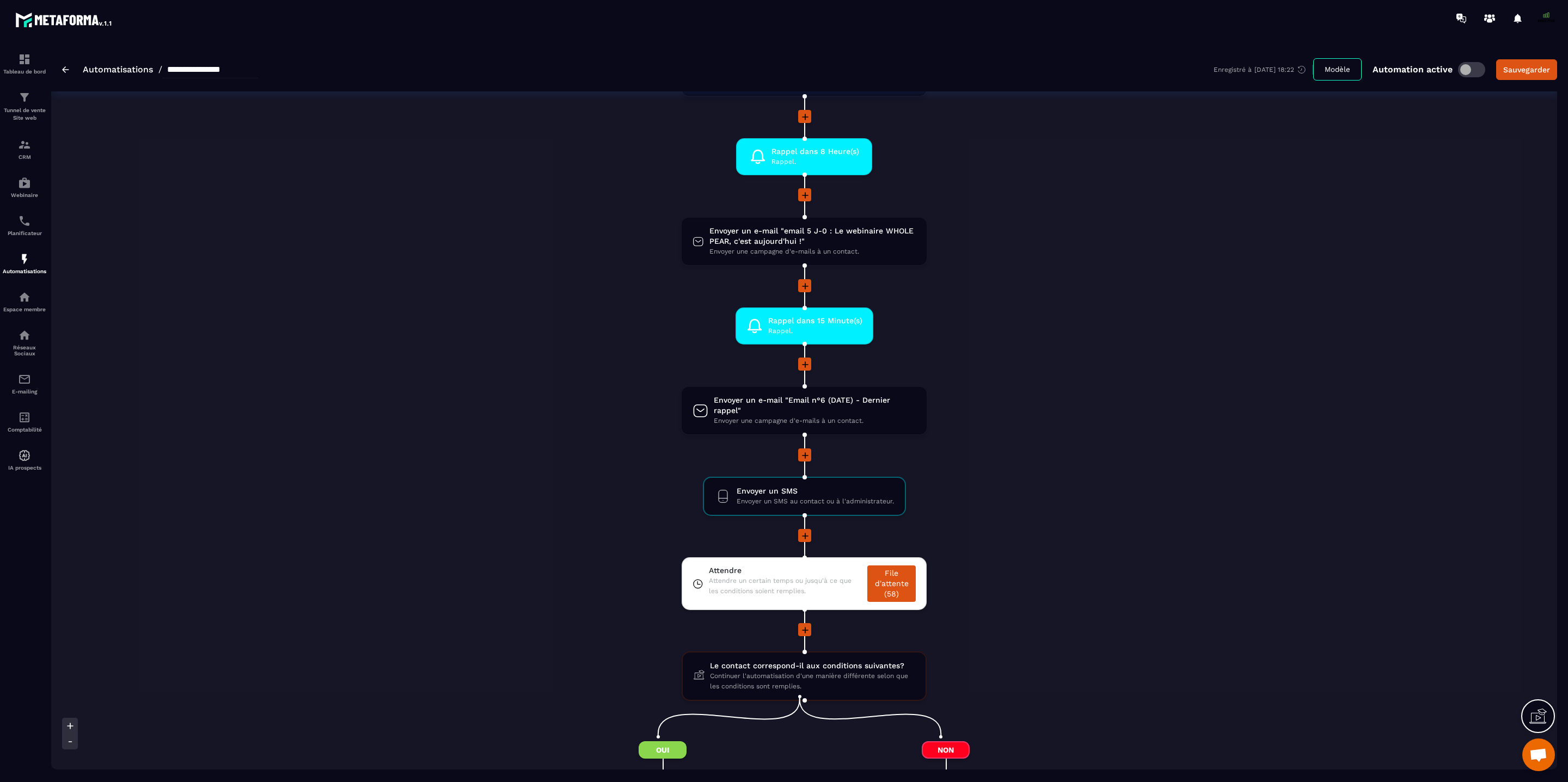
scroll to position [681, 0]
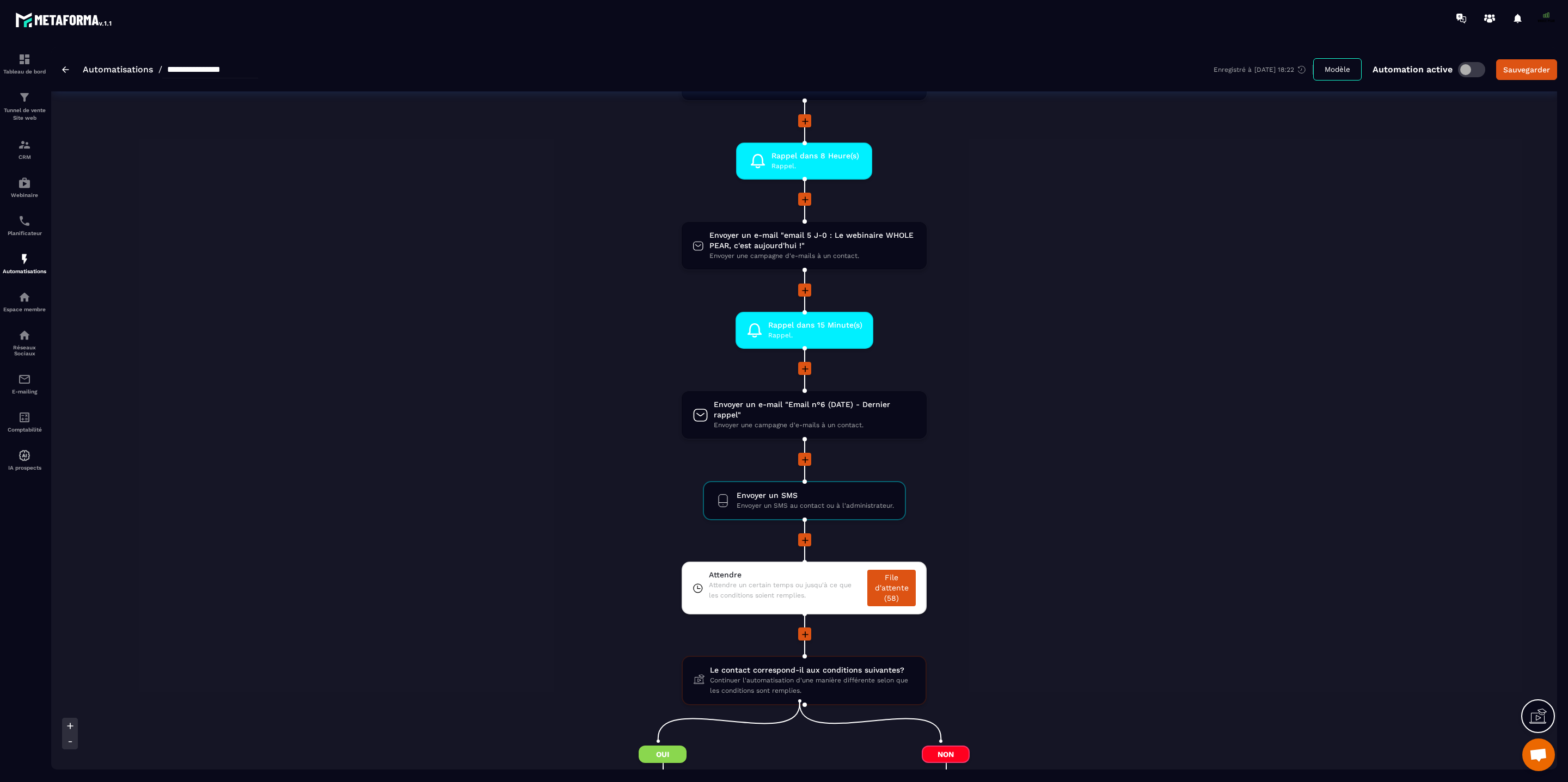
click at [1161, 578] on span "Ouvrir le chat" at bounding box center [1538, 756] width 18 height 15
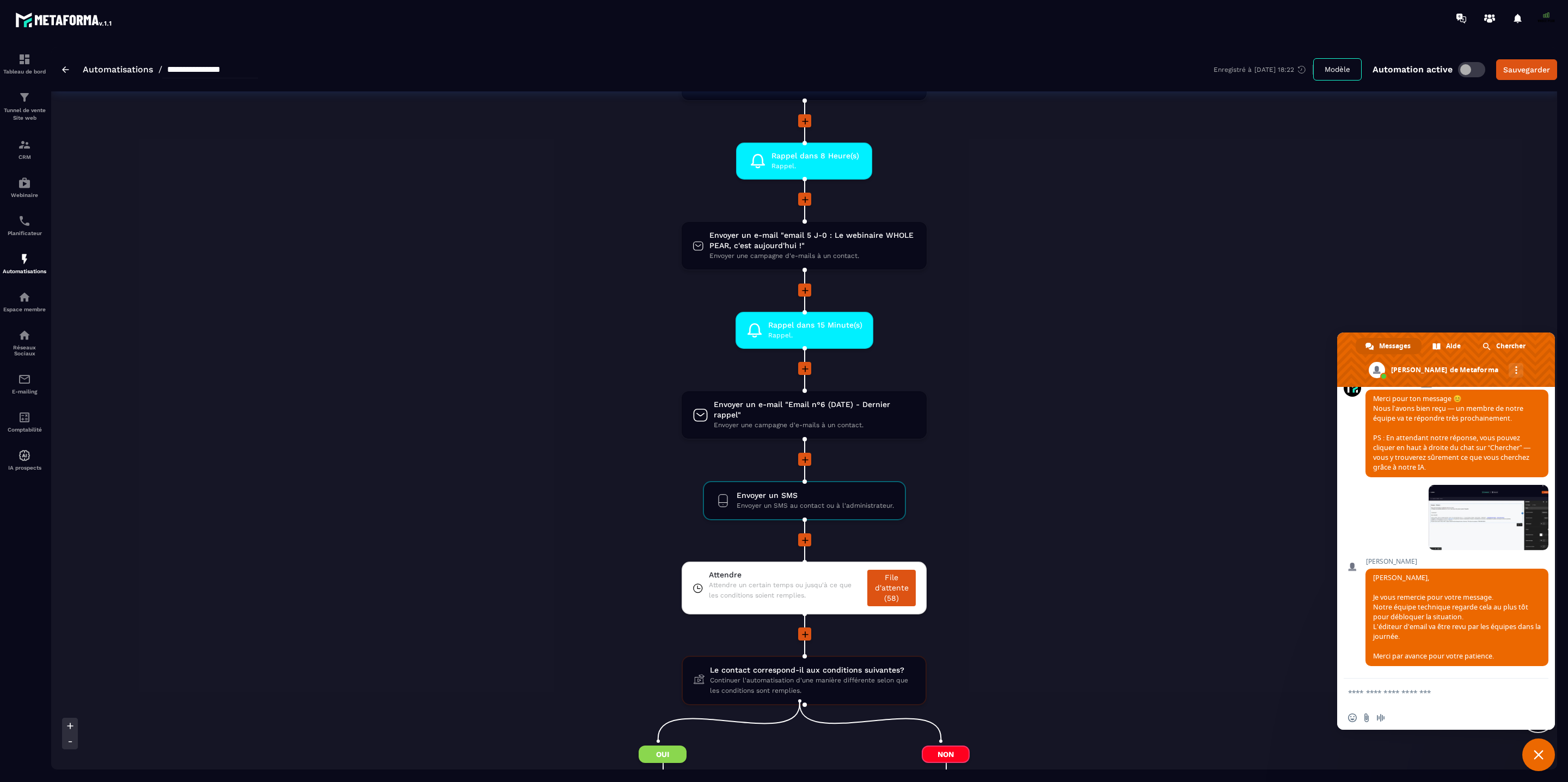
click at [1161, 578] on textarea "Entrez votre message..." at bounding box center [1434, 693] width 172 height 10
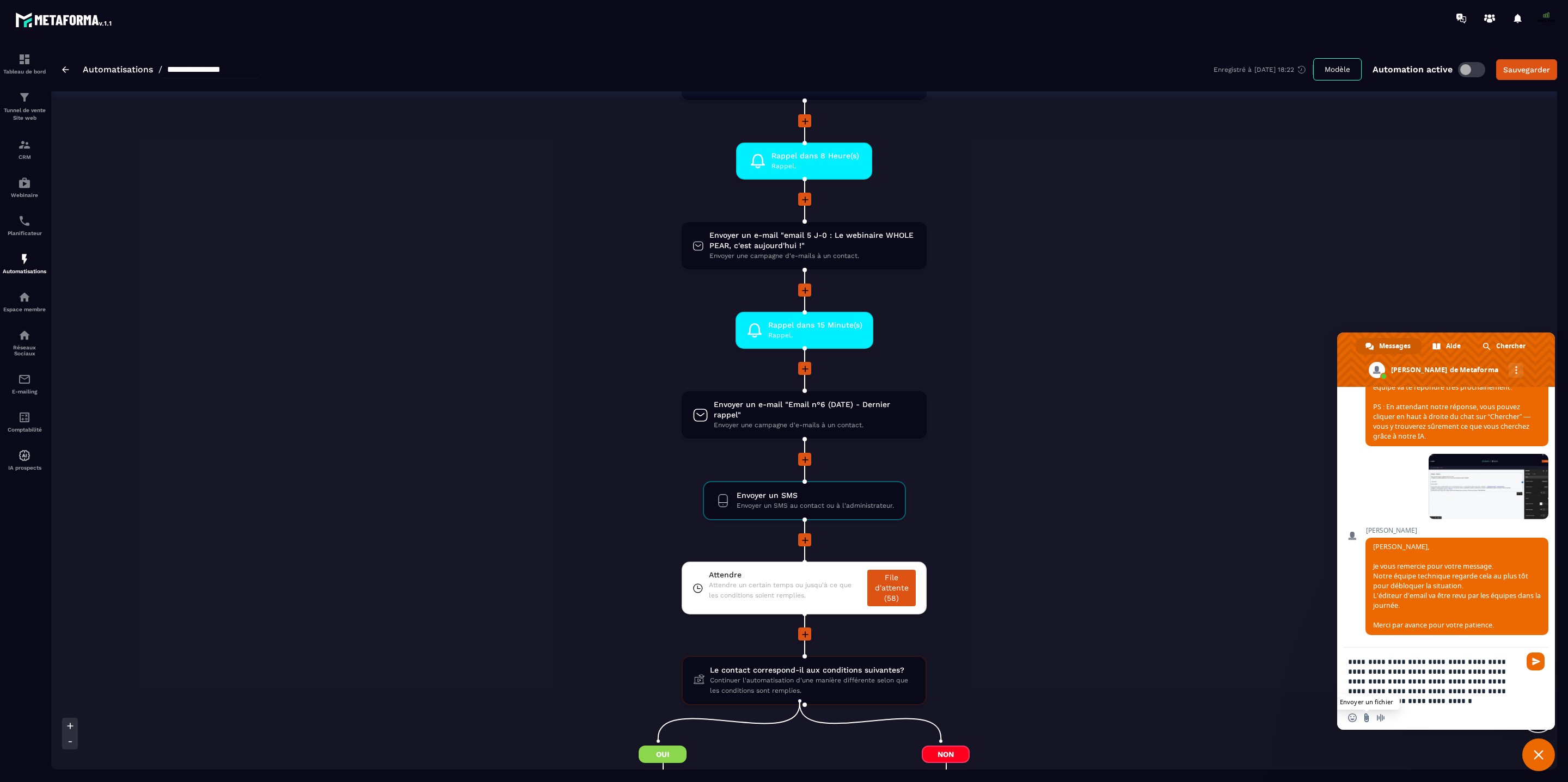
type textarea "**********"
click at [1161, 578] on input "Envoyer un fichier" at bounding box center [1367, 718] width 9 height 9
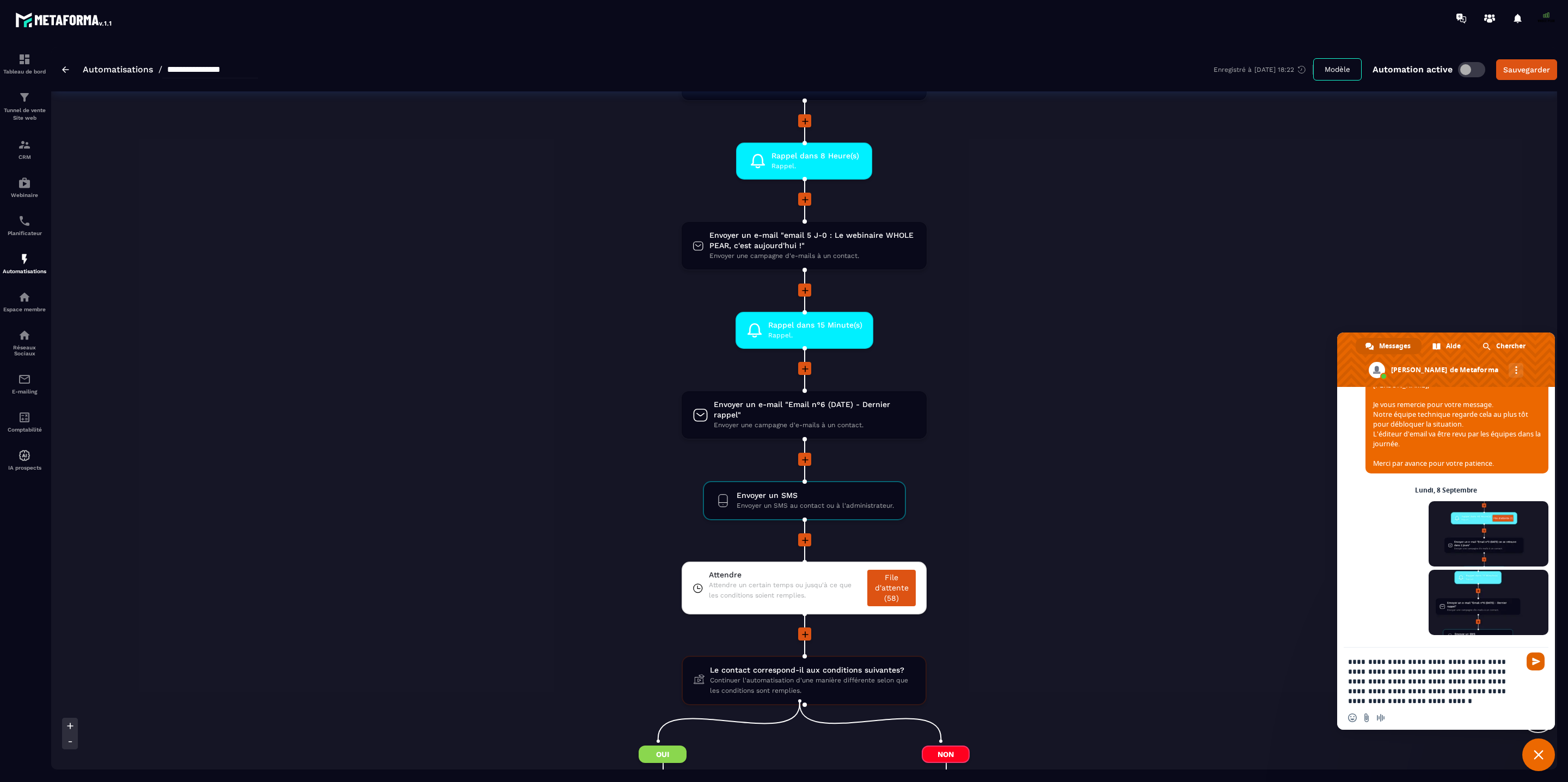
scroll to position [9016, 0]
click at [1161, 578] on span "Envoyer" at bounding box center [1536, 661] width 8 height 8
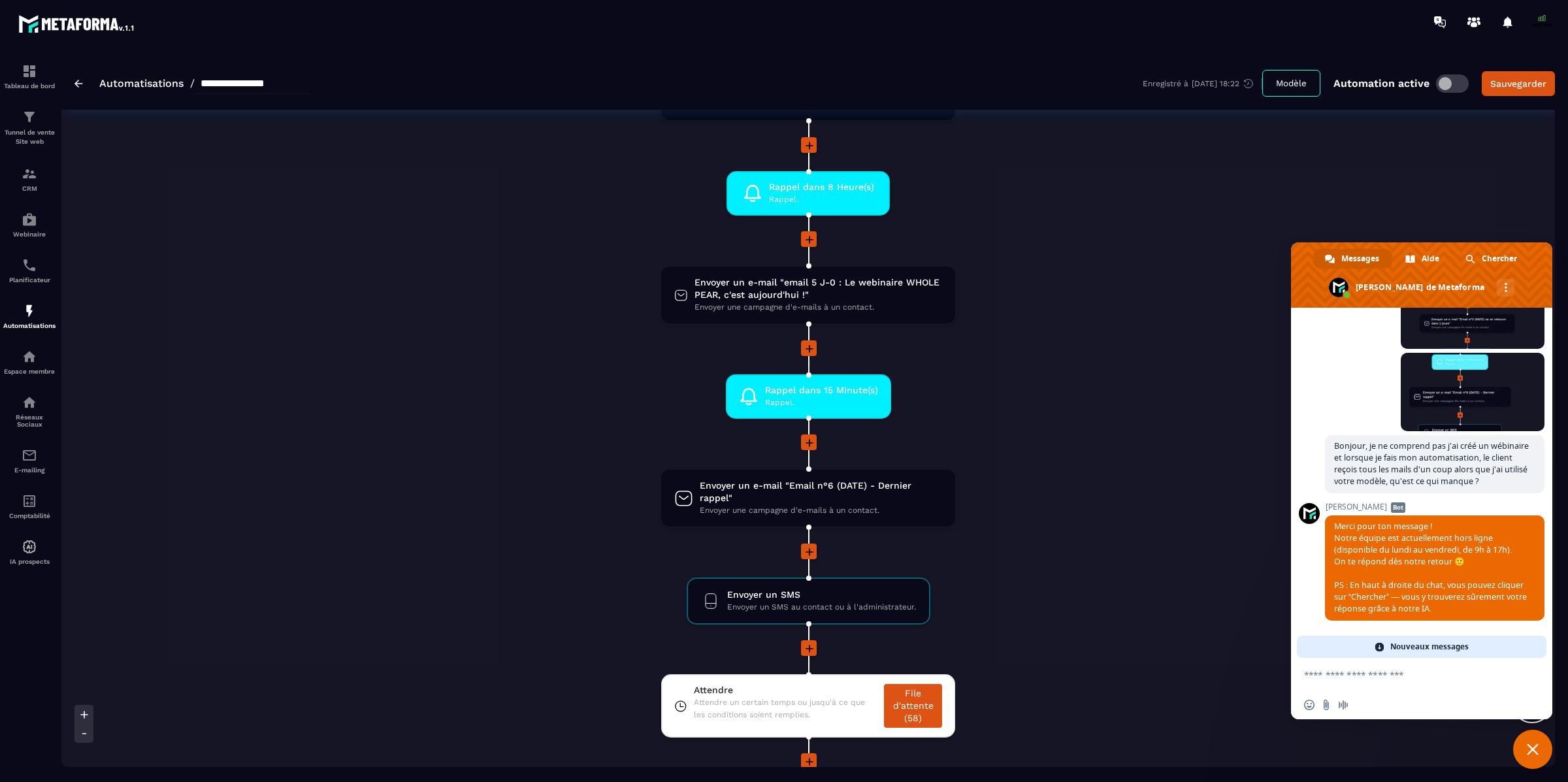
scroll to position [10847, 0]
click at [485, 265] on li "Envoyer un e-mail "email 5 J-0 : Le webinaire WHOLE PEAR, c'est aujourd'hui !" …" at bounding box center [808, 302] width 679 height 75
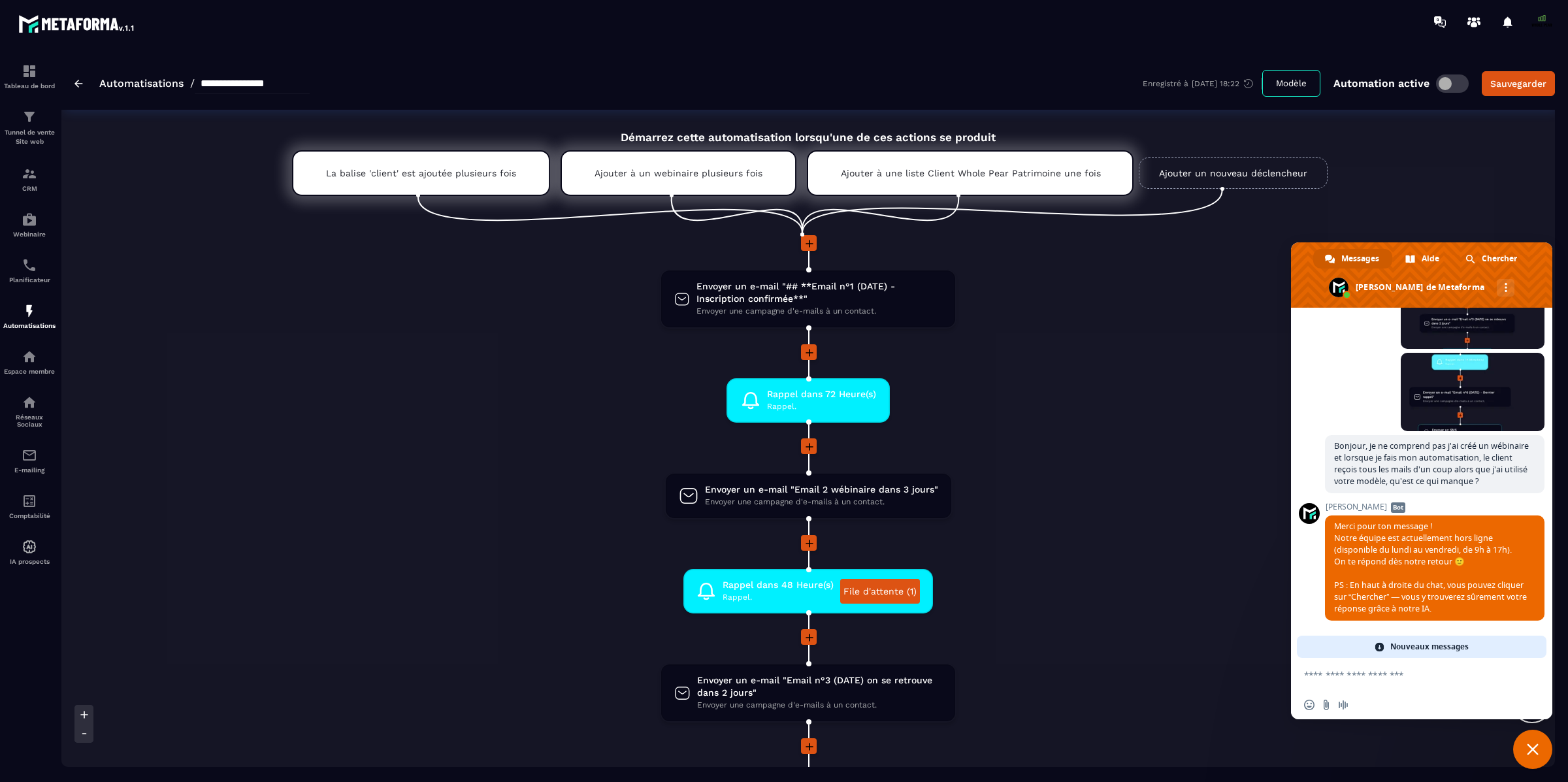
scroll to position [0, 0]
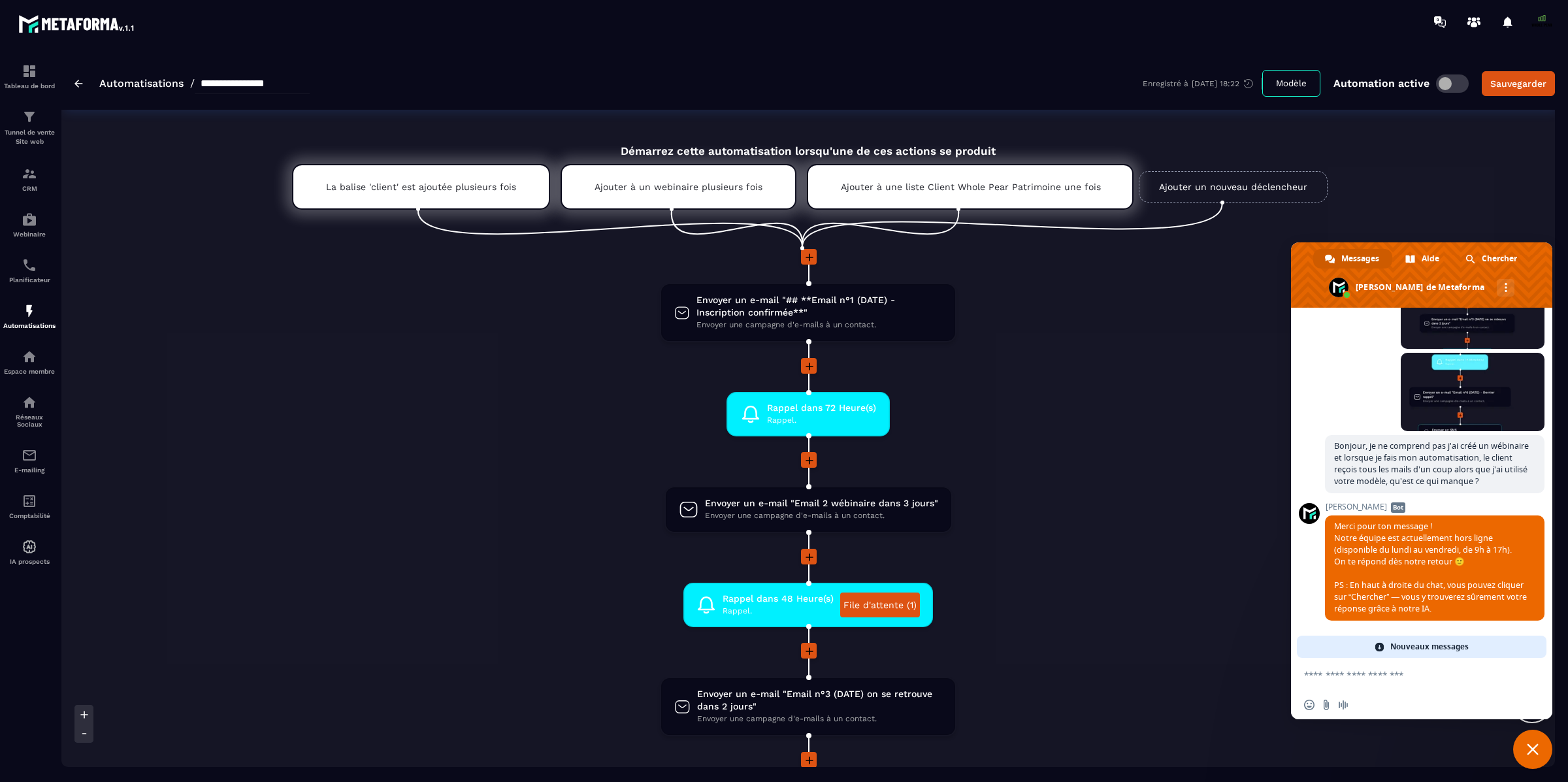
click at [1220, 184] on link "Ajouter un nouveau déclencheur" at bounding box center [1233, 186] width 189 height 31
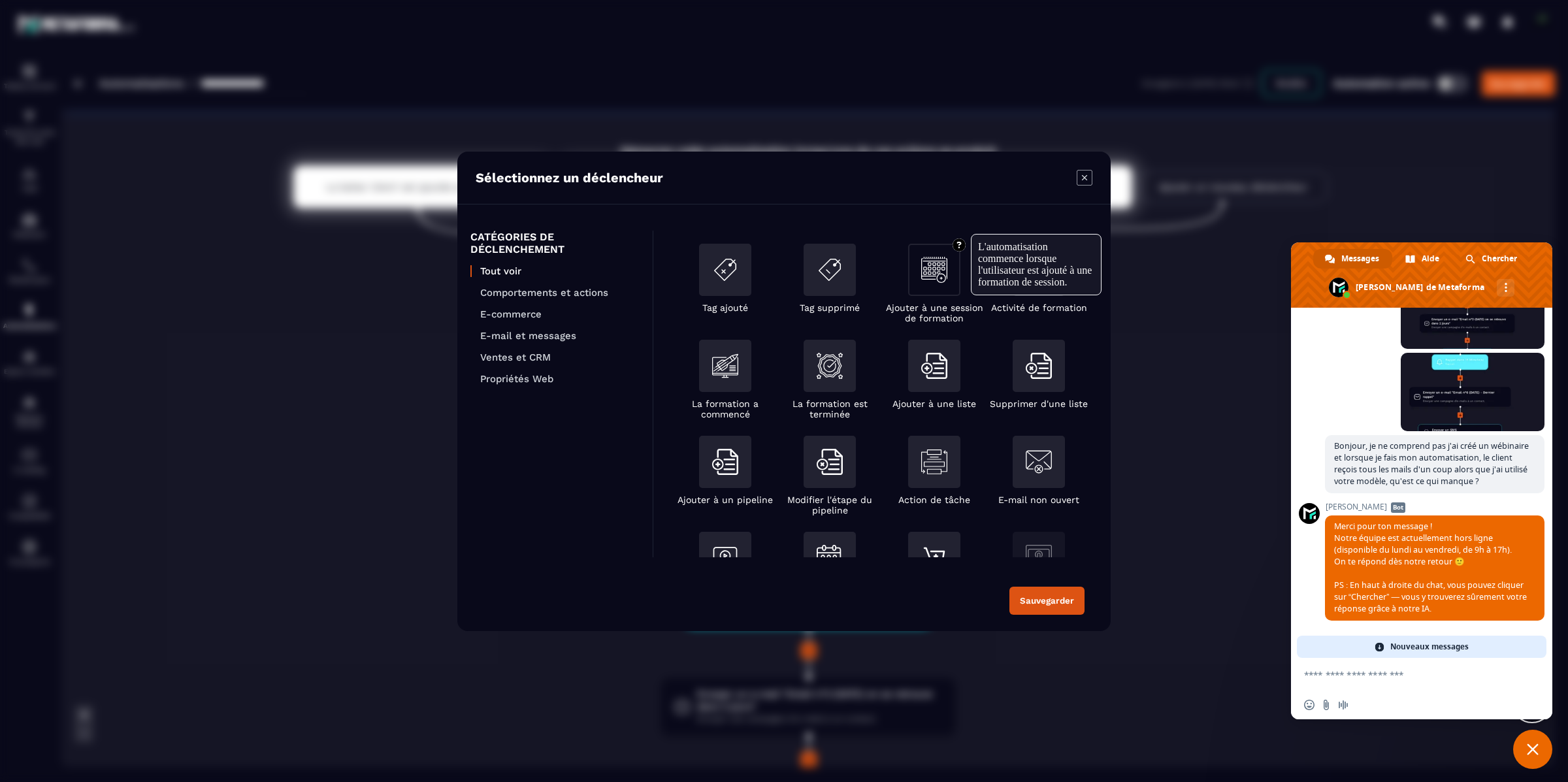
click at [927, 274] on img "Modal window" at bounding box center [934, 269] width 26 height 26
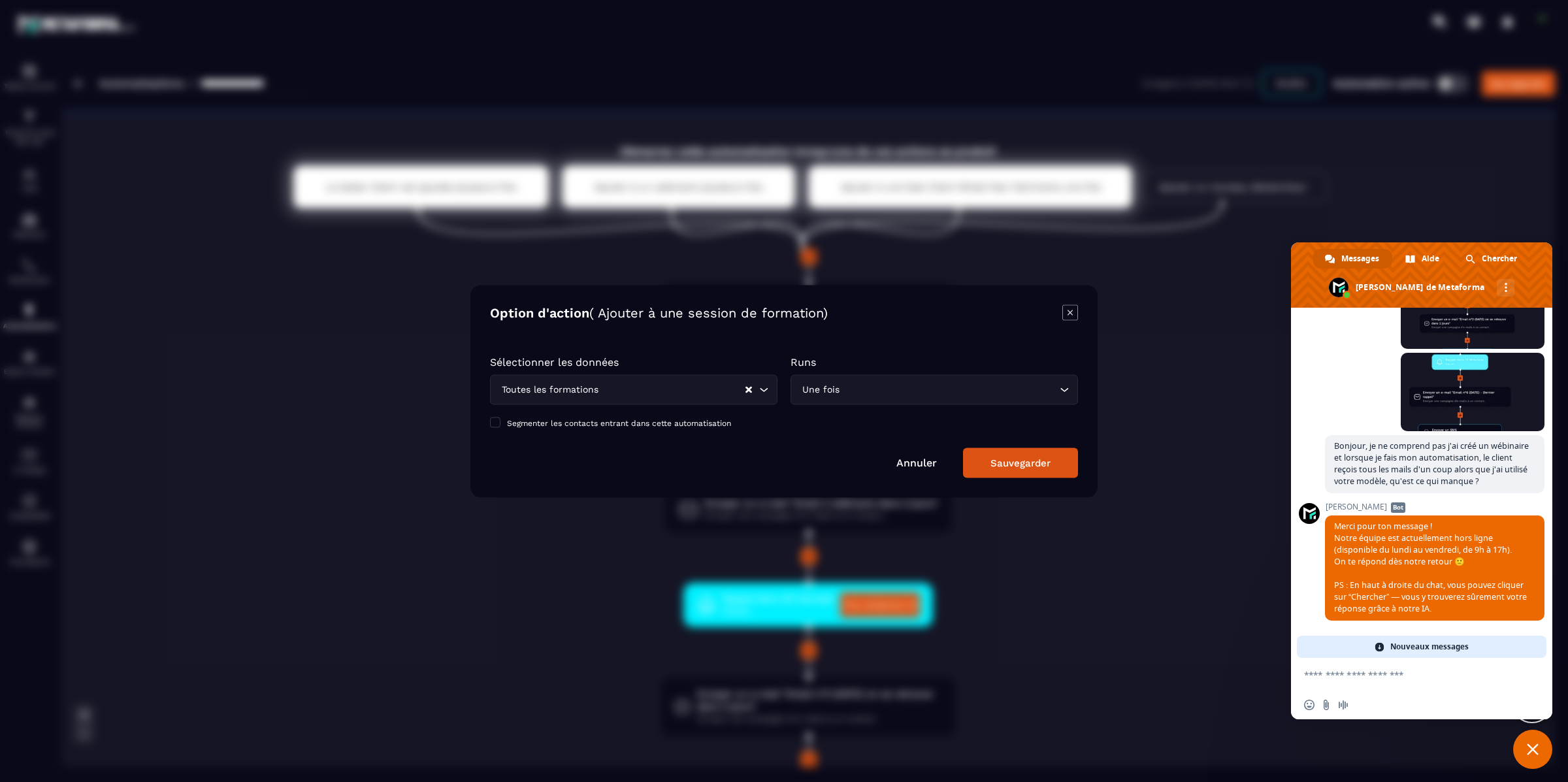
click at [821, 399] on div "Une fois Loading..." at bounding box center [934, 389] width 288 height 30
click at [701, 378] on div "Toutes les formations Loading..." at bounding box center [634, 389] width 288 height 30
click at [1075, 317] on icon "Modal window" at bounding box center [1070, 312] width 16 height 16
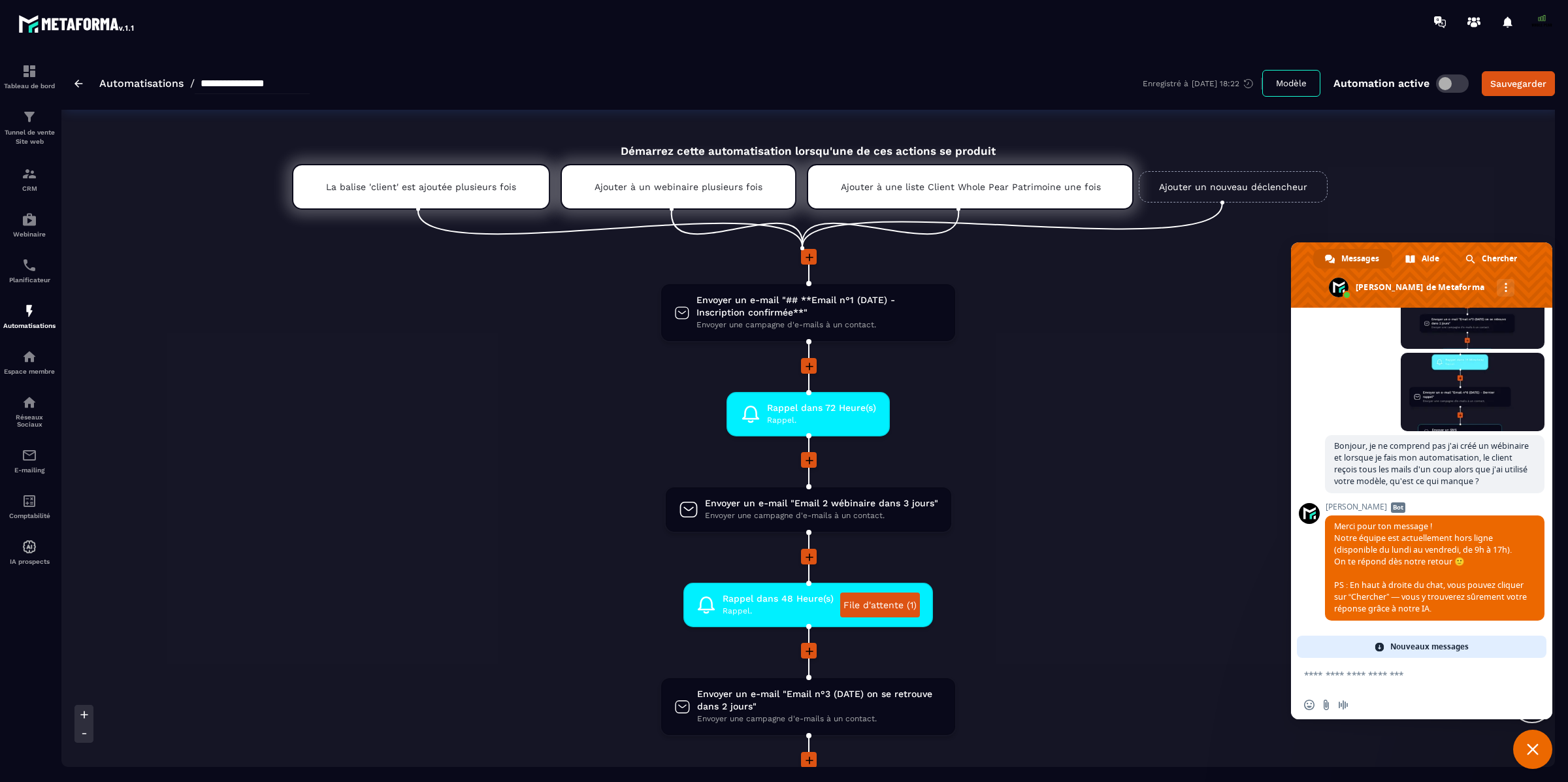
click at [1191, 182] on link "Ajouter un nouveau déclencheur" at bounding box center [1233, 186] width 189 height 31
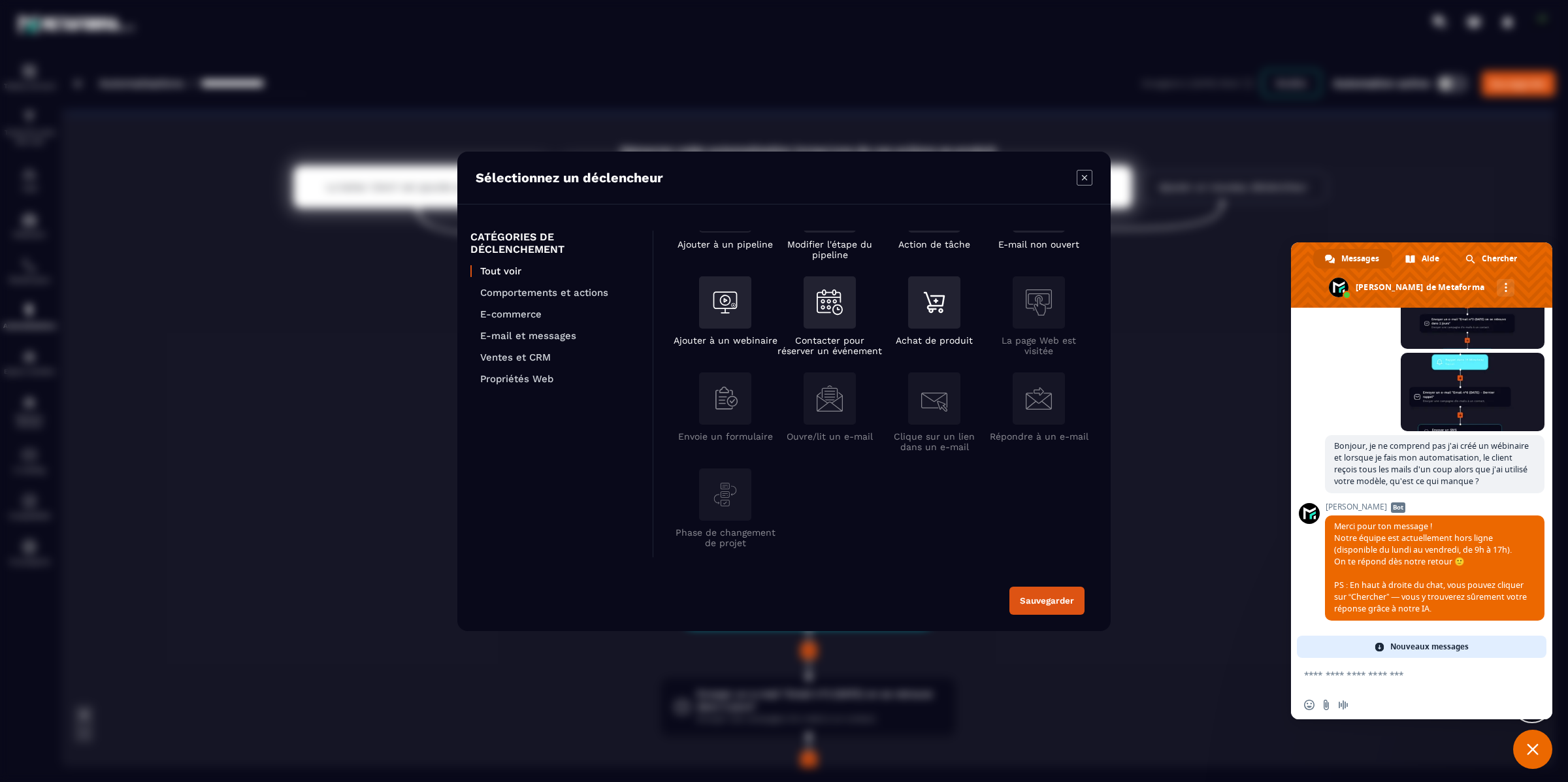
scroll to position [256, 0]
click at [497, 287] on p "Comportements et actions" at bounding box center [560, 293] width 160 height 12
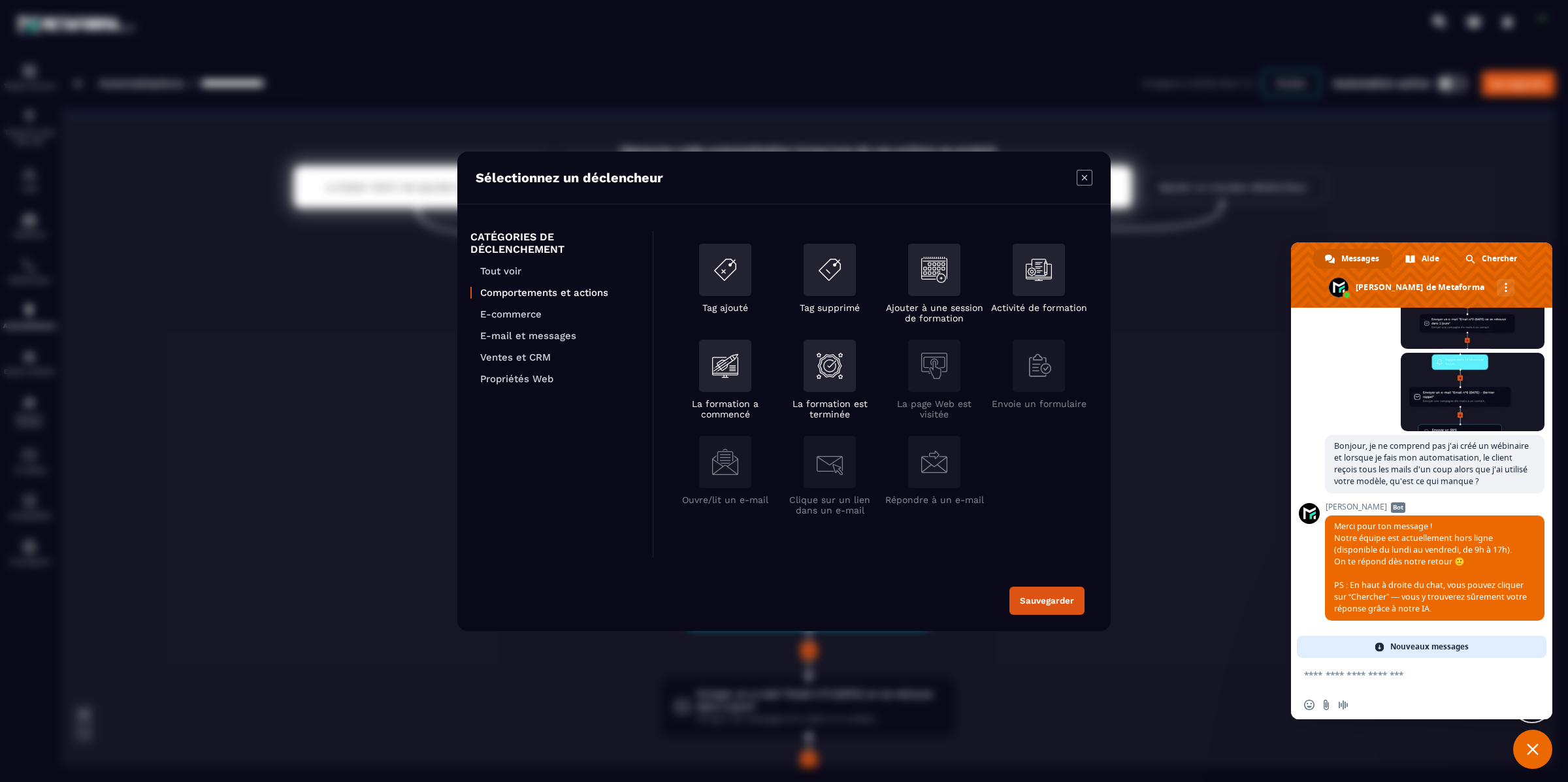
scroll to position [0, 0]
click at [513, 330] on p "E-mail et messages" at bounding box center [560, 336] width 160 height 12
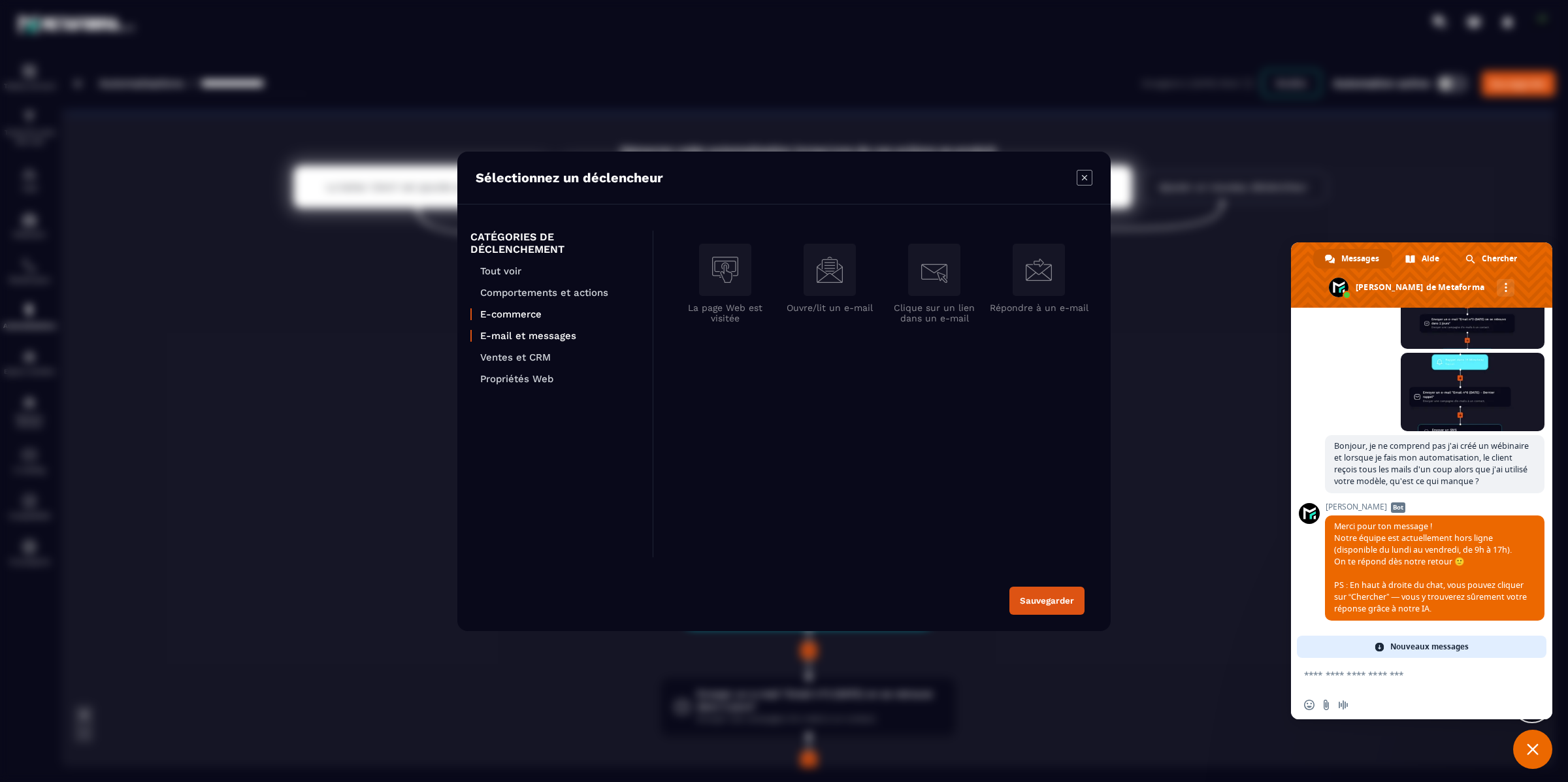
click at [513, 311] on p "E-commerce" at bounding box center [560, 314] width 160 height 12
click at [518, 355] on p "Ventes et CRM" at bounding box center [560, 357] width 160 height 12
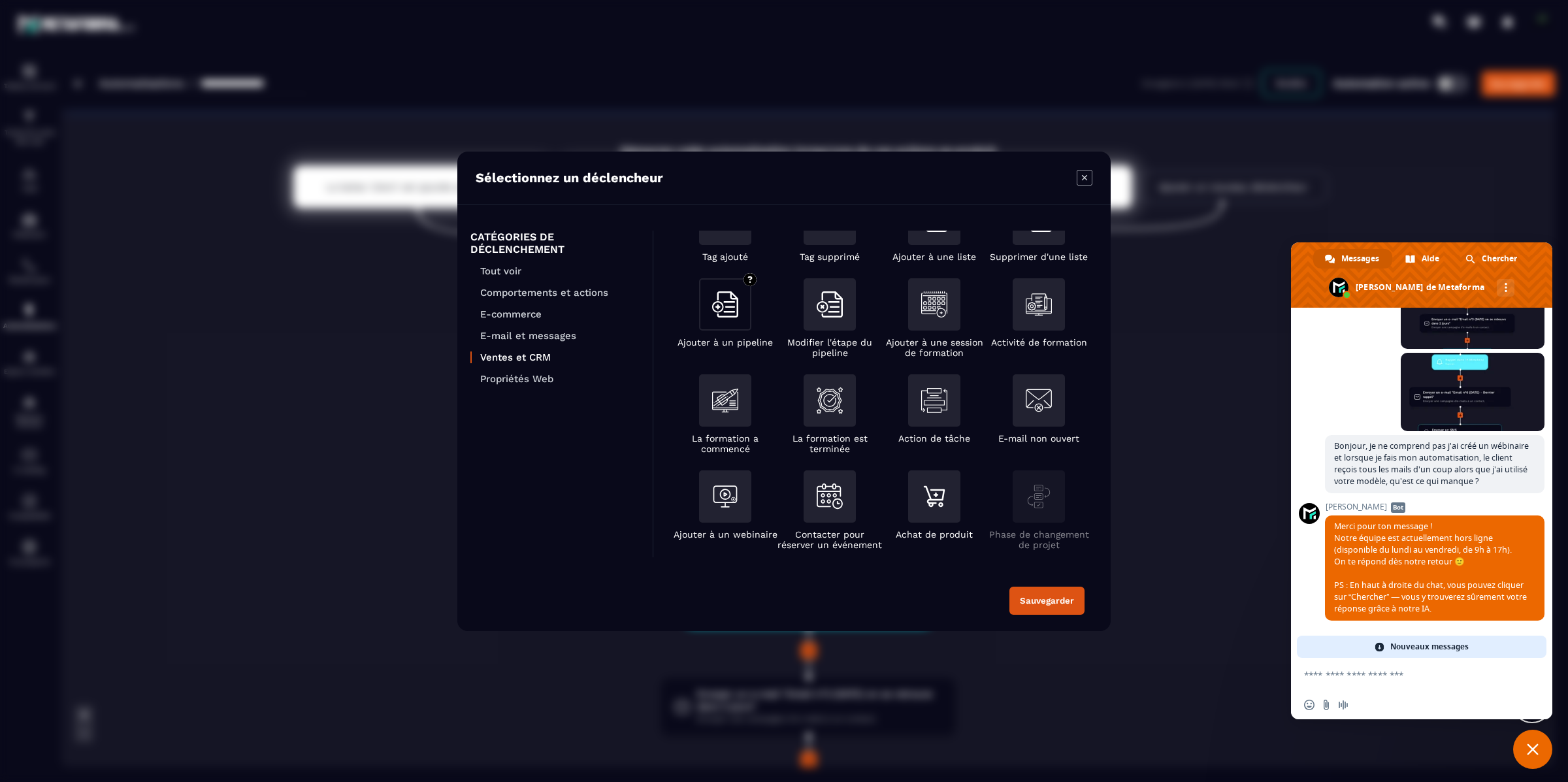
scroll to position [61, 0]
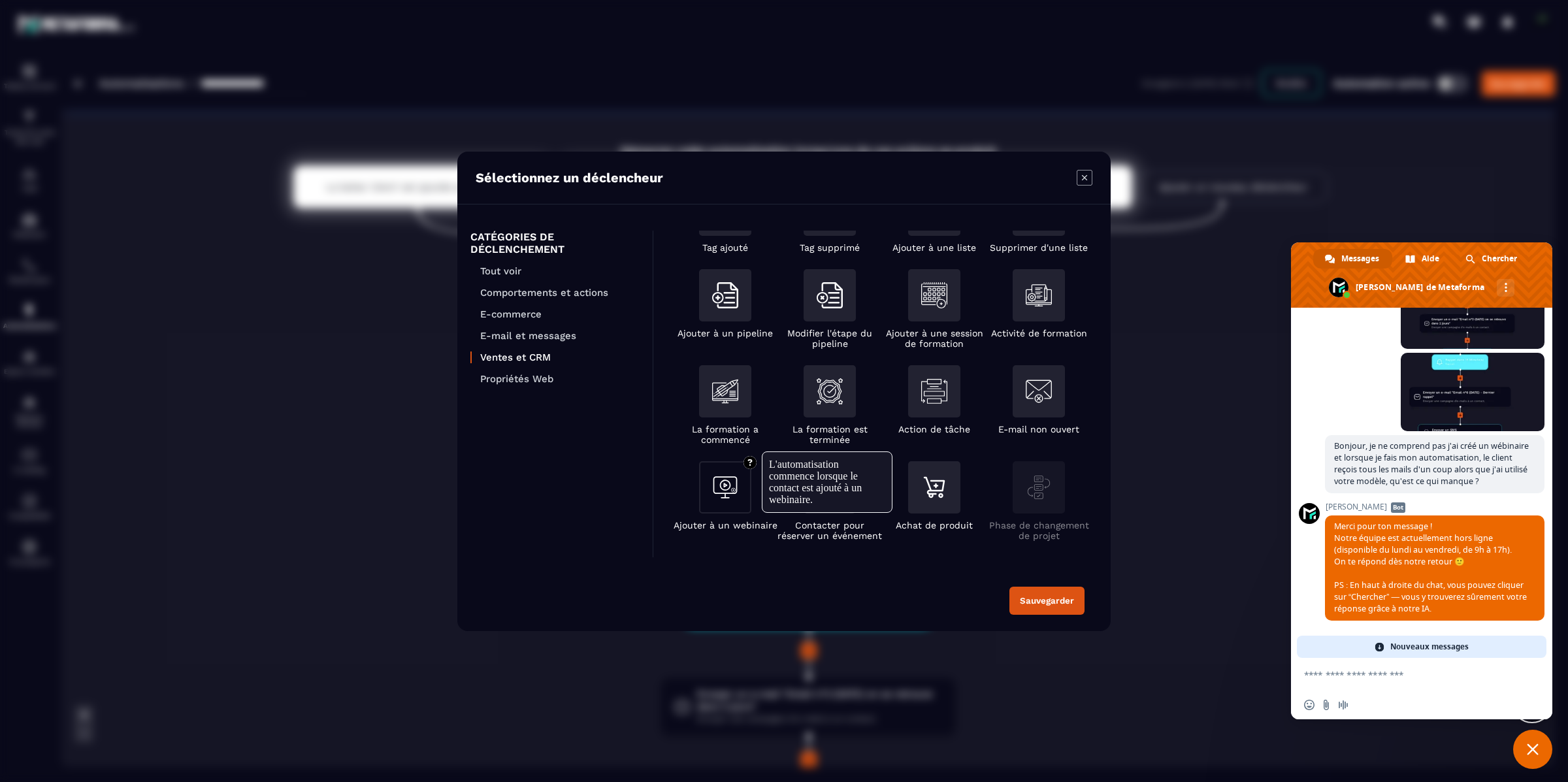
click at [719, 505] on div "Modal window" at bounding box center [725, 487] width 52 height 52
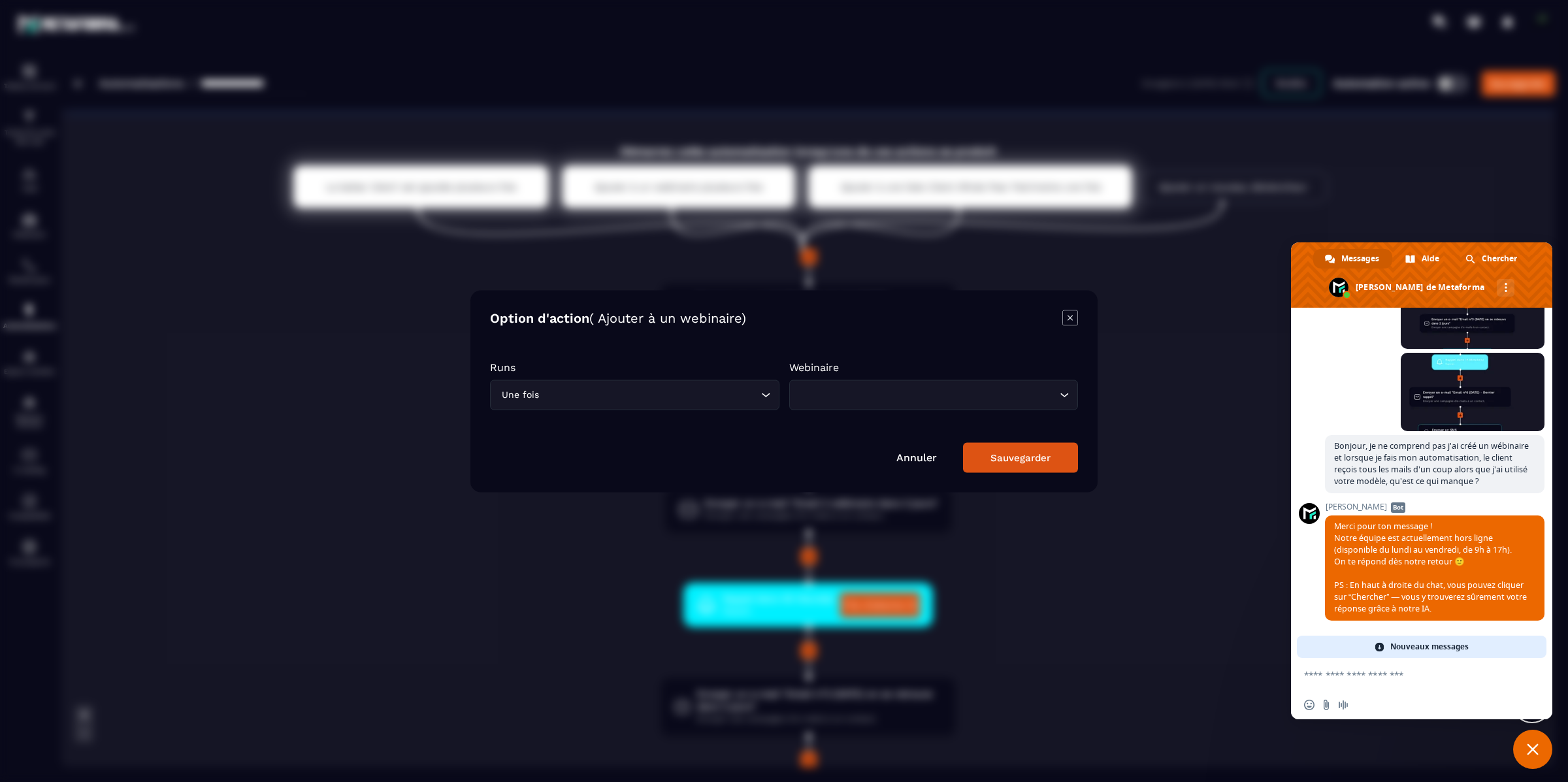
click at [806, 376] on div "Webinaire Loading..." at bounding box center [934, 385] width 289 height 49
click at [810, 394] on input "Search for option" at bounding box center [927, 394] width 260 height 14
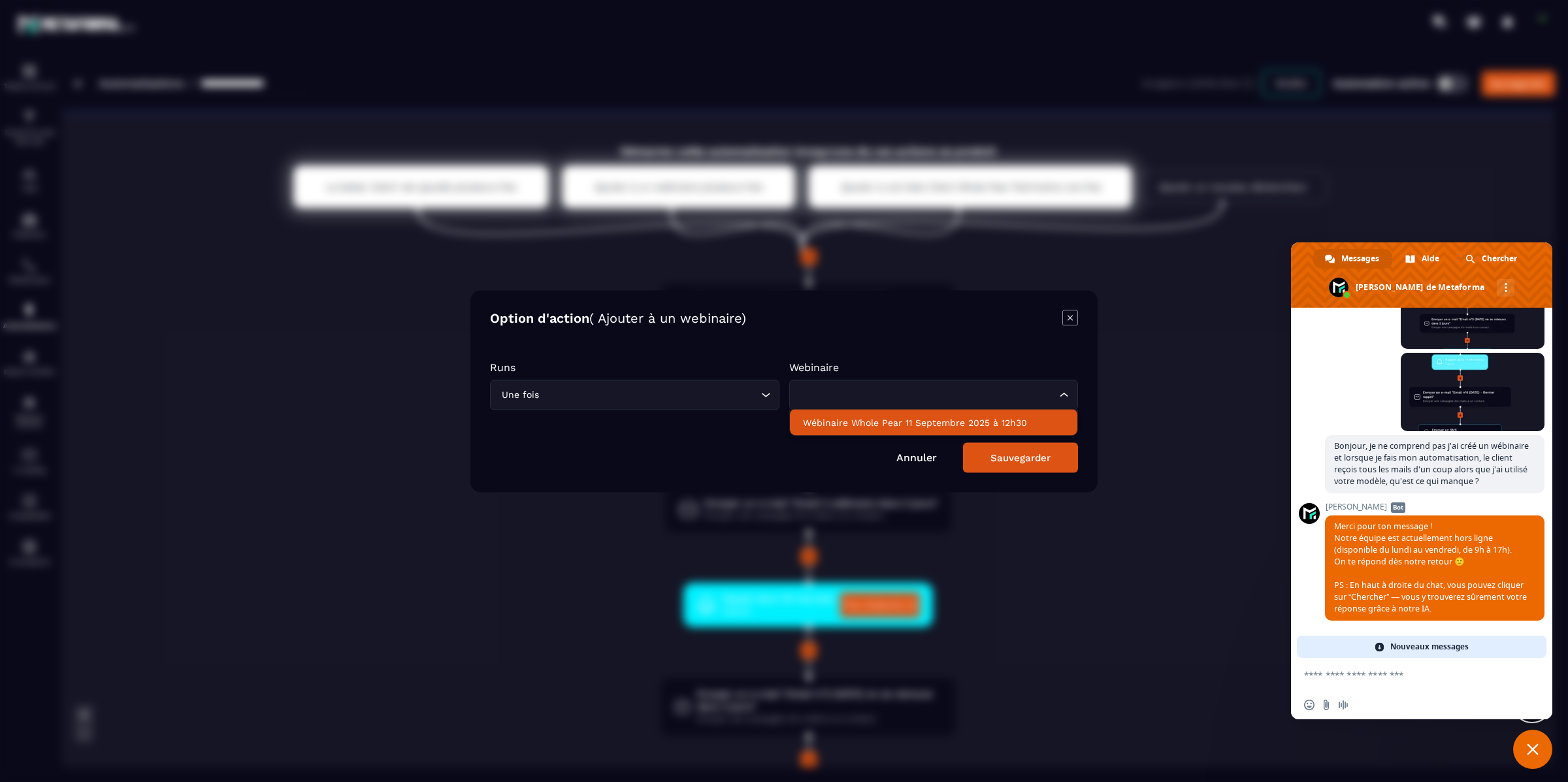
click at [817, 422] on p "Wébinaire Whole Pear 11 Septembre 2025 à 12h30" at bounding box center [934, 422] width 262 height 13
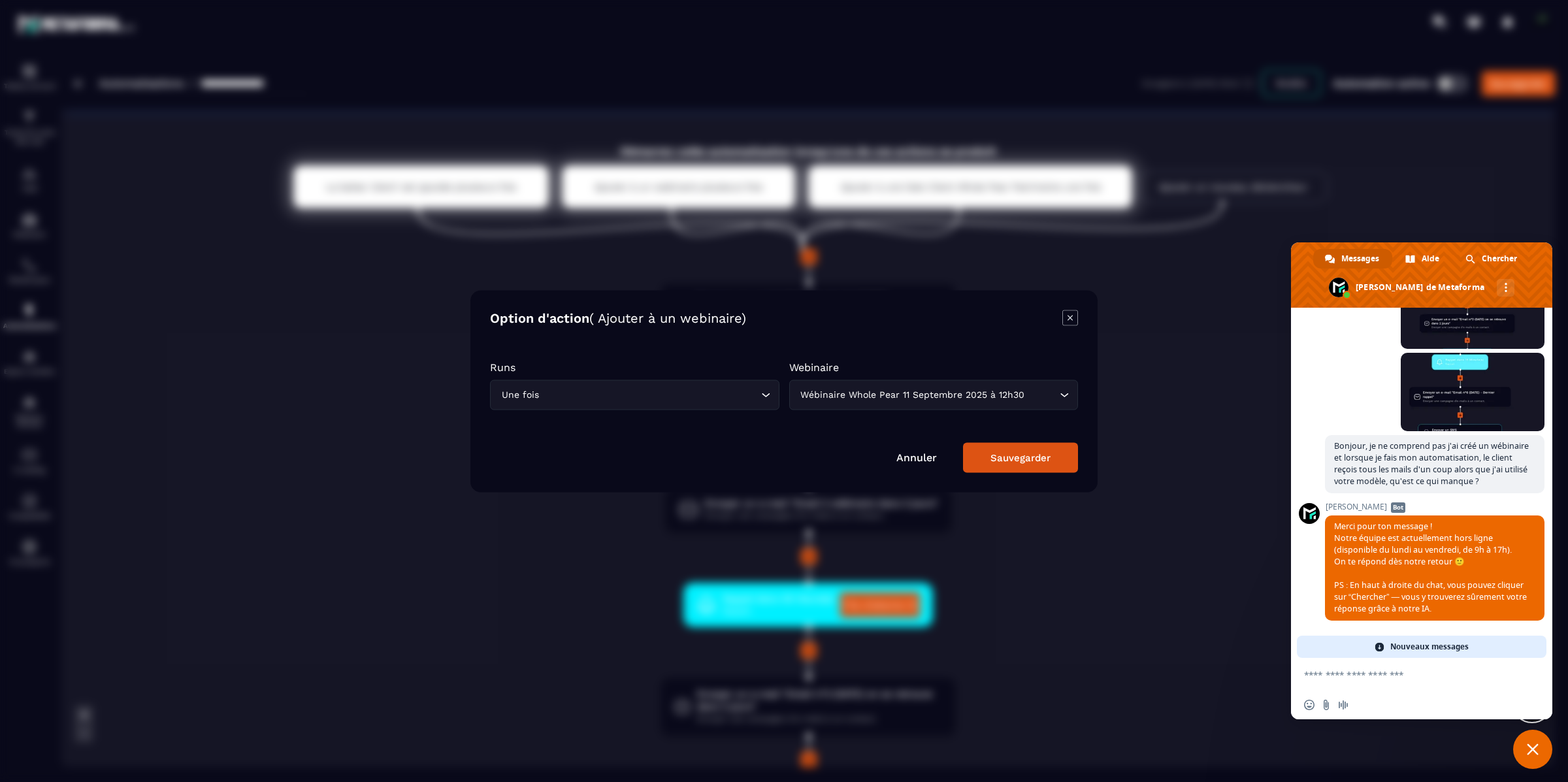
click at [990, 450] on button "Sauvegarder" at bounding box center [1021, 457] width 115 height 30
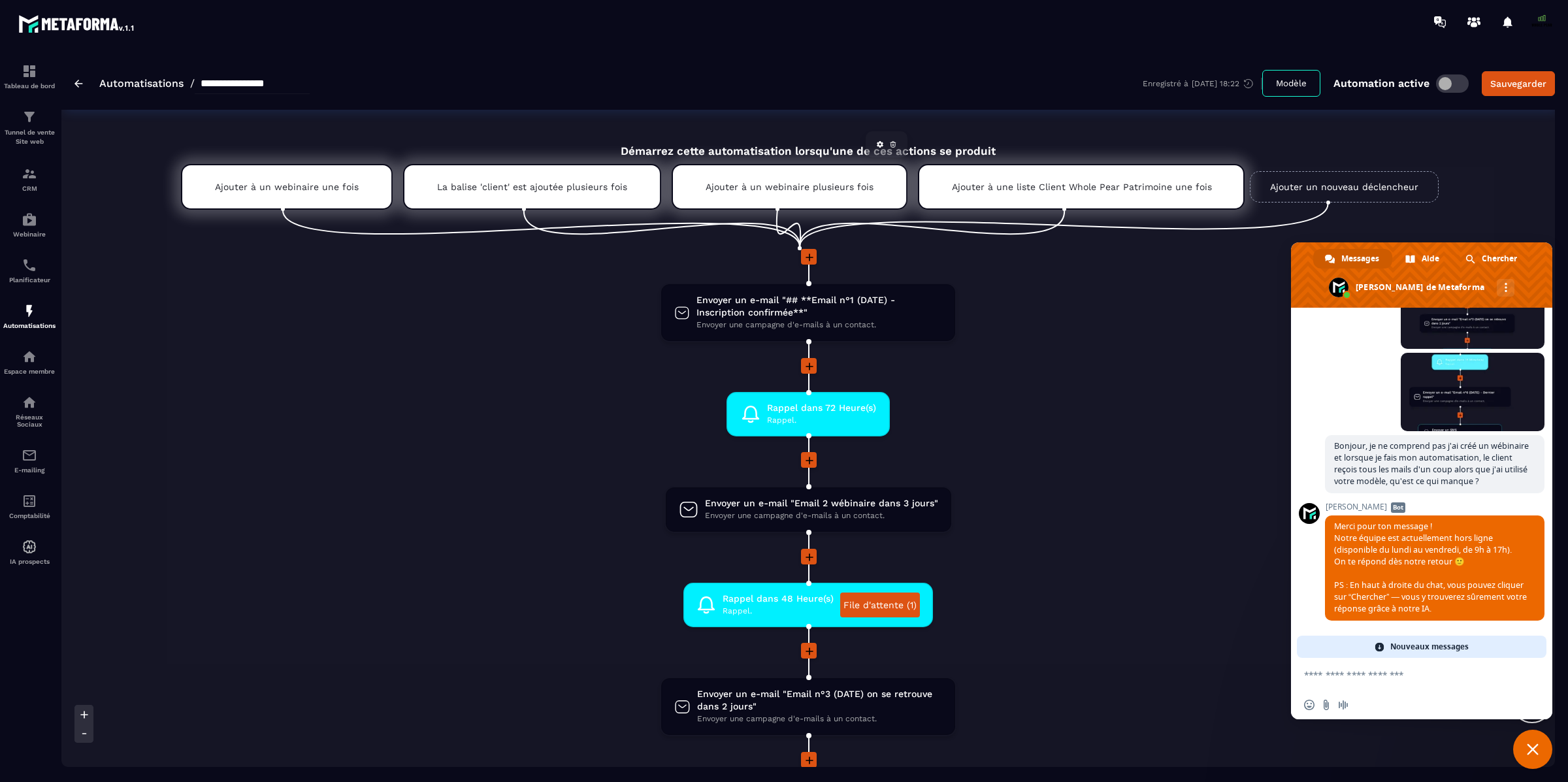
click at [700, 189] on div "Ajouter à un webinaire plusieurs fois" at bounding box center [790, 187] width 236 height 45
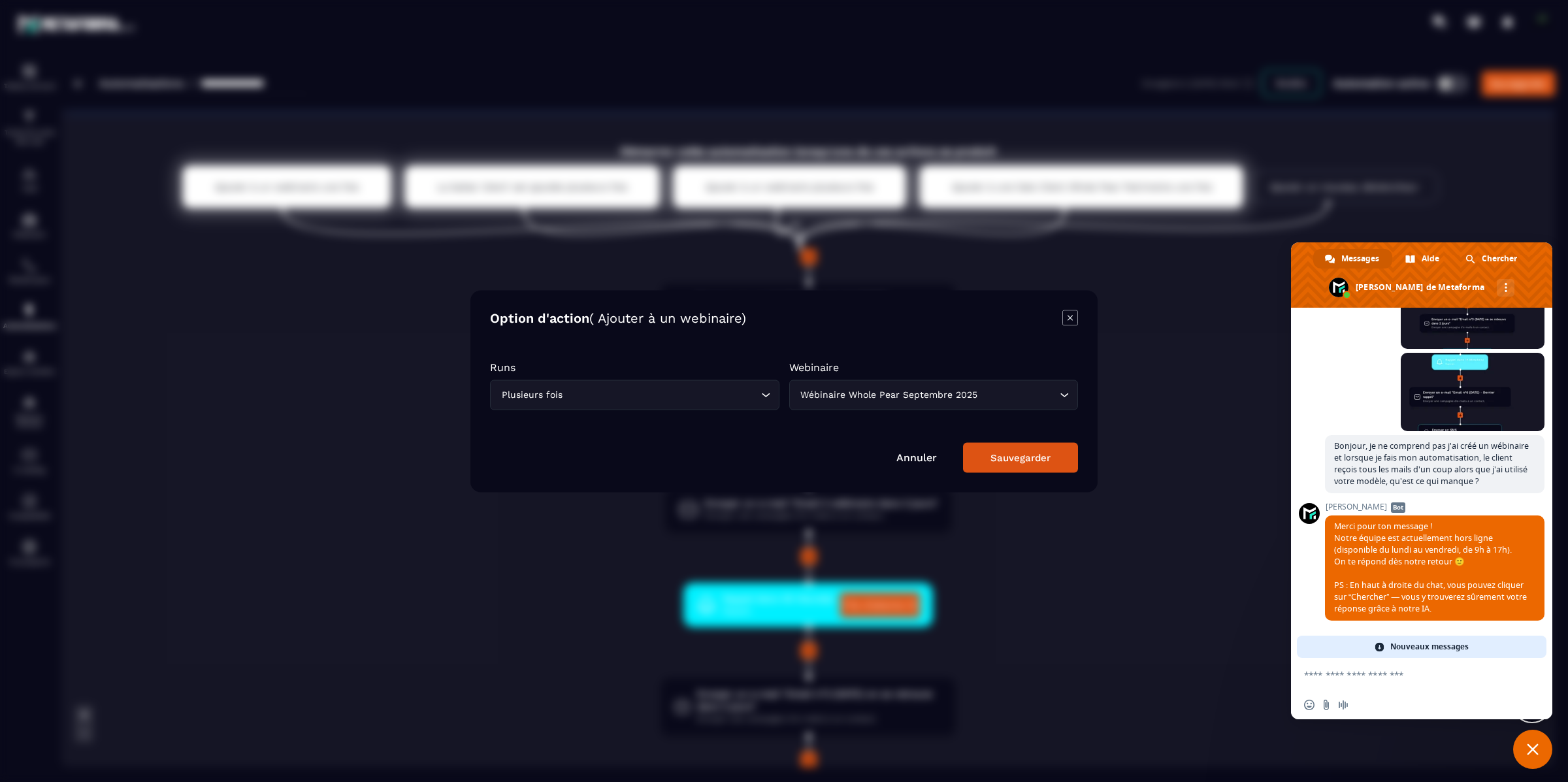
click at [1068, 319] on icon "Modal window" at bounding box center [1070, 317] width 16 height 16
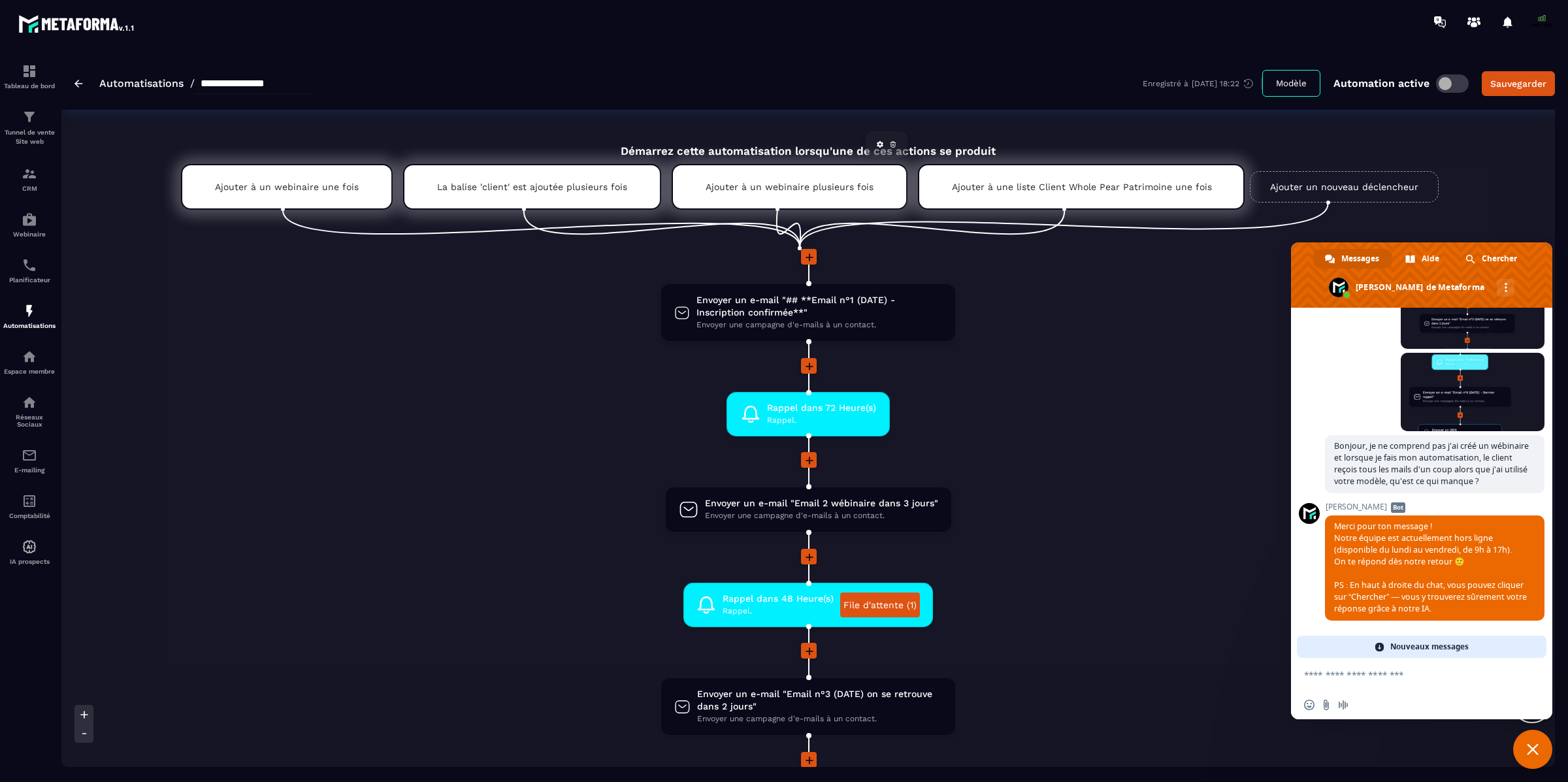
click at [889, 144] on icon at bounding box center [893, 145] width 8 height 8
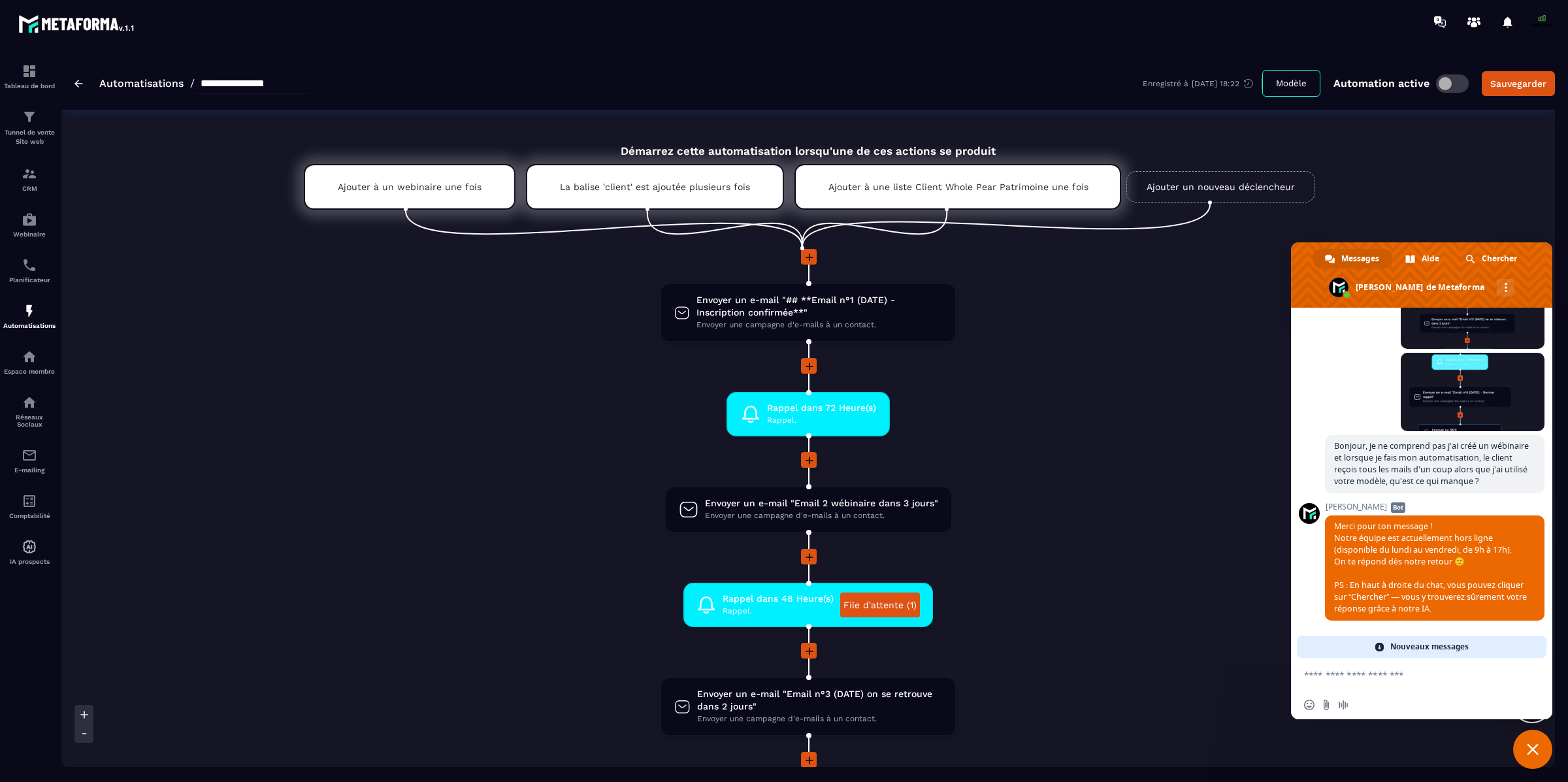
click at [1393, 89] on span at bounding box center [1452, 83] width 33 height 18
click at [1393, 88] on div "Sauvegarder" at bounding box center [1518, 83] width 56 height 13
click at [28, 179] on img at bounding box center [29, 173] width 16 height 16
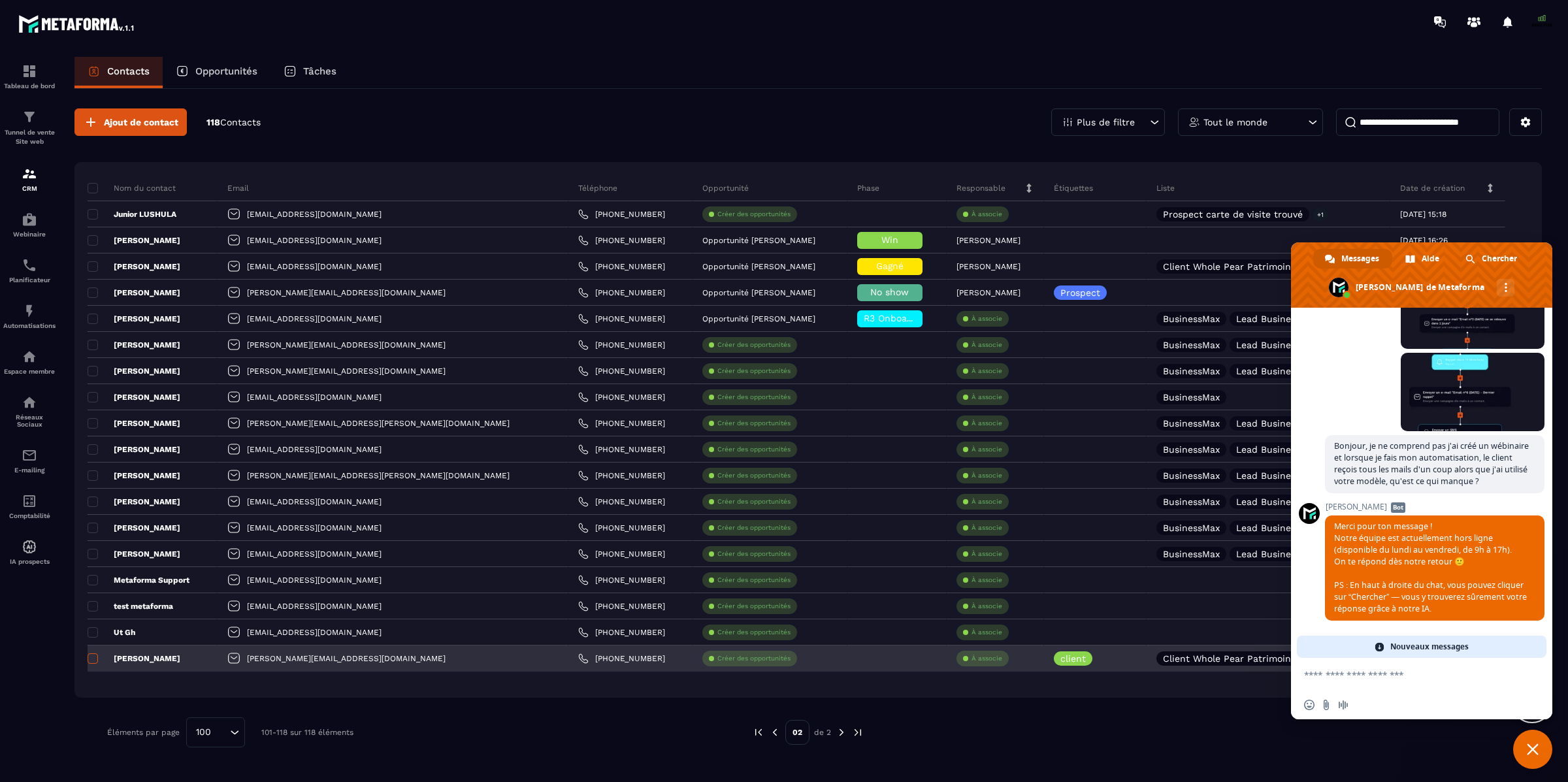
click at [95, 656] on span at bounding box center [93, 659] width 11 height 11
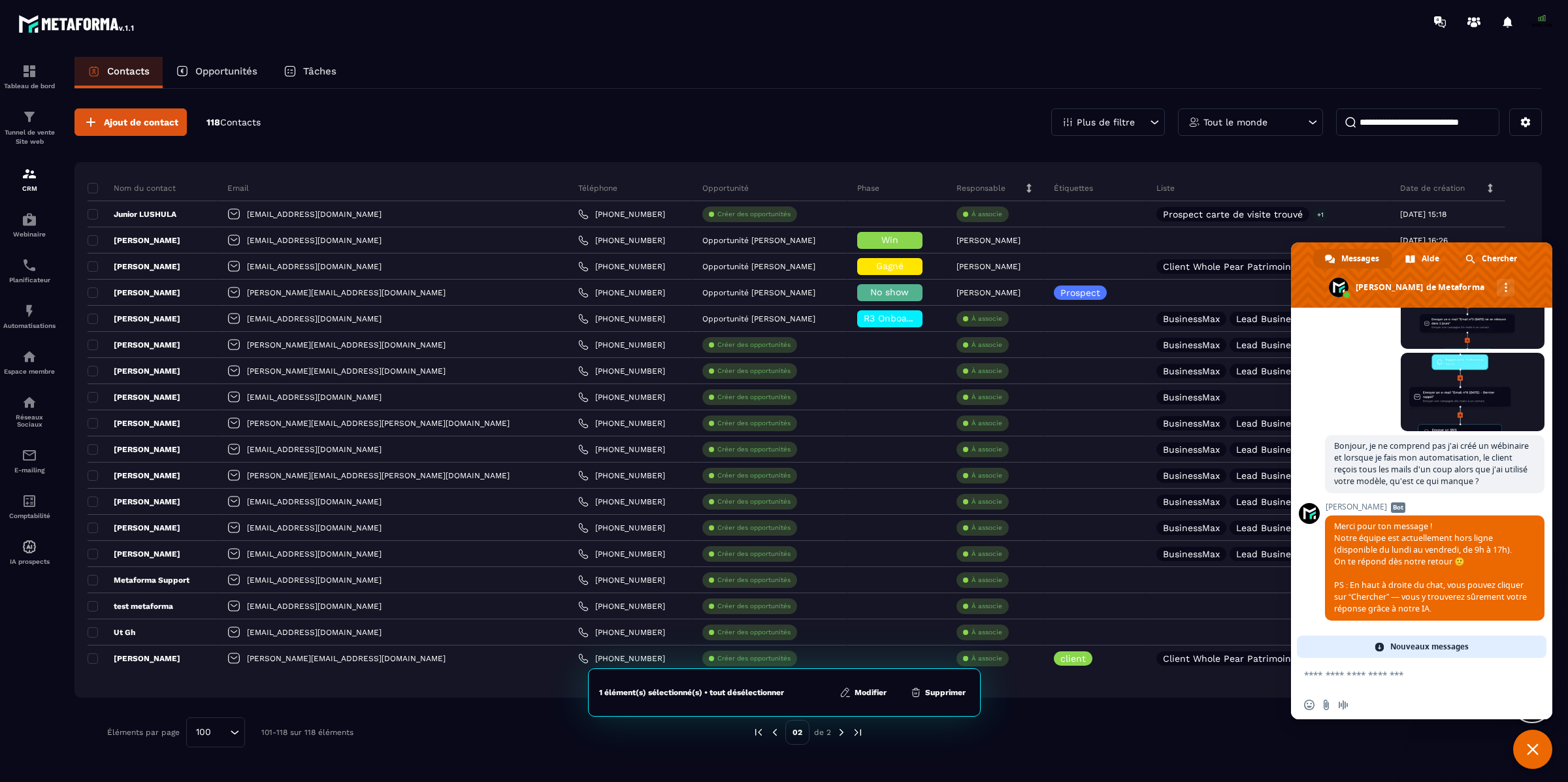
click at [854, 690] on button "Modifier" at bounding box center [863, 692] width 55 height 13
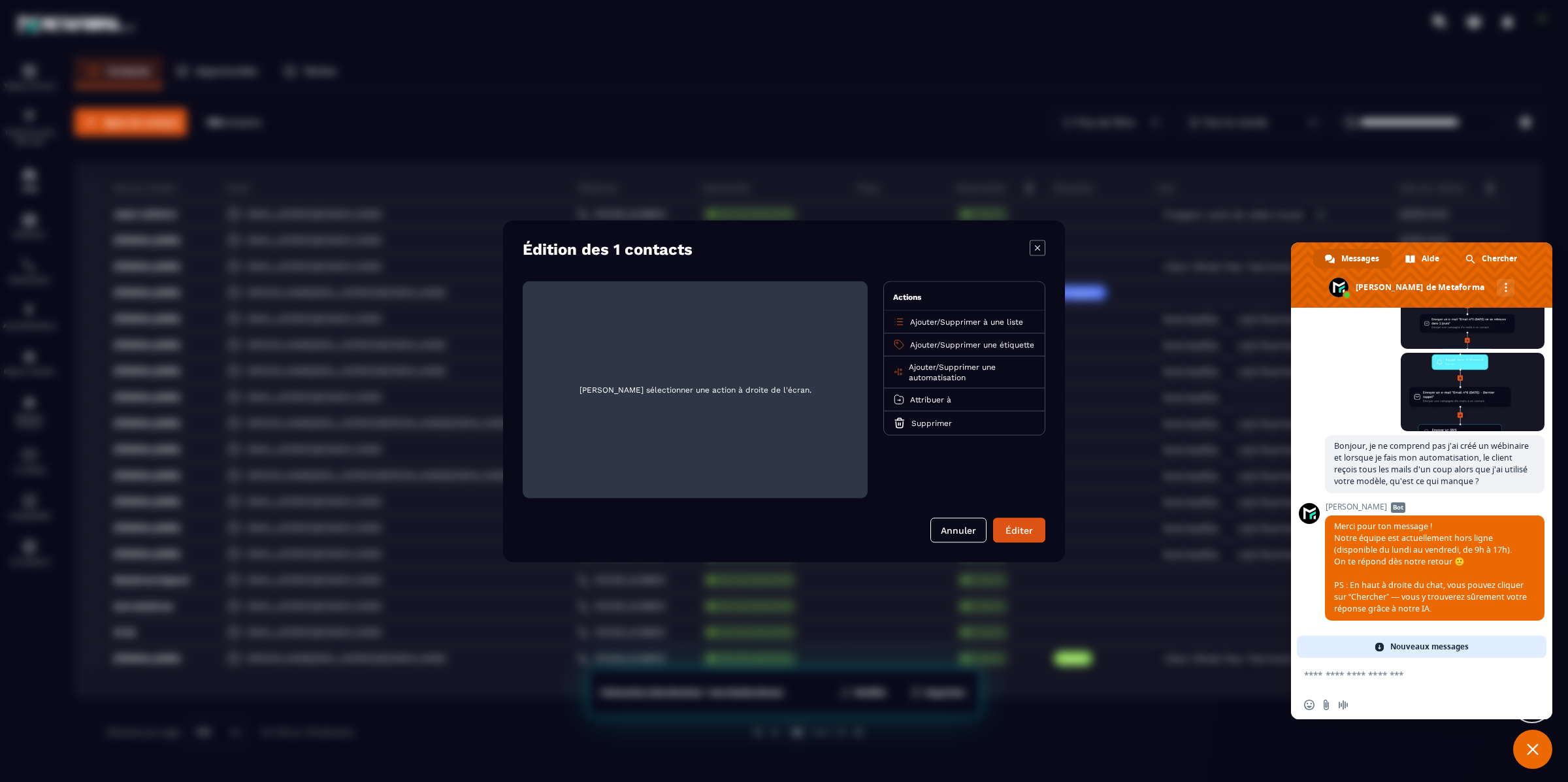
click at [938, 318] on p "Ajouter / Supprimer à une liste" at bounding box center [966, 322] width 113 height 11
click at [901, 322] on icon "Modal window" at bounding box center [899, 322] width 12 height 12
click at [923, 323] on span "Ajouter" at bounding box center [923, 322] width 26 height 9
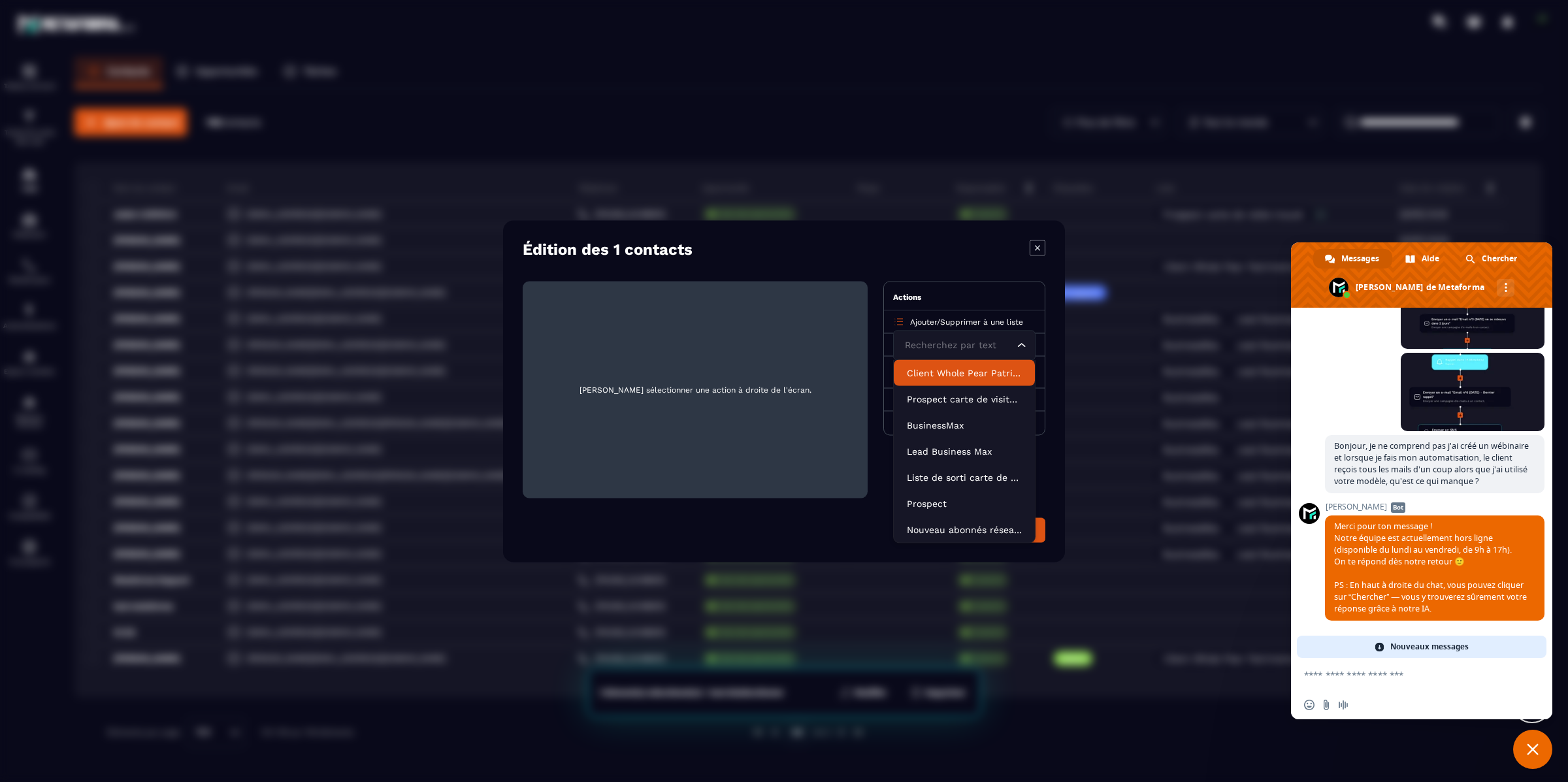
click at [943, 373] on p "Client Whole Pear Patrimoine" at bounding box center [965, 372] width 115 height 13
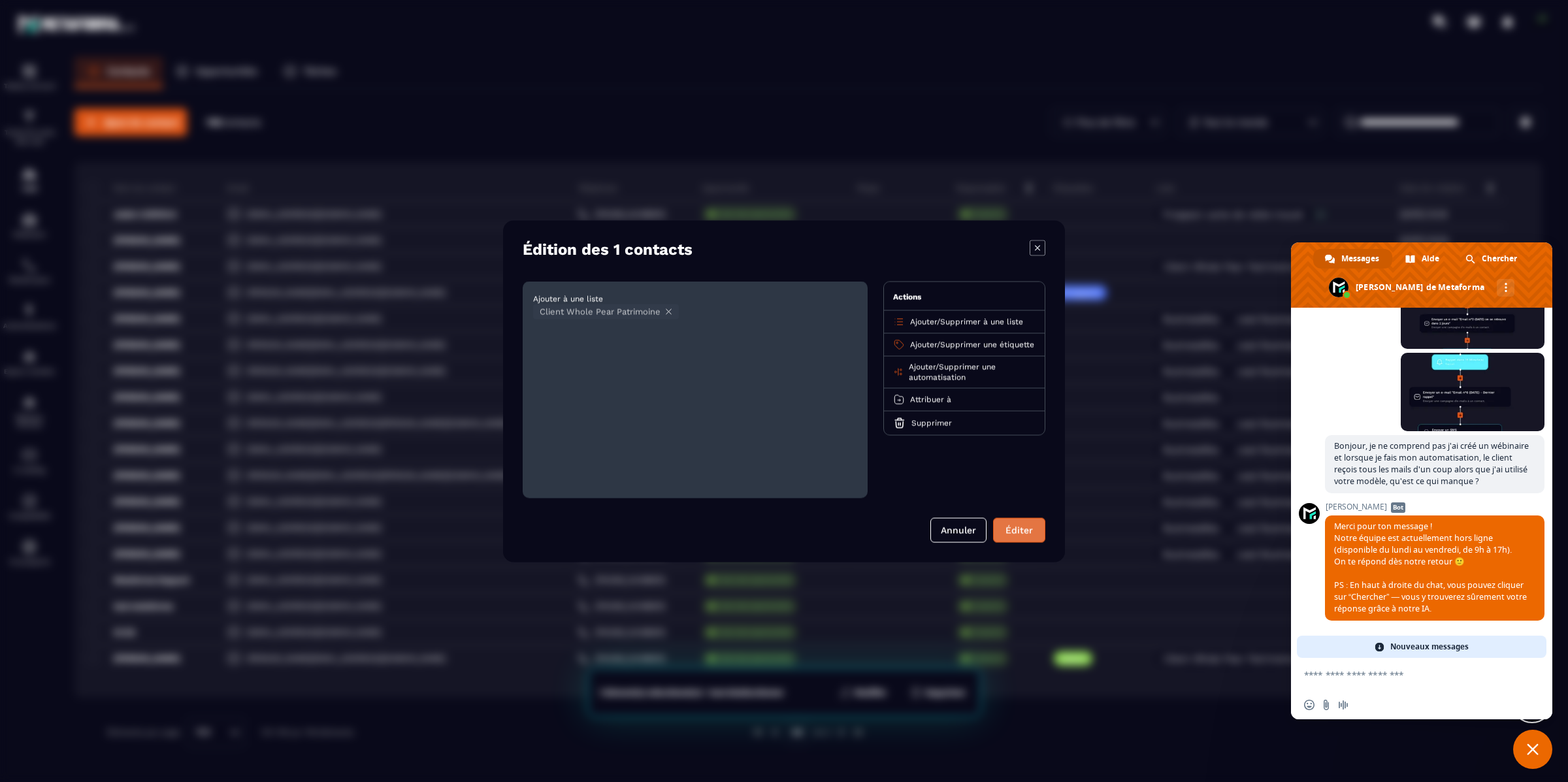
click at [1030, 531] on button "Éditer" at bounding box center [1019, 529] width 52 height 25
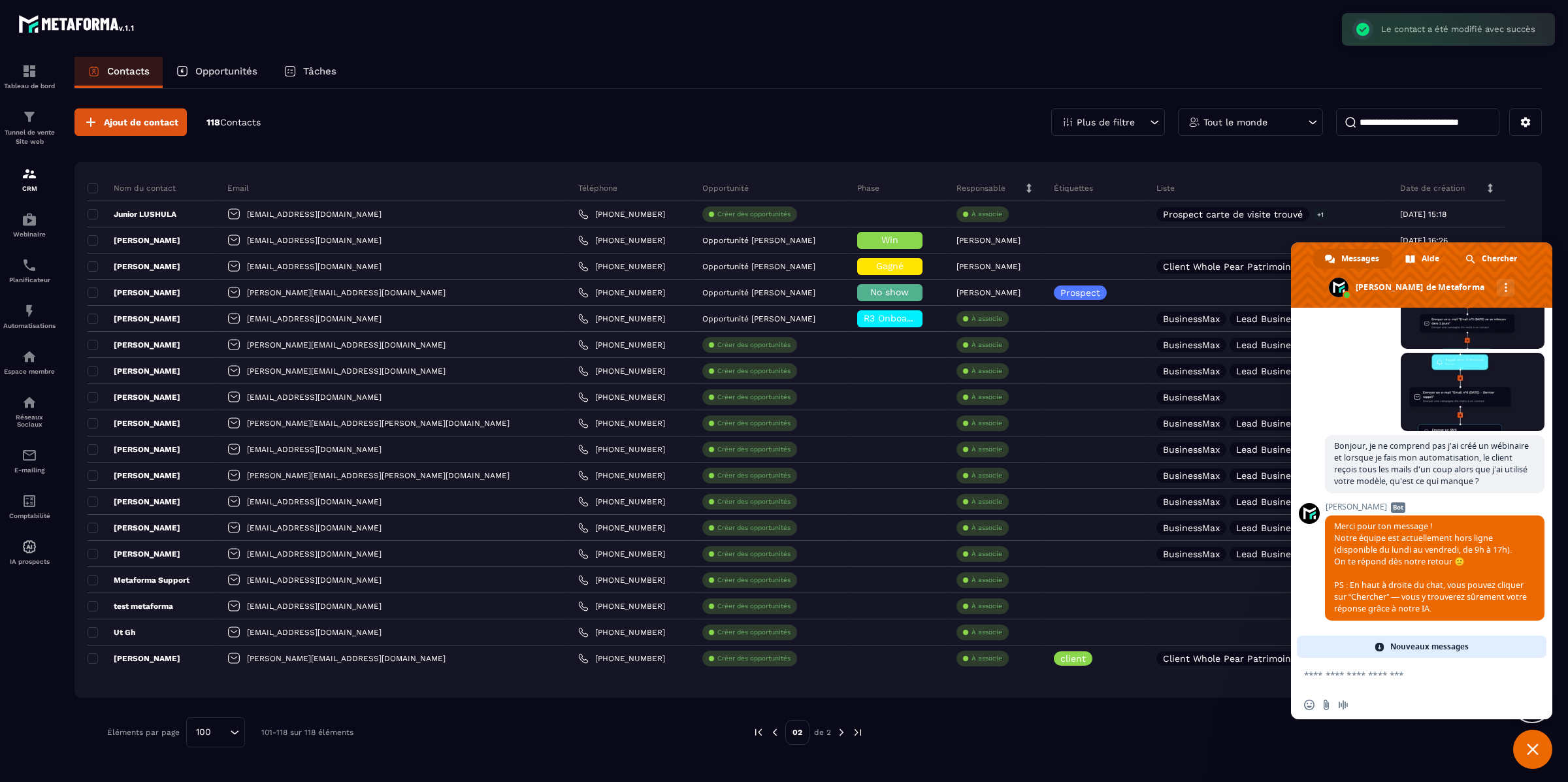
click at [1393, 694] on span "Fermer le chat" at bounding box center [1533, 749] width 12 height 12
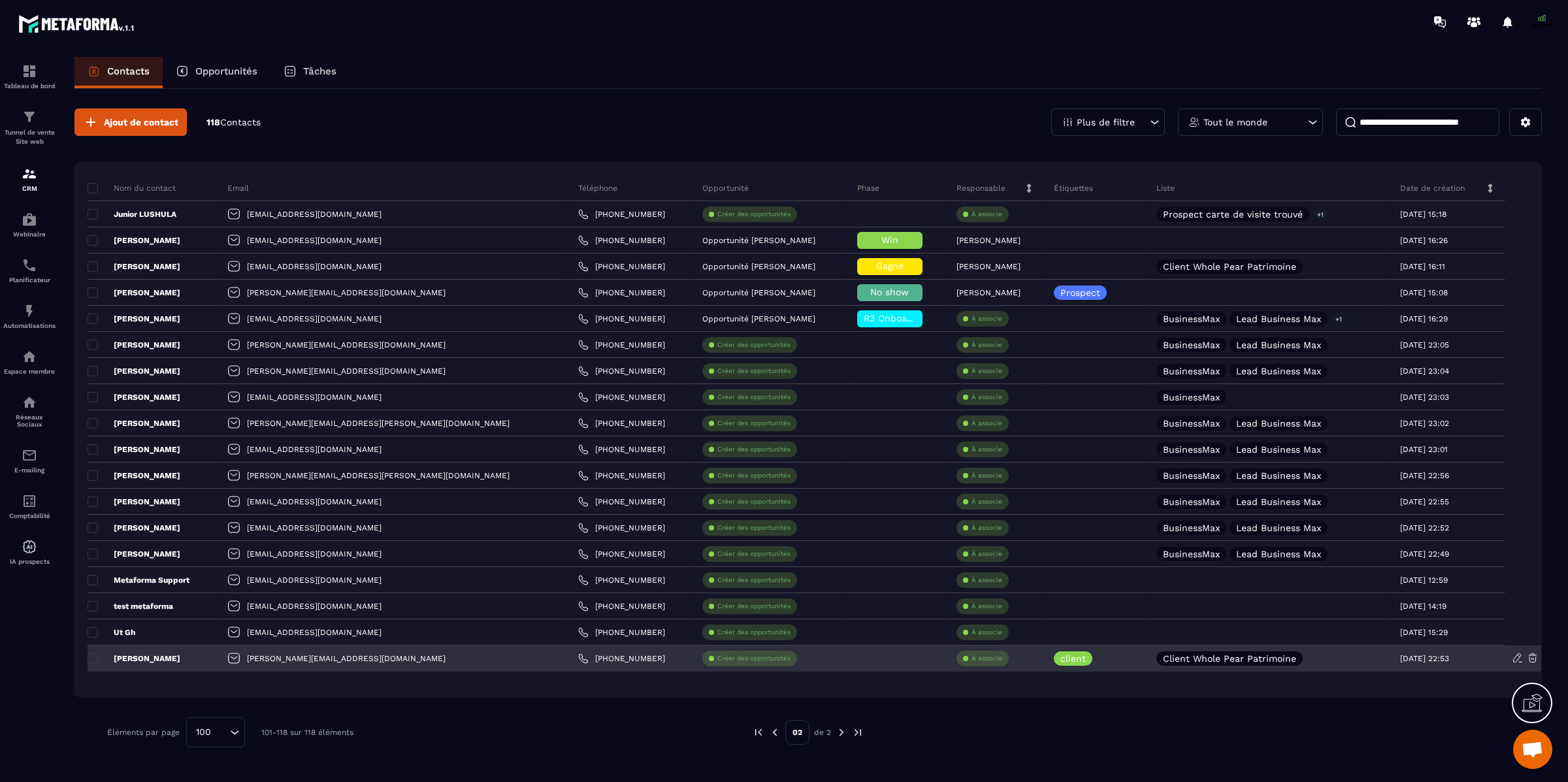
click at [1147, 660] on div "Client Whole Pear Patrimoine" at bounding box center [1269, 659] width 244 height 26
click at [784, 652] on div "Créer des opportunités" at bounding box center [770, 659] width 155 height 26
click at [124, 657] on p "[PERSON_NAME]" at bounding box center [134, 659] width 93 height 11
